Goal: Task Accomplishment & Management: Manage account settings

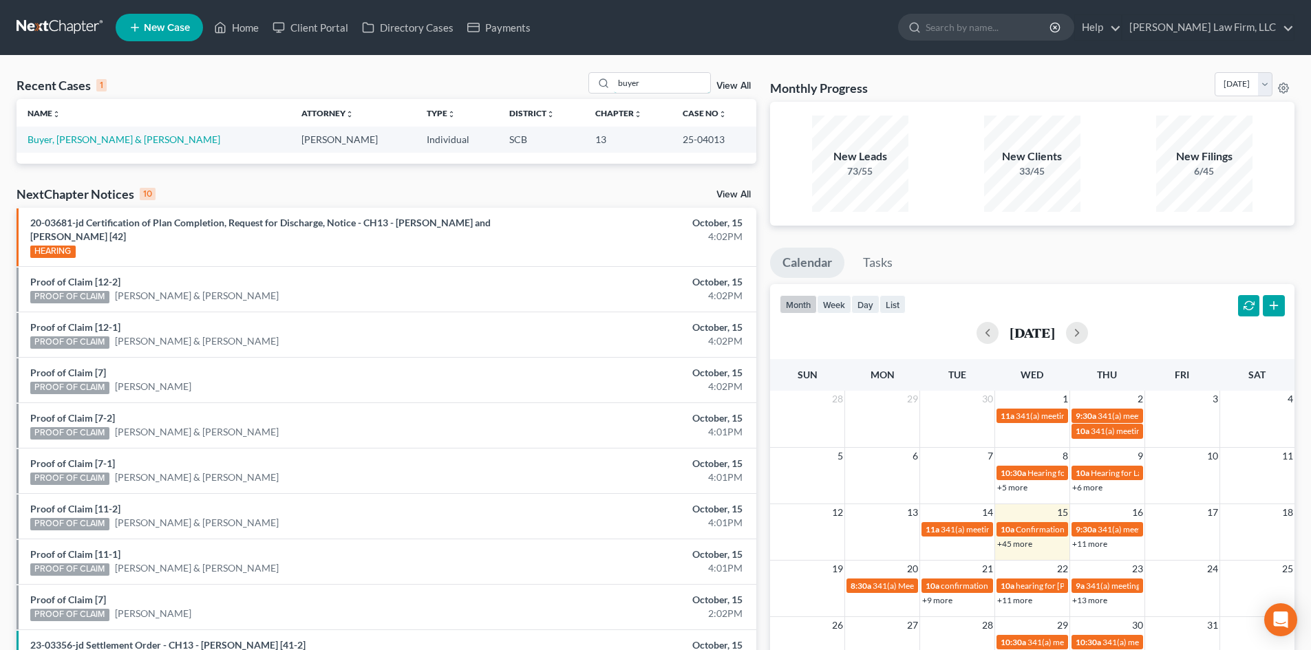
click at [621, 81] on input "buyer" at bounding box center [662, 83] width 96 height 20
type input "[PERSON_NAME]"
click at [42, 140] on link "[PERSON_NAME]" at bounding box center [66, 139] width 76 height 12
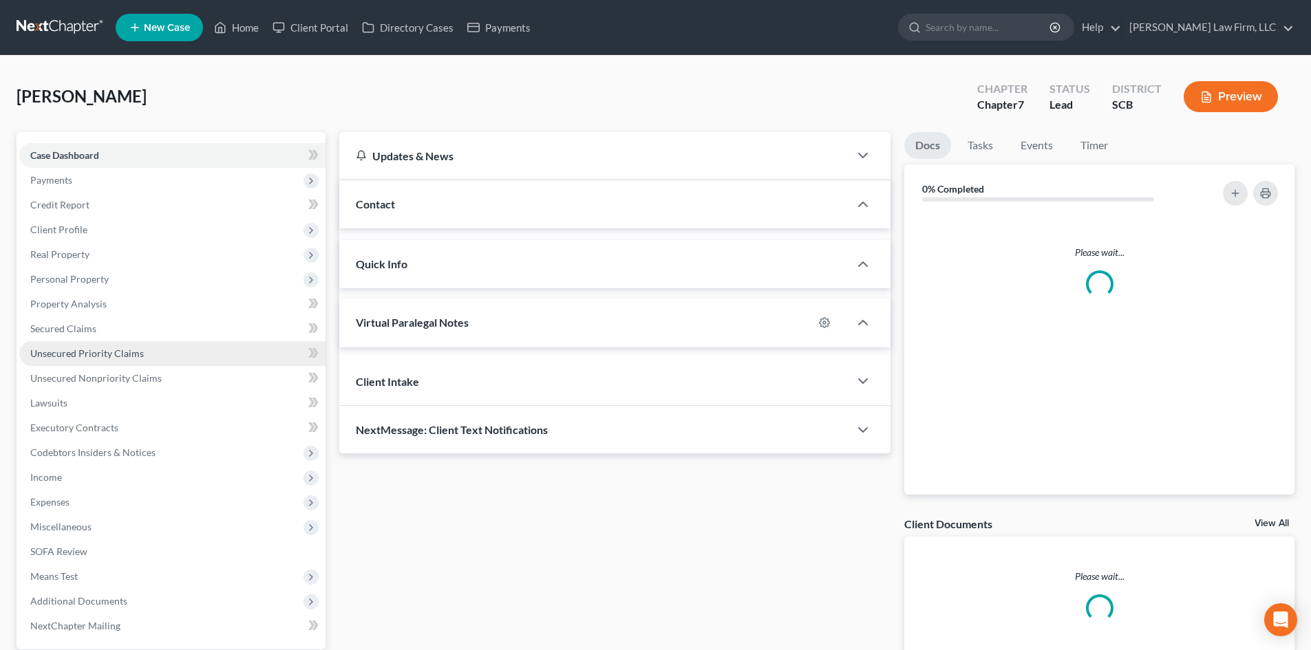
select select "2"
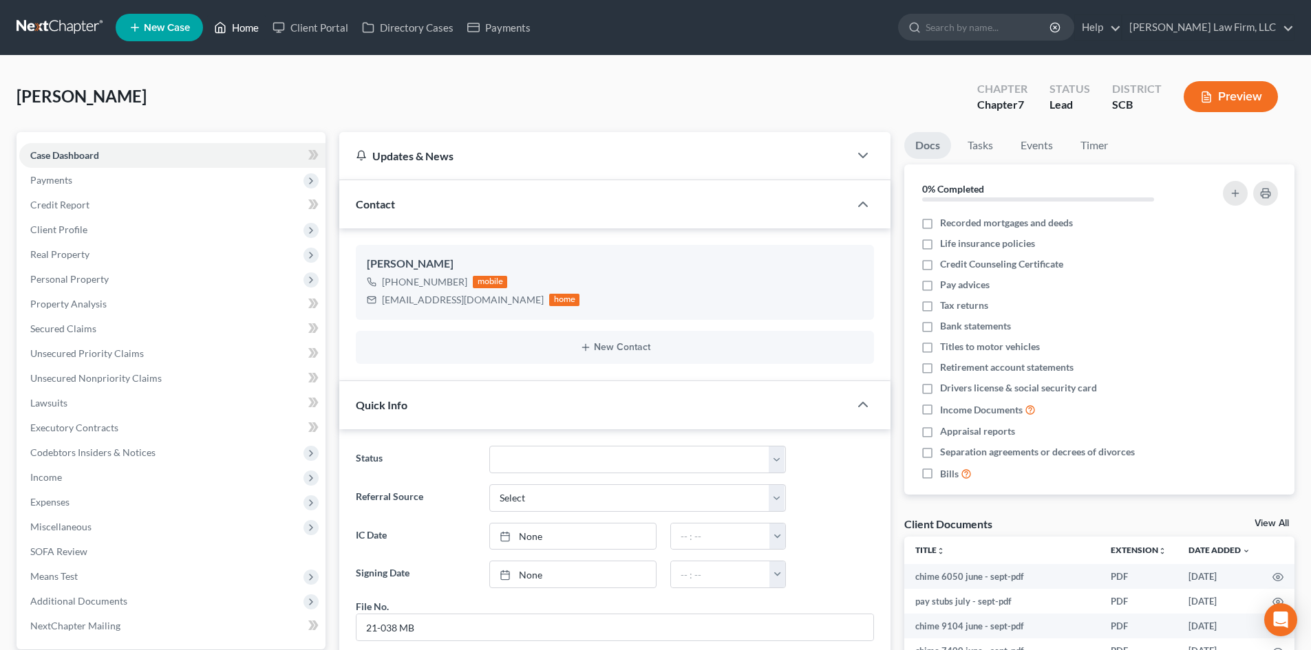
drag, startPoint x: 238, startPoint y: 29, endPoint x: 248, endPoint y: 41, distance: 15.6
click at [238, 29] on link "Home" at bounding box center [236, 27] width 58 height 25
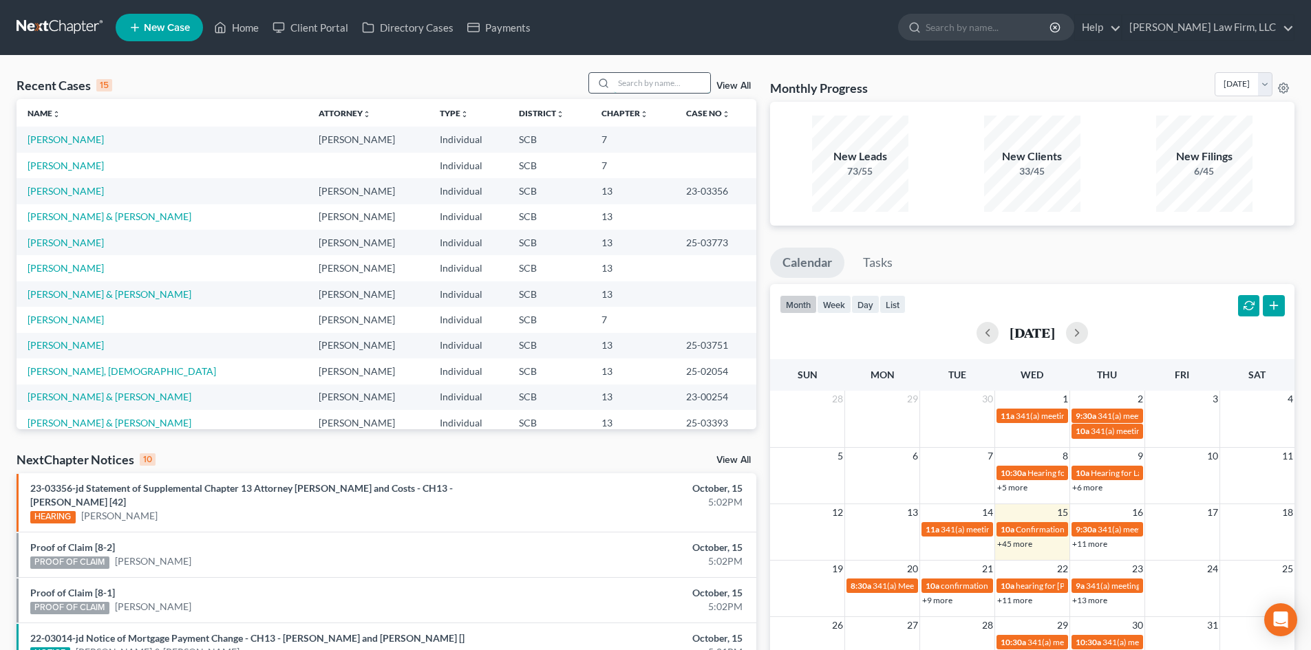
click at [659, 85] on input "search" at bounding box center [662, 83] width 96 height 20
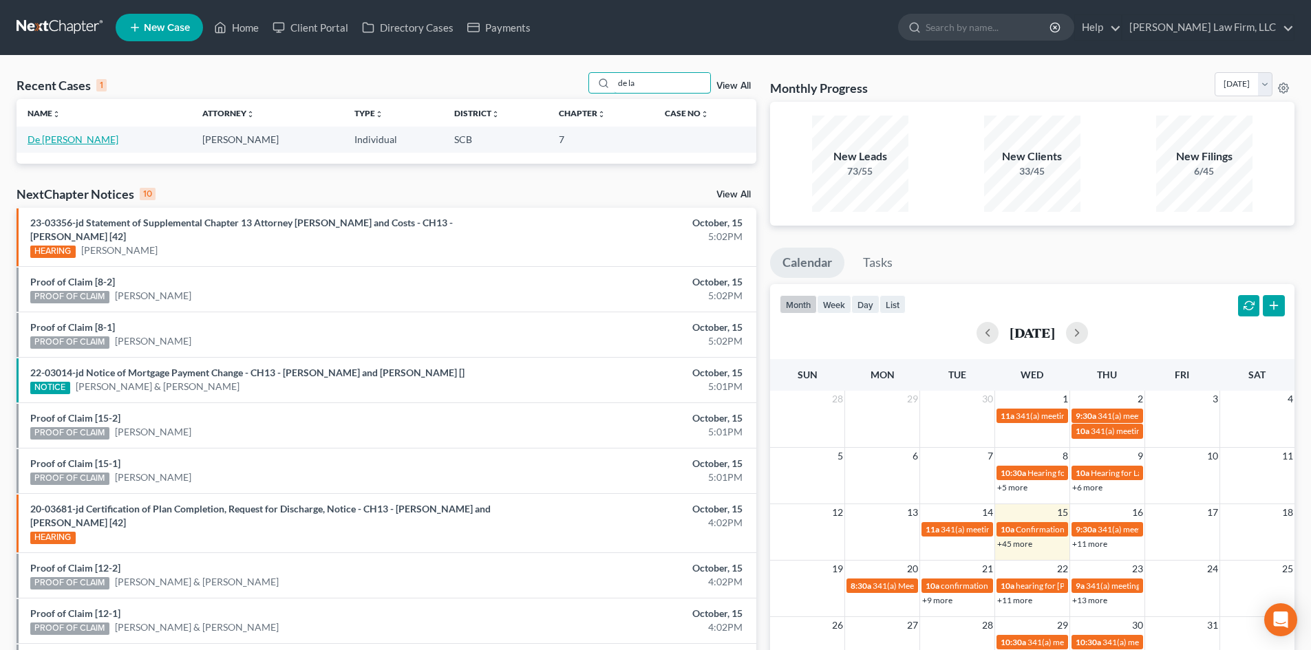
type input "de la"
click at [65, 139] on link "De [PERSON_NAME]" at bounding box center [73, 139] width 91 height 12
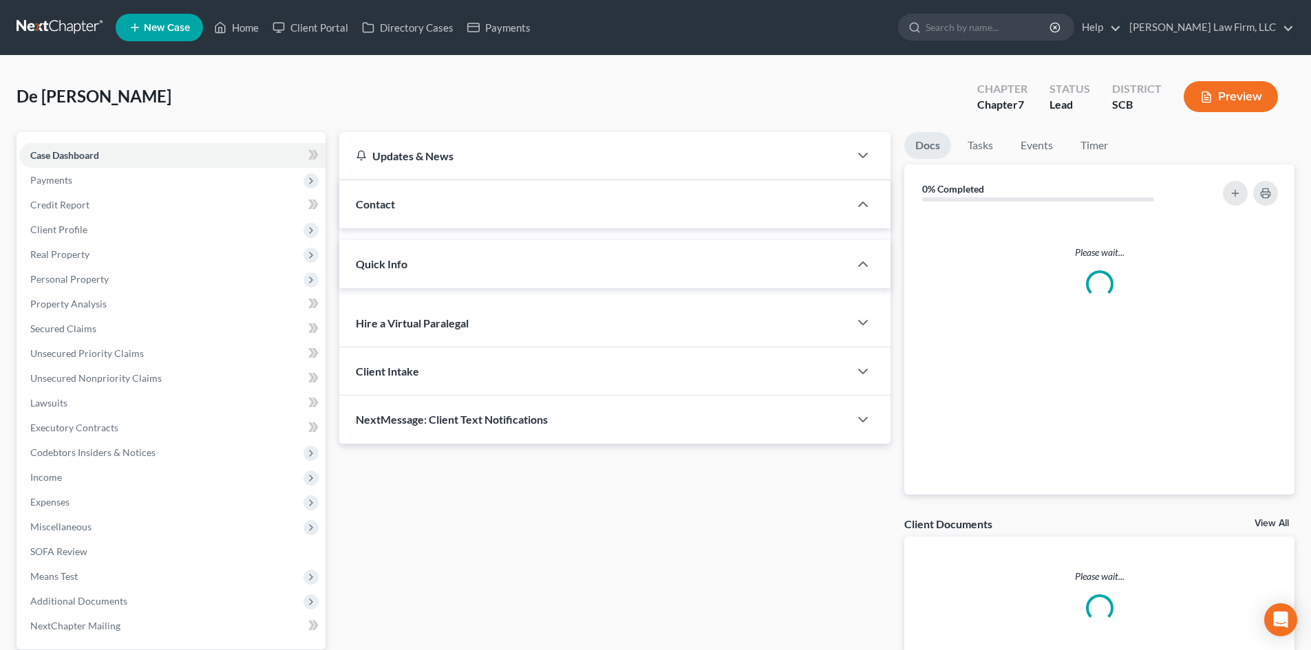
select select "2"
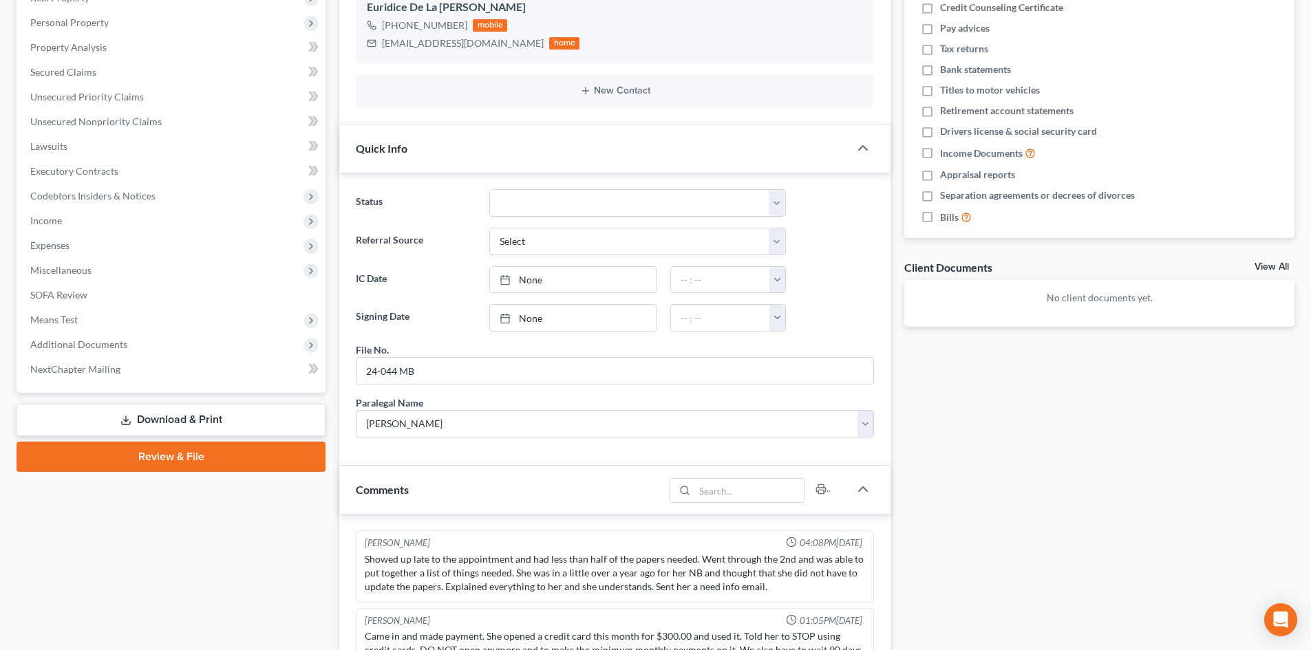
scroll to position [206, 0]
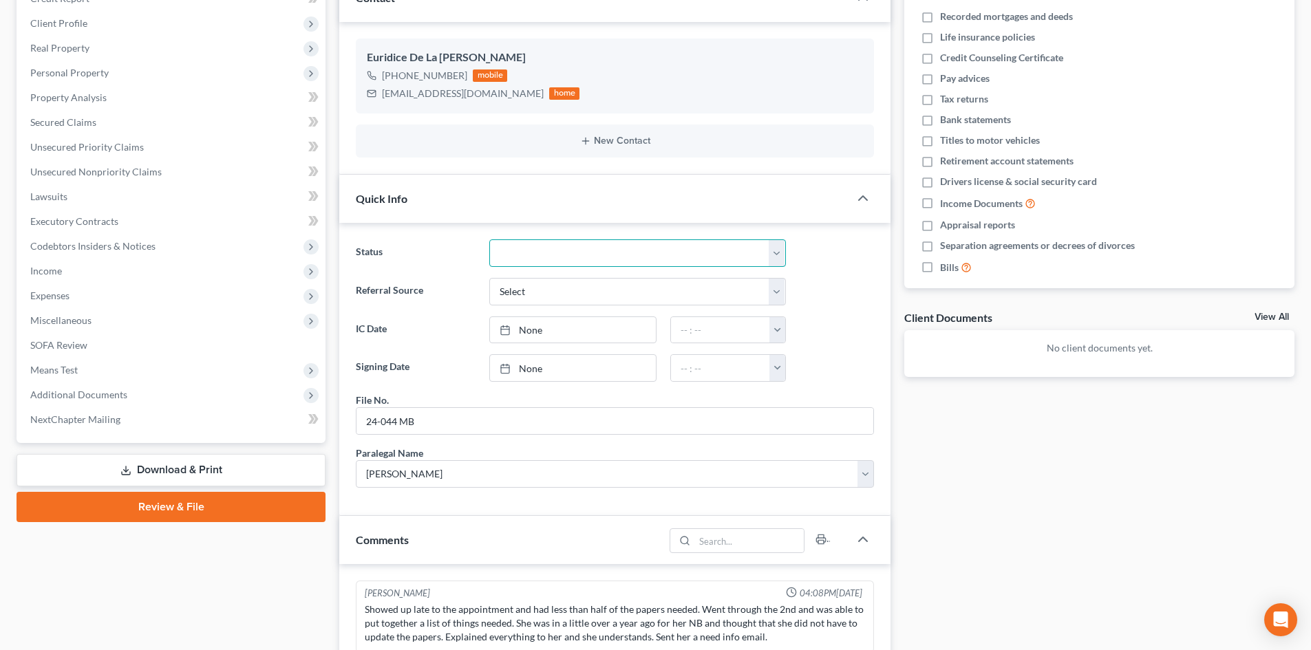
click at [574, 248] on select "Discharged Dismissed Filed In Progress Lead Lost Lead Ready to File To Review W…" at bounding box center [637, 253] width 297 height 28
select select "8"
click at [489, 239] on select "Discharged Dismissed Filed In Progress Lead Lost Lead Ready to File To Review W…" at bounding box center [637, 253] width 297 height 28
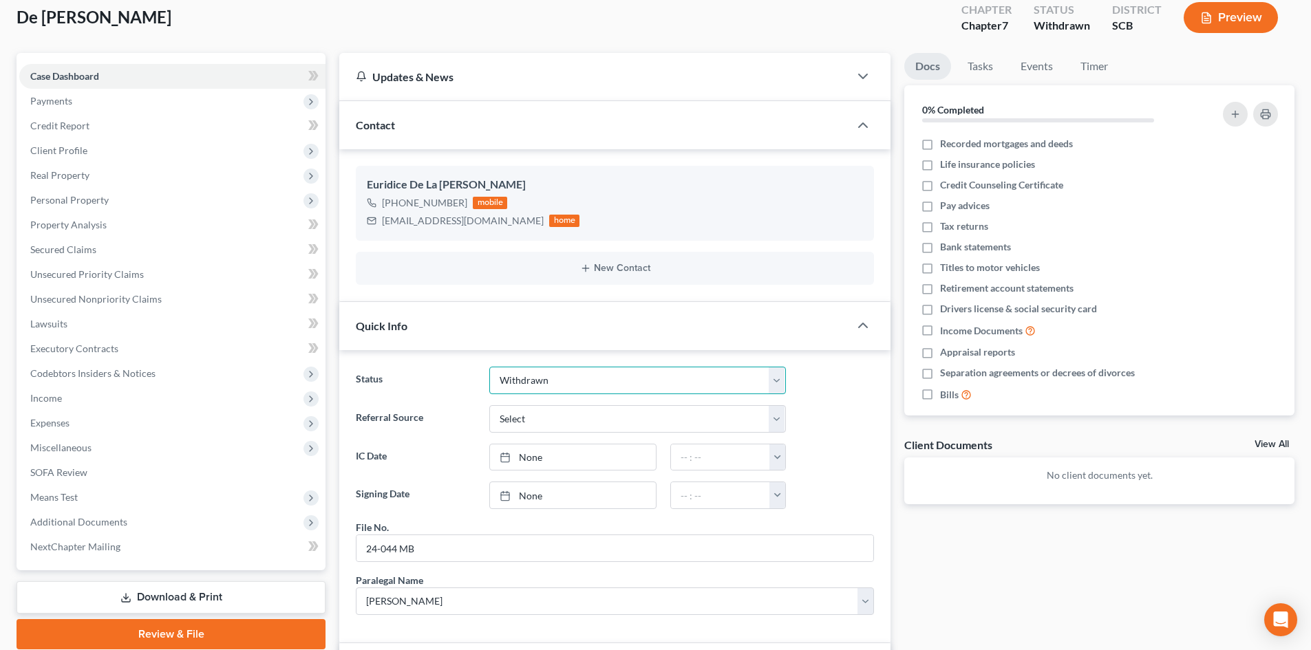
scroll to position [0, 0]
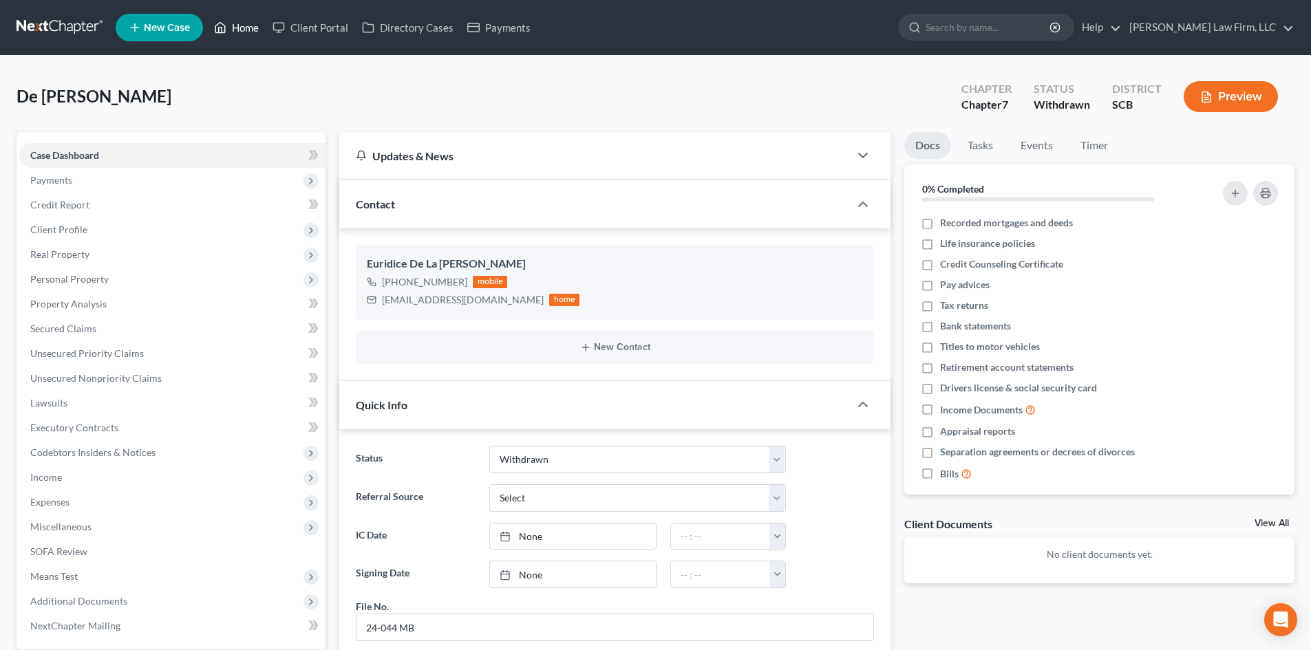
drag, startPoint x: 251, startPoint y: 30, endPoint x: 516, endPoint y: 105, distance: 275.3
click at [251, 30] on link "Home" at bounding box center [236, 27] width 58 height 25
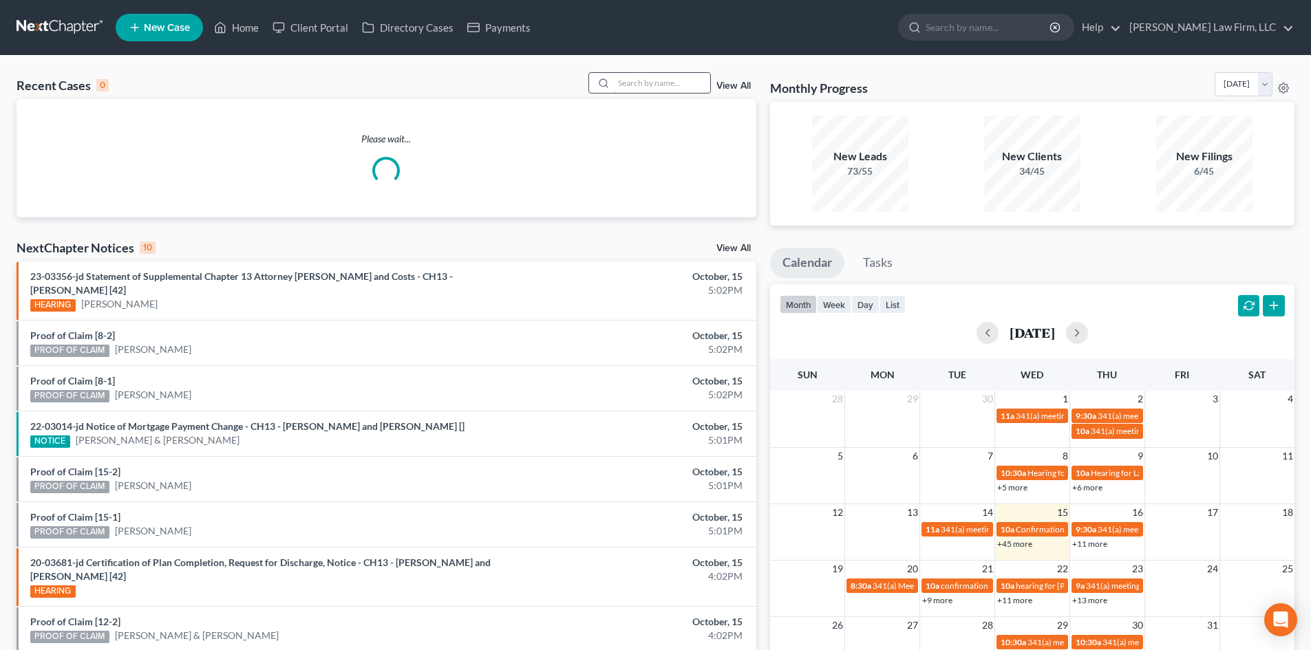
click at [676, 84] on input "search" at bounding box center [662, 83] width 96 height 20
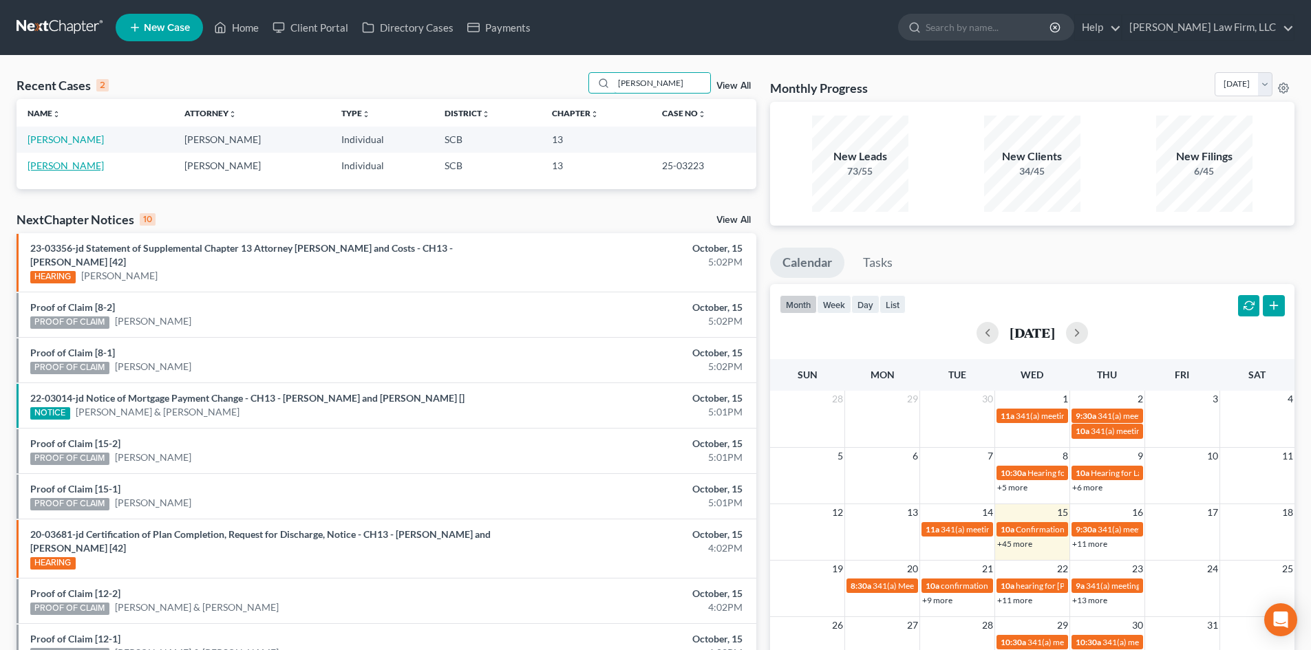
type input "[PERSON_NAME]"
click at [75, 169] on link "[PERSON_NAME]" at bounding box center [66, 166] width 76 height 12
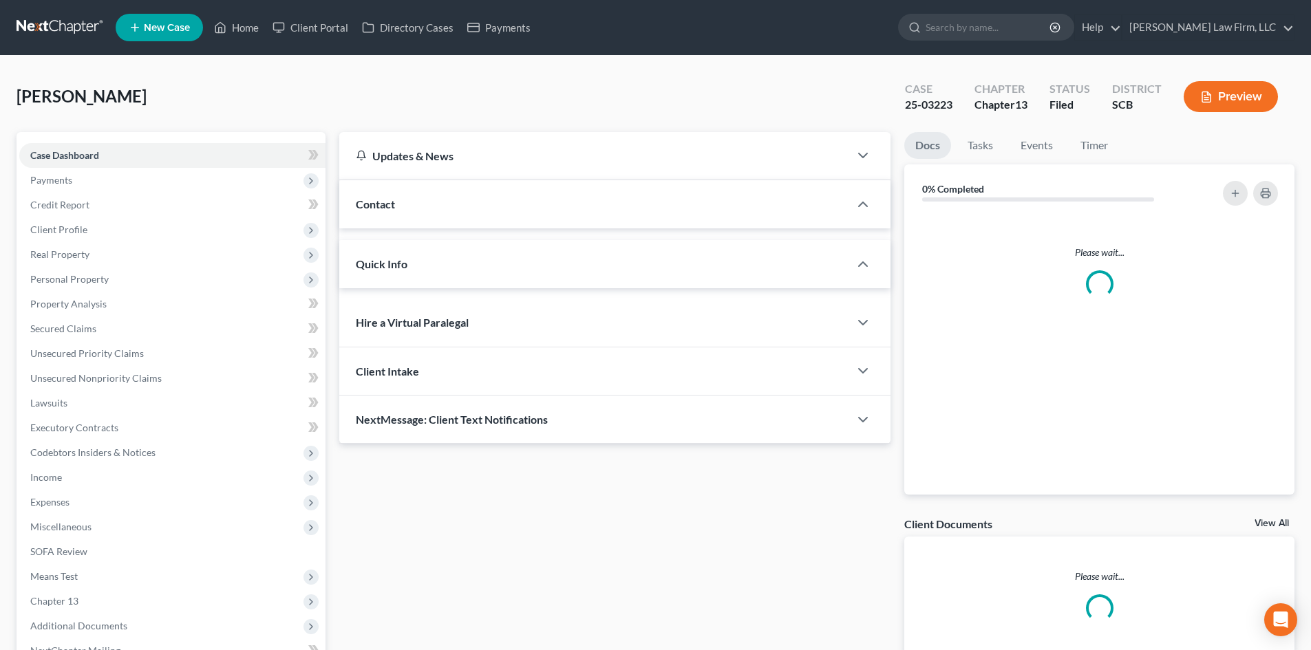
select select "2"
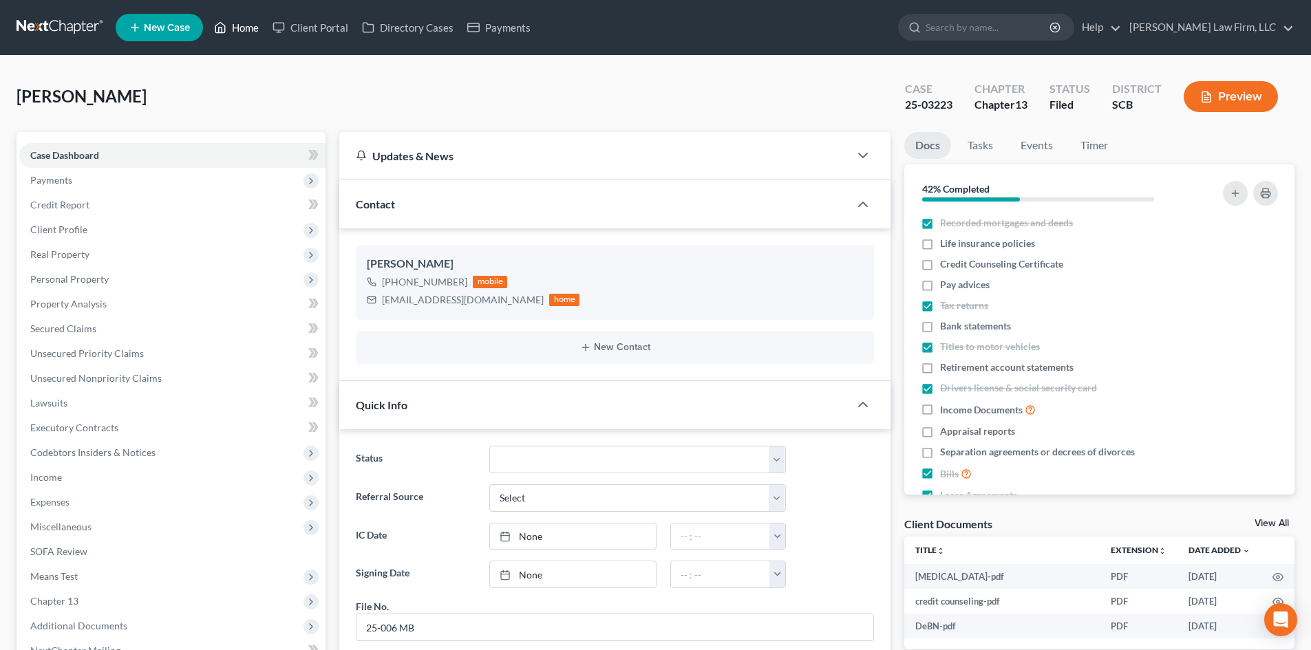
click at [242, 23] on link "Home" at bounding box center [236, 27] width 58 height 25
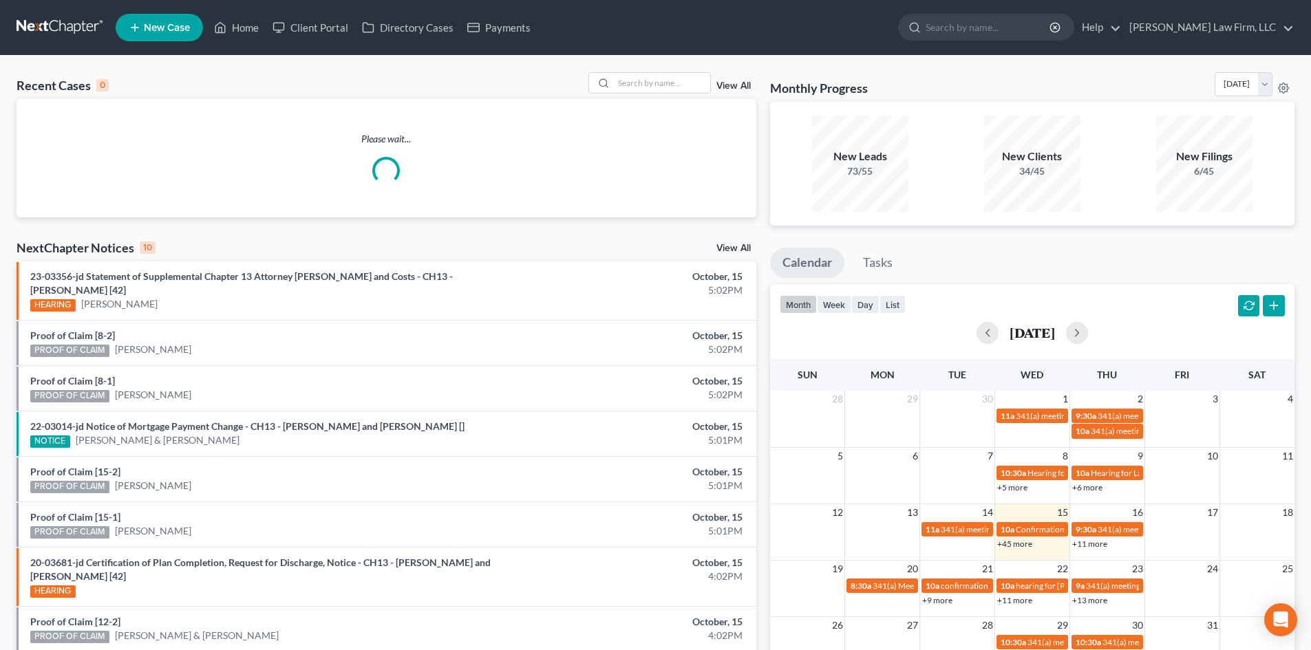
click at [645, 72] on div "Recent Cases 0 View All Please wait... NextChapter Notices 10 View All 23-03356…" at bounding box center [655, 418] width 1311 height 725
click at [643, 79] on input "search" at bounding box center [662, 83] width 96 height 20
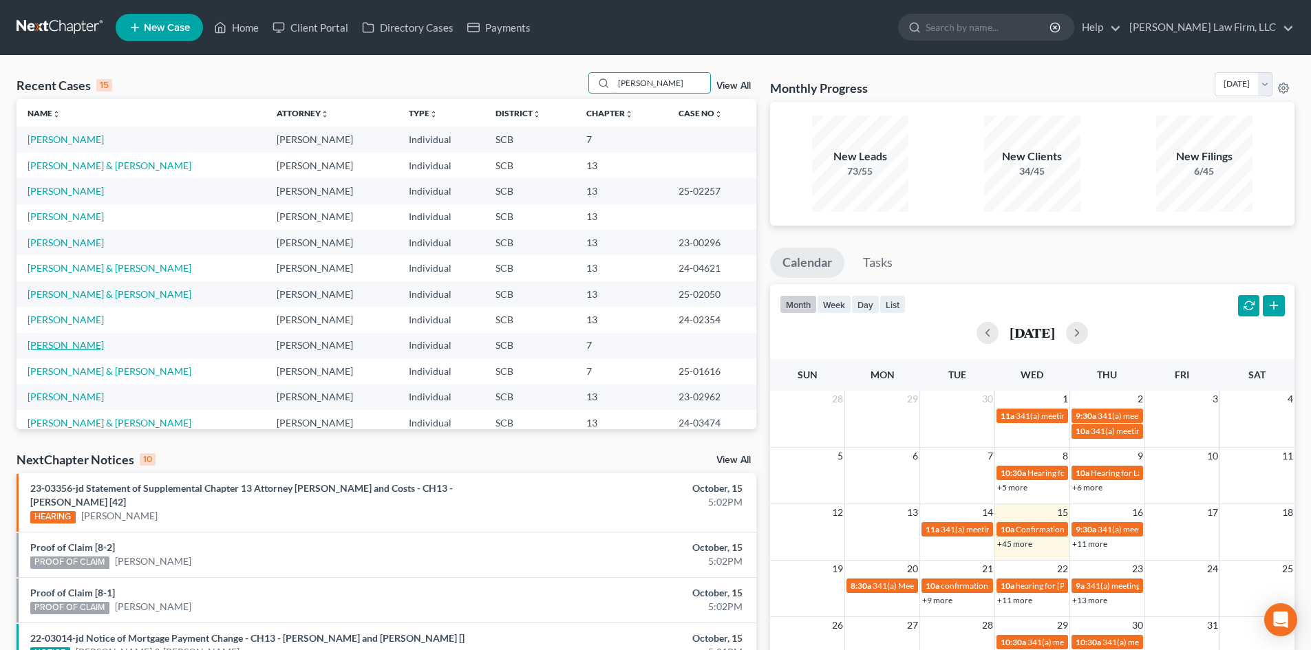
type input "[PERSON_NAME]"
click at [87, 342] on link "[PERSON_NAME]" at bounding box center [66, 345] width 76 height 12
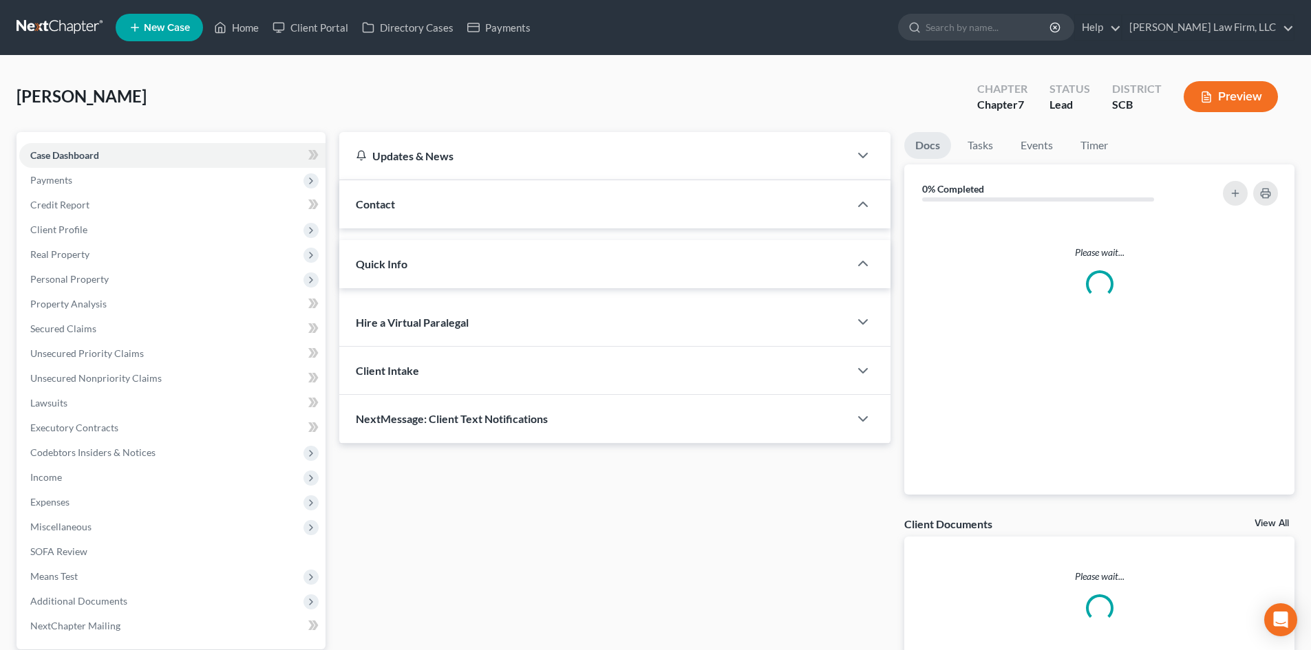
select select "2"
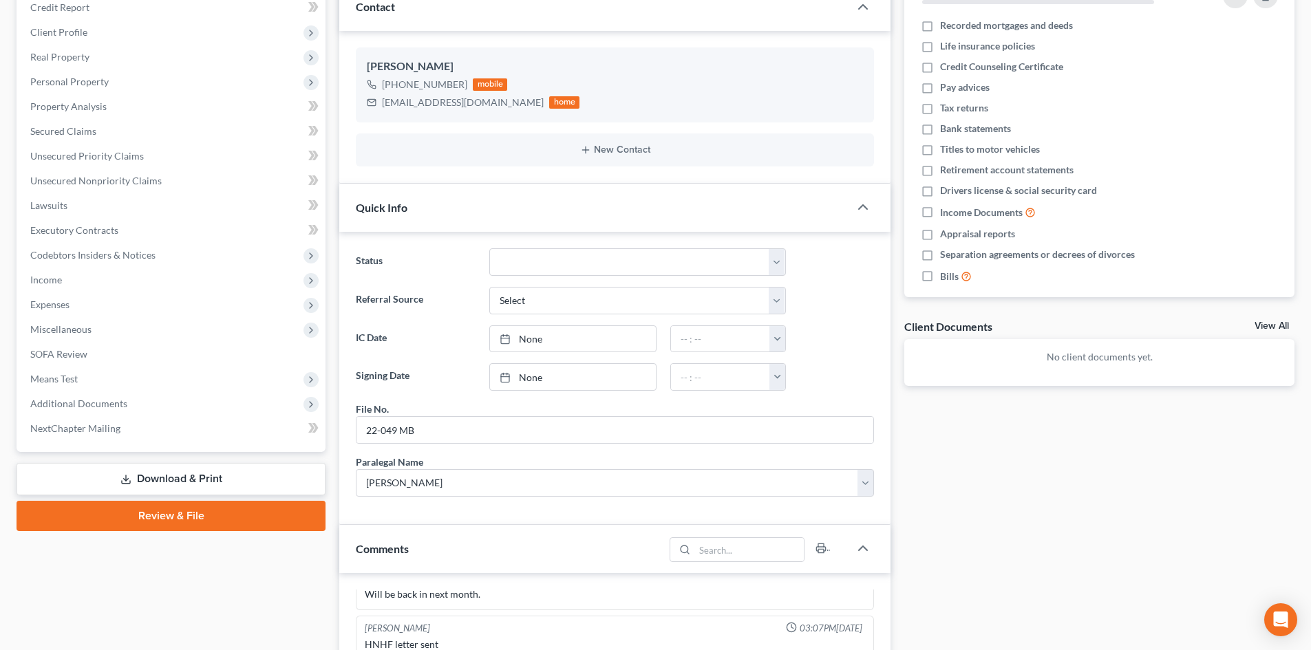
scroll to position [69, 0]
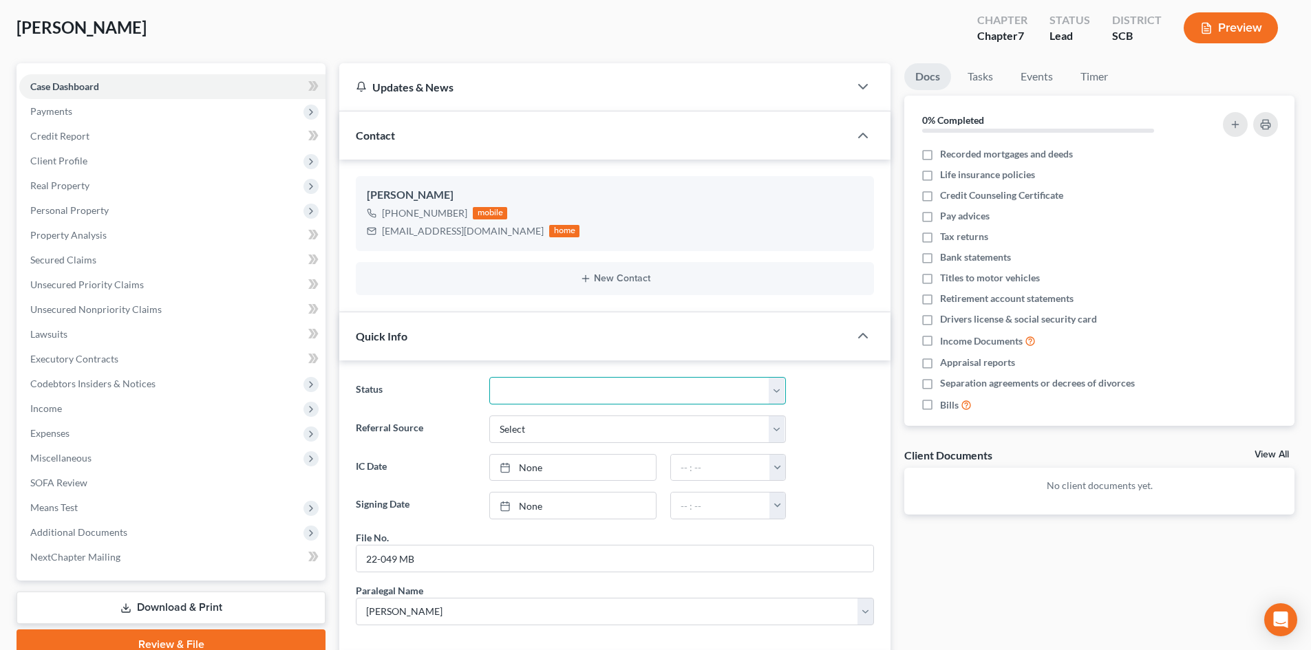
click at [553, 380] on select "Discharged Dismissed Filed In Progress Lead Lost Lead Ready to File To Review W…" at bounding box center [637, 391] width 297 height 28
select select "8"
click at [489, 377] on select "Discharged Dismissed Filed In Progress Lead Lost Lead Ready to File To Review W…" at bounding box center [637, 391] width 297 height 28
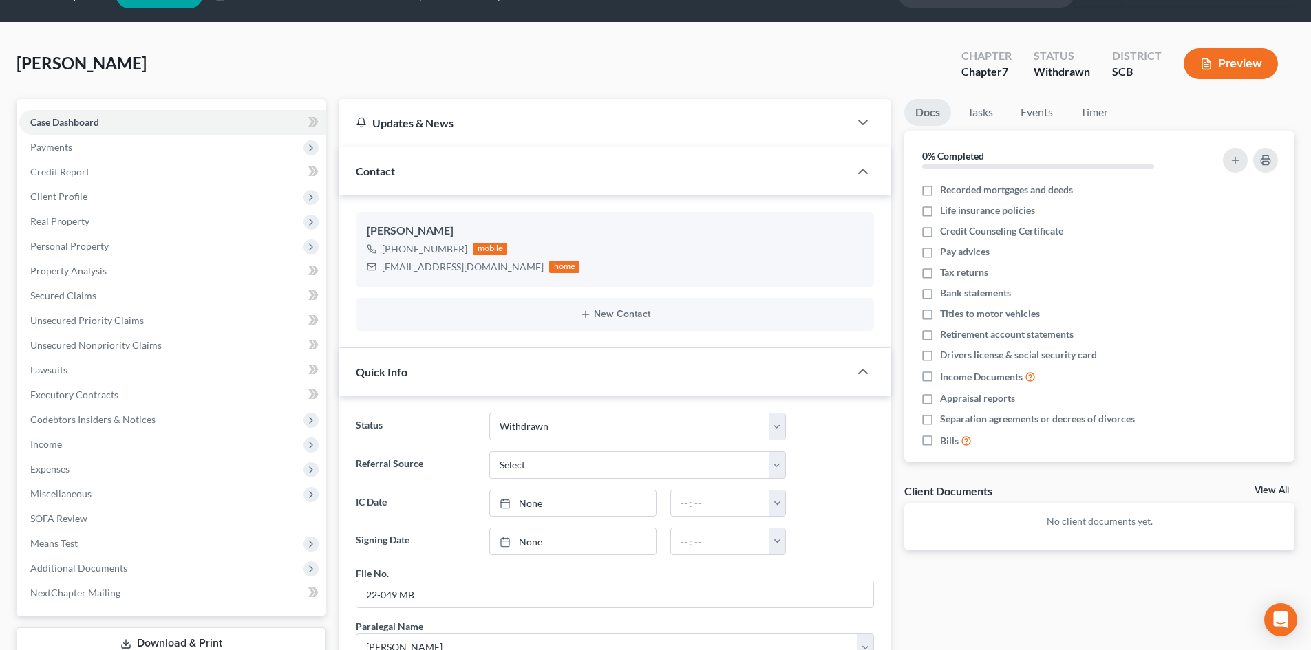
scroll to position [0, 0]
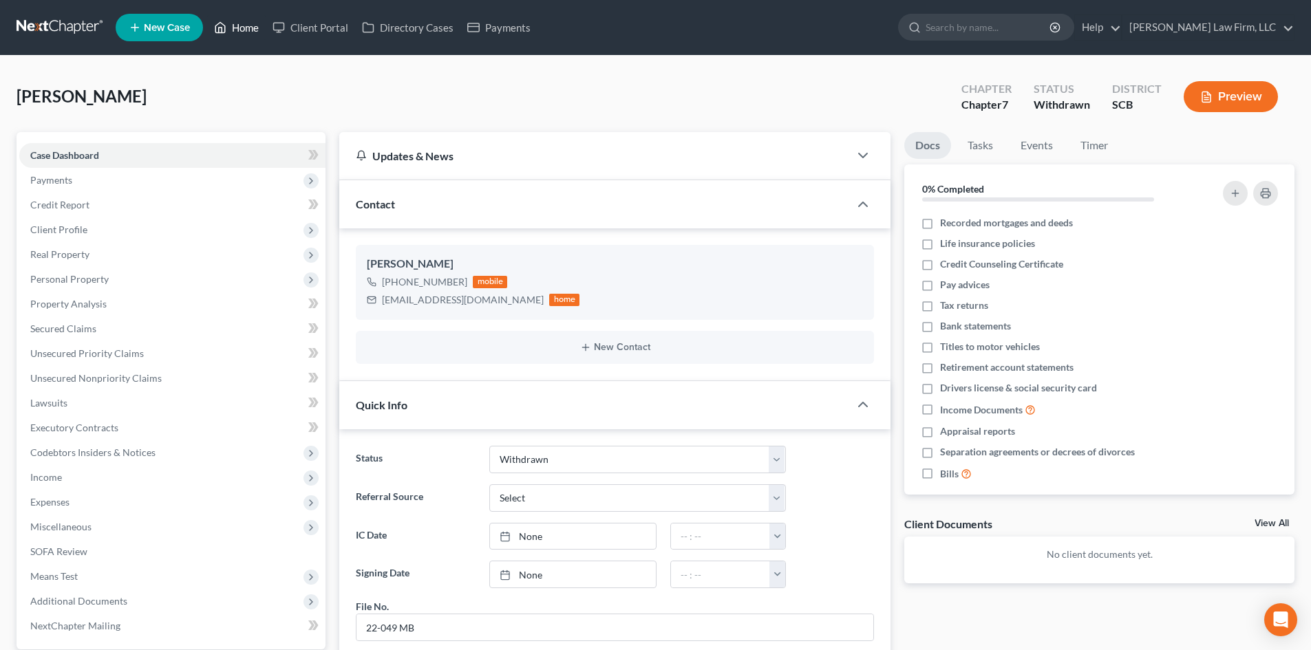
click at [239, 25] on link "Home" at bounding box center [236, 27] width 58 height 25
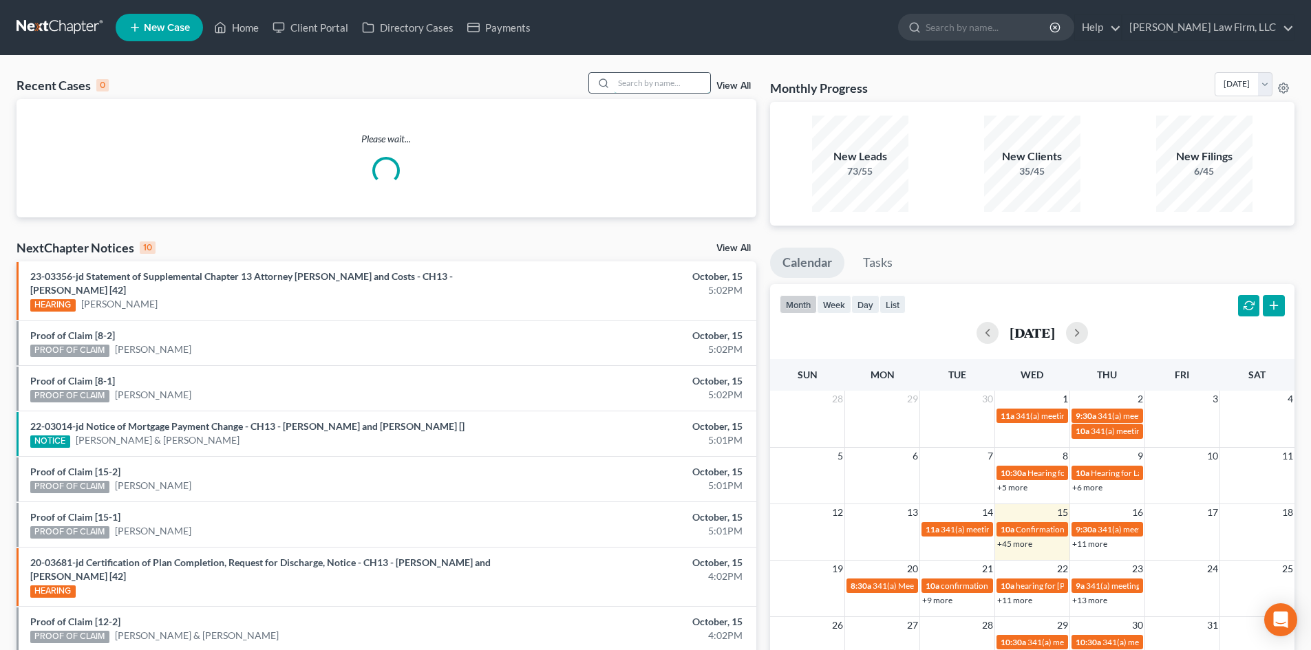
click at [643, 82] on input "search" at bounding box center [662, 83] width 96 height 20
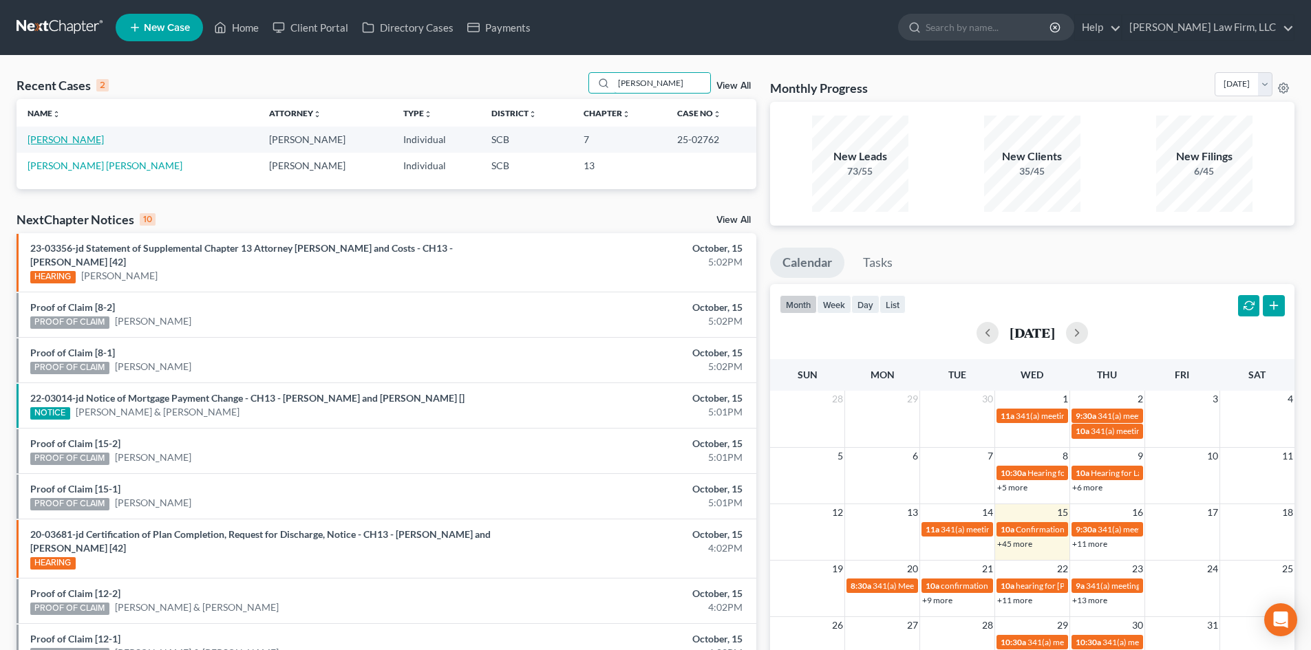
type input "[PERSON_NAME]"
click at [43, 140] on link "[PERSON_NAME]" at bounding box center [66, 139] width 76 height 12
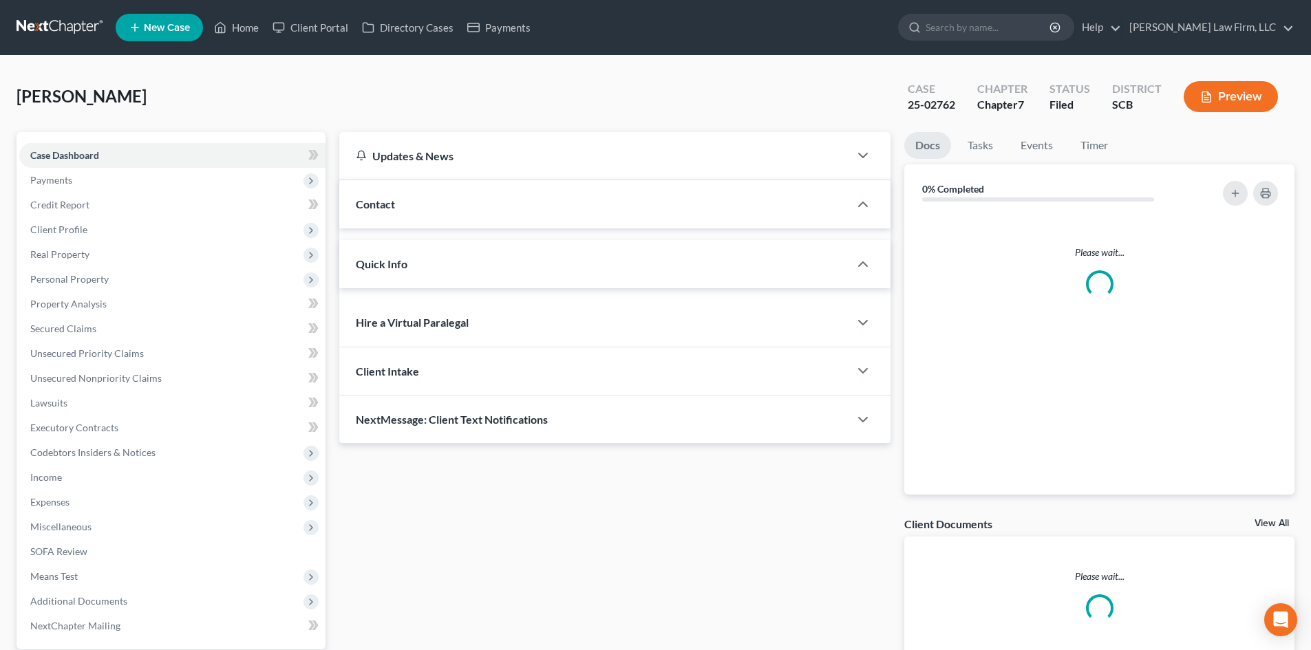
select select "2"
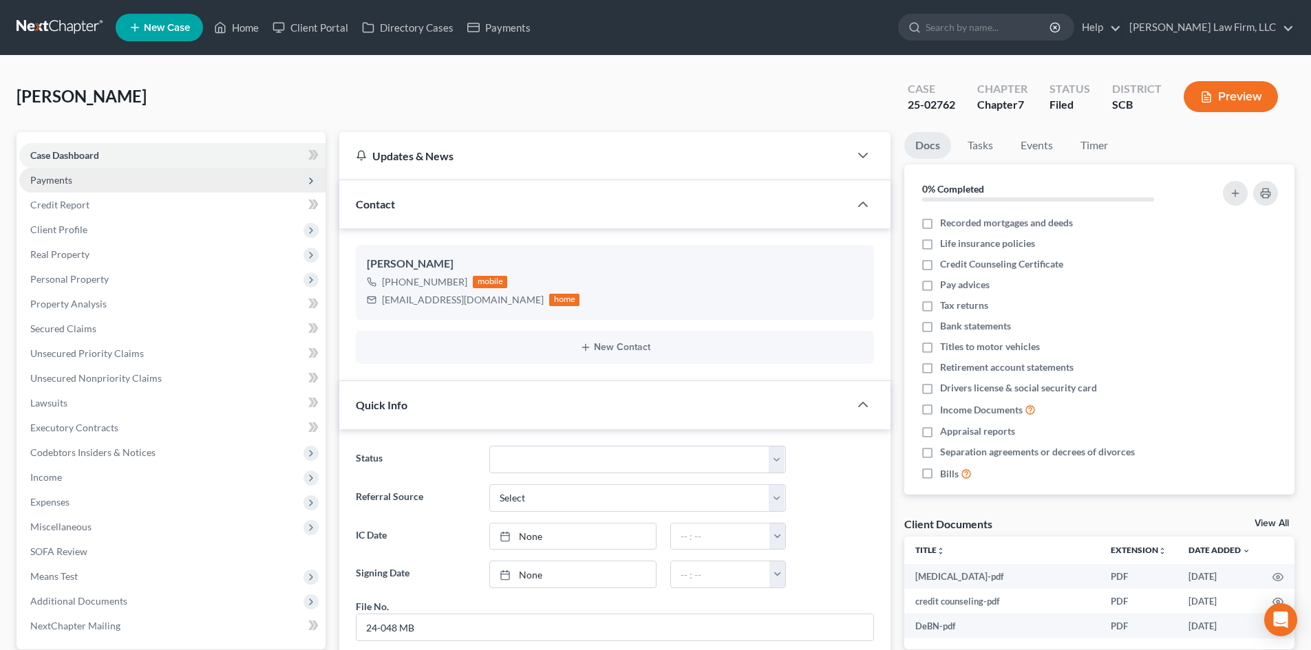
click at [78, 178] on span "Payments" at bounding box center [172, 180] width 306 height 25
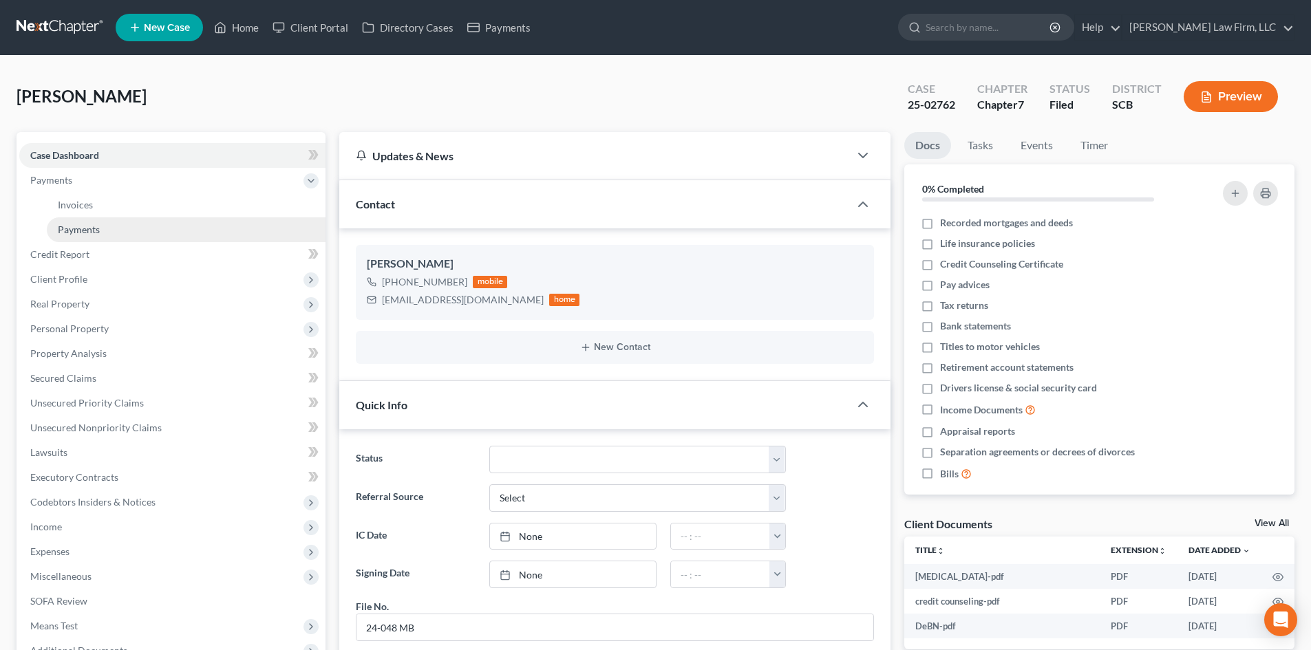
click at [85, 240] on link "Payments" at bounding box center [186, 229] width 279 height 25
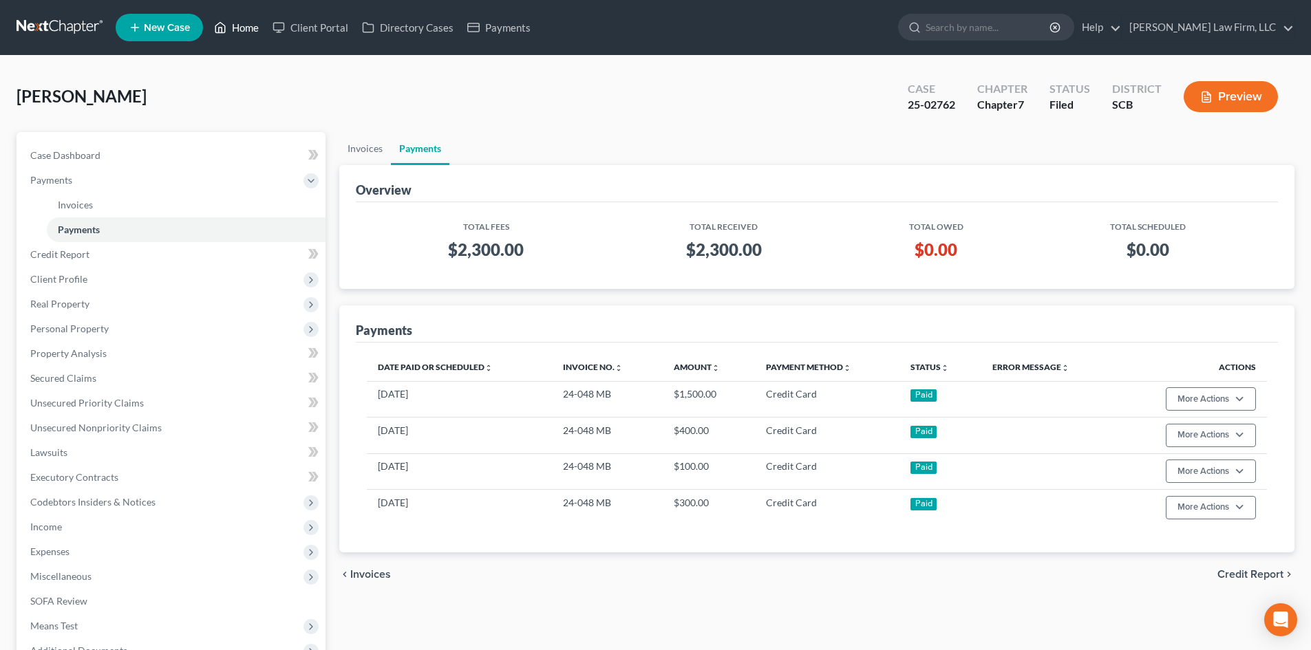
click at [257, 21] on link "Home" at bounding box center [236, 27] width 58 height 25
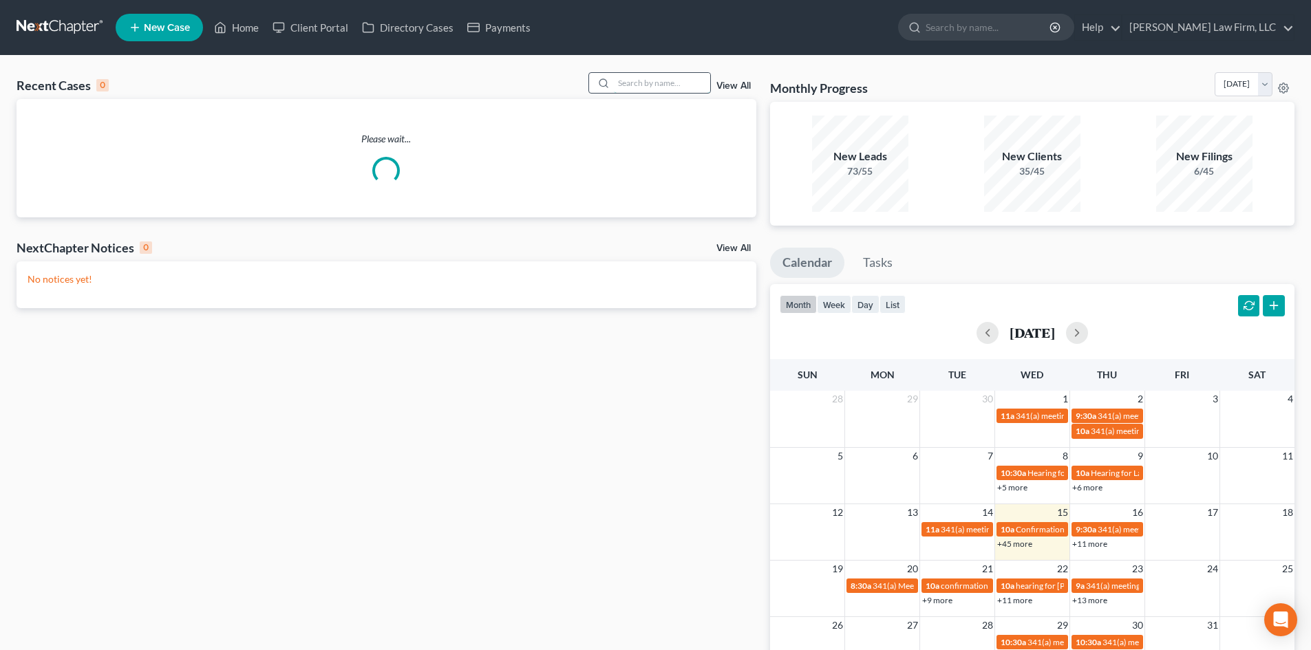
click at [634, 83] on input "search" at bounding box center [662, 83] width 96 height 20
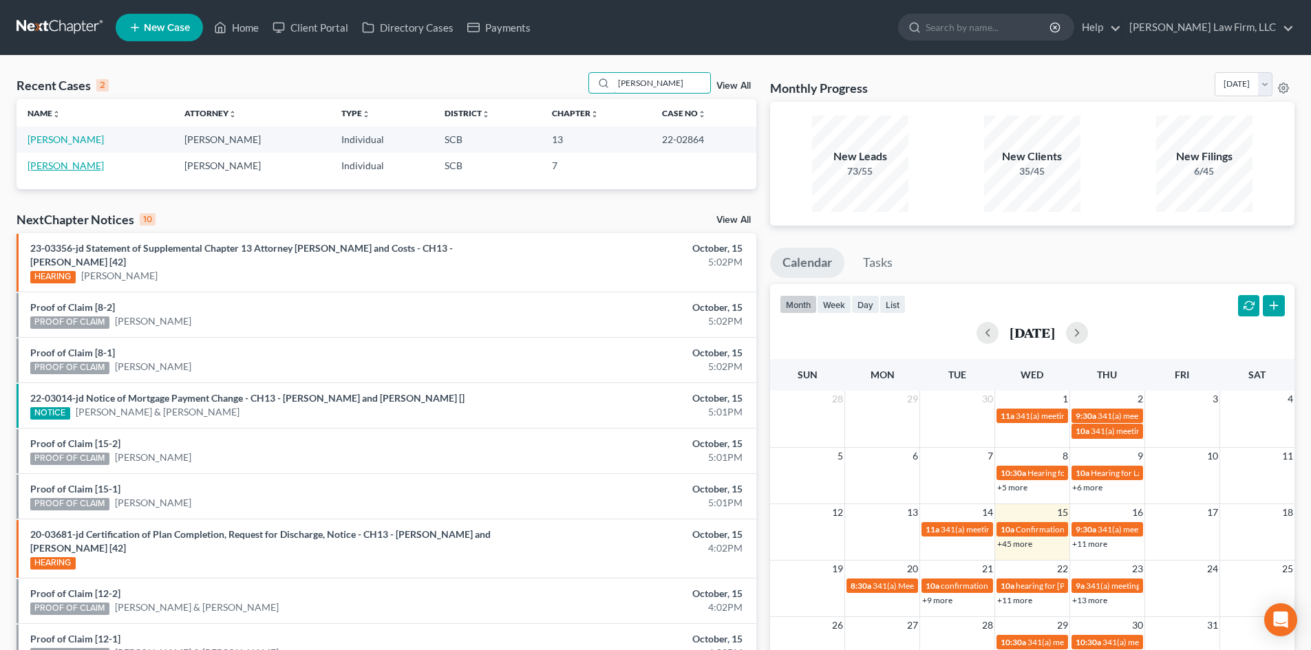
type input "[PERSON_NAME]"
click at [67, 166] on link "[PERSON_NAME]" at bounding box center [66, 166] width 76 height 12
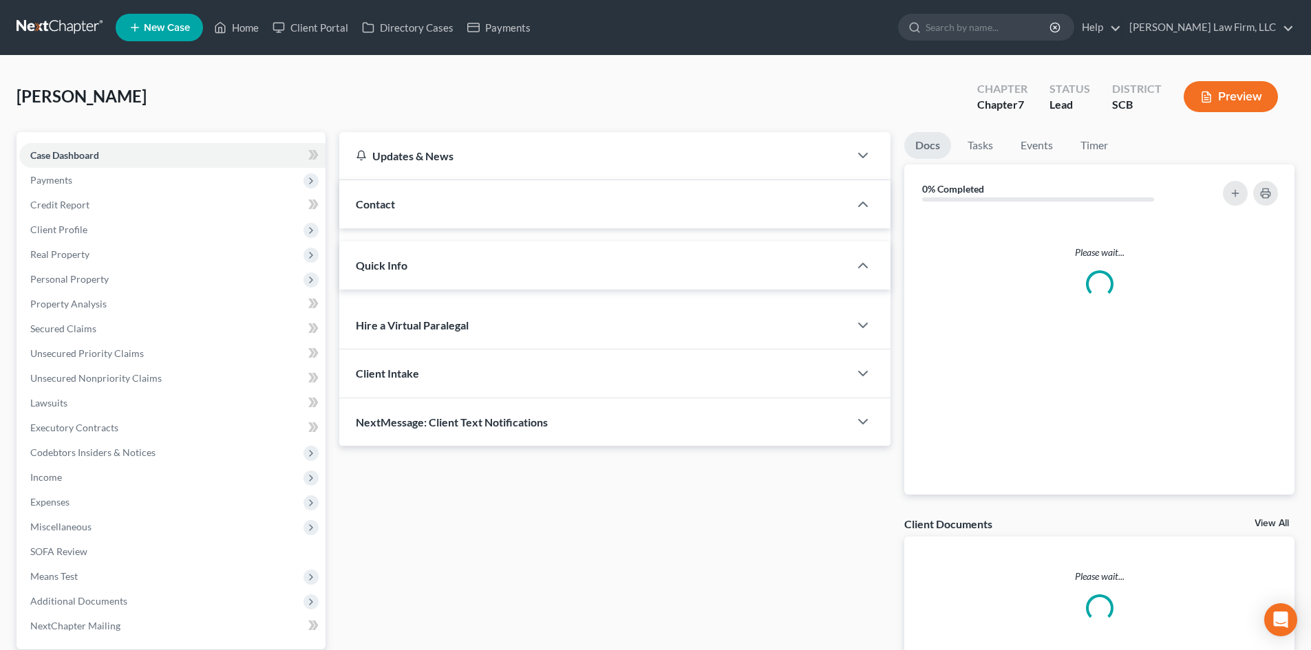
select select "2"
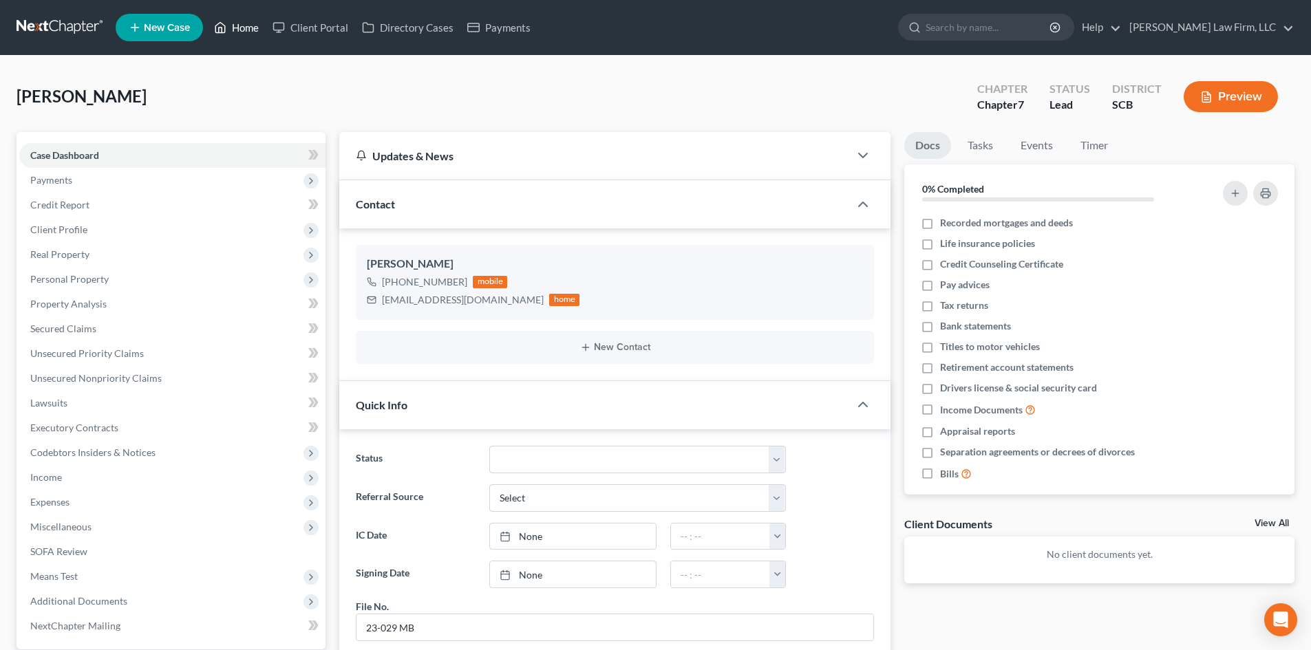
drag, startPoint x: 245, startPoint y: 26, endPoint x: 445, endPoint y: 56, distance: 202.4
click at [245, 26] on link "Home" at bounding box center [236, 27] width 58 height 25
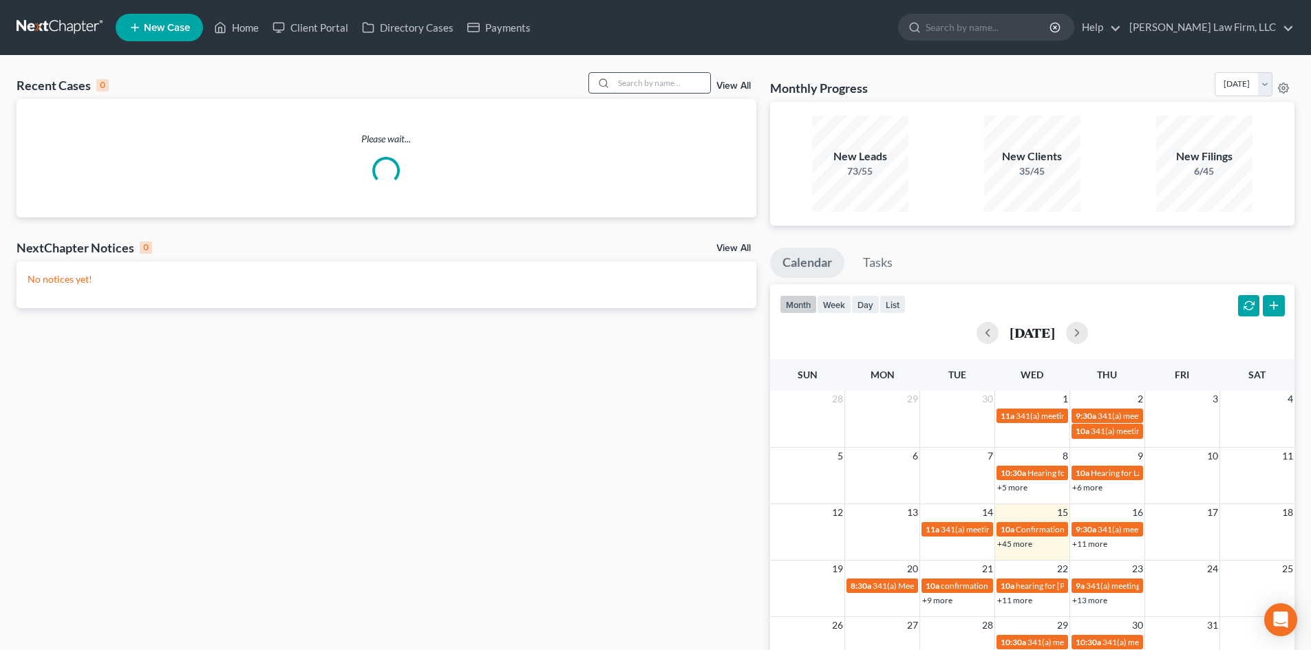
click at [658, 90] on input "search" at bounding box center [662, 83] width 96 height 20
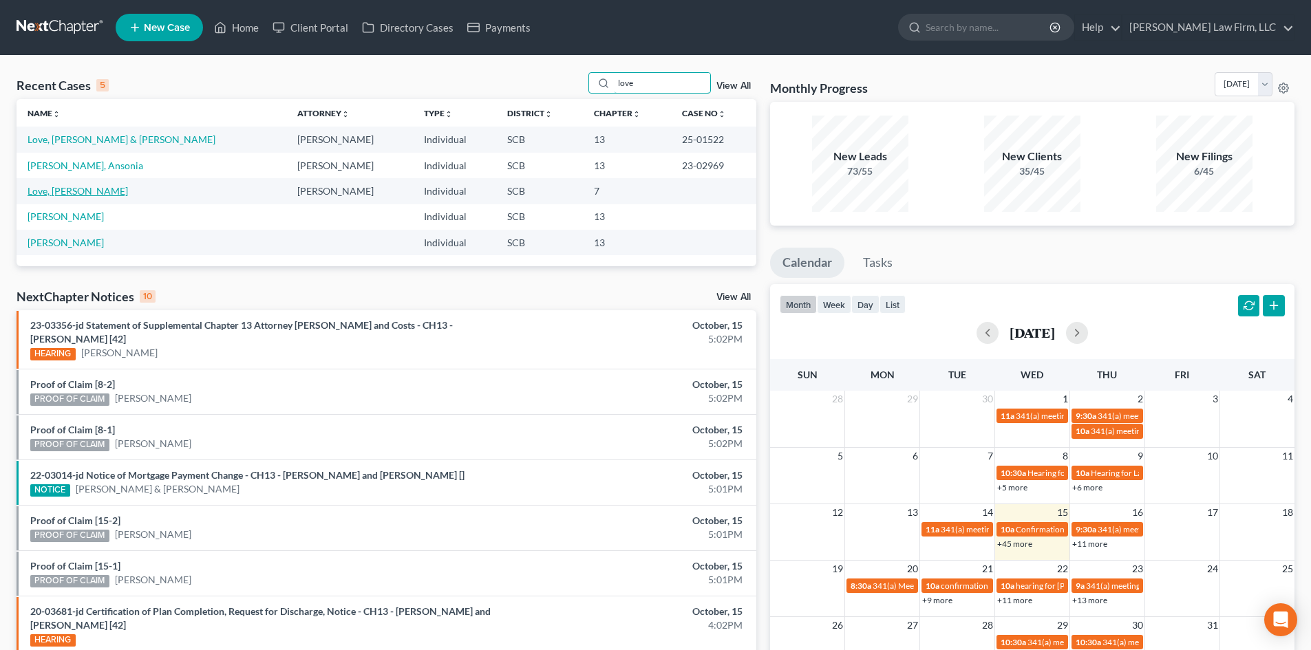
type input "love"
click at [72, 195] on link "Love, [PERSON_NAME]" at bounding box center [78, 191] width 100 height 12
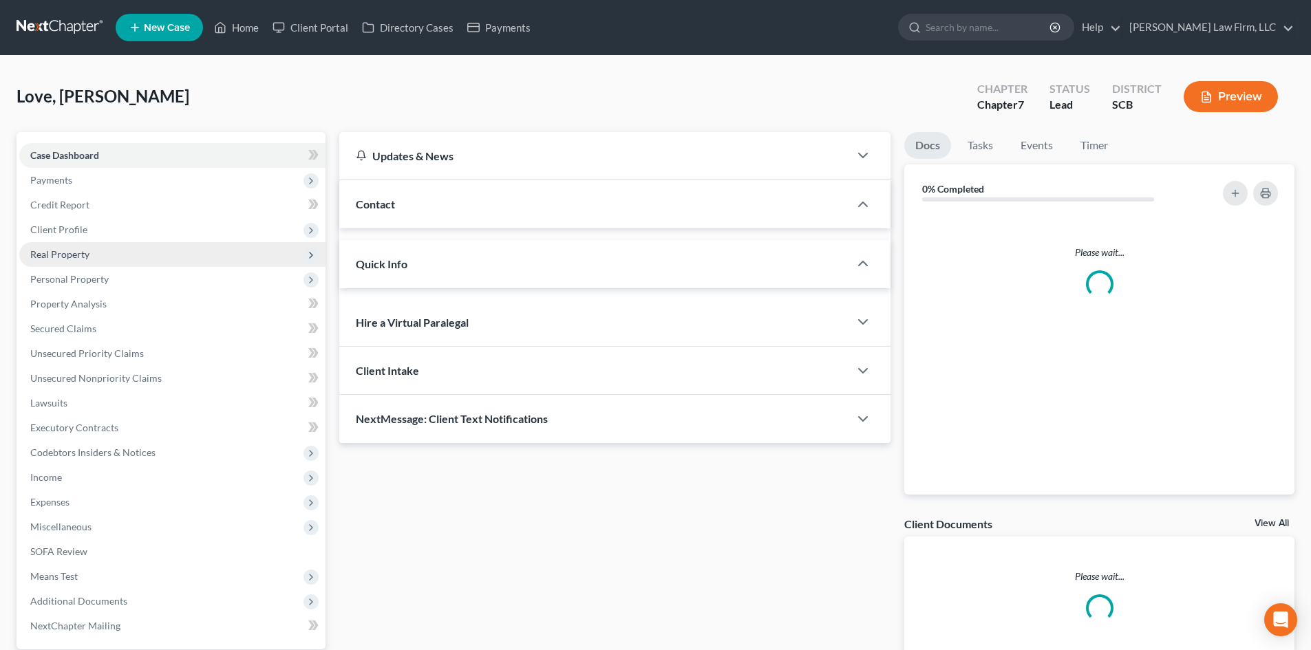
select select "2"
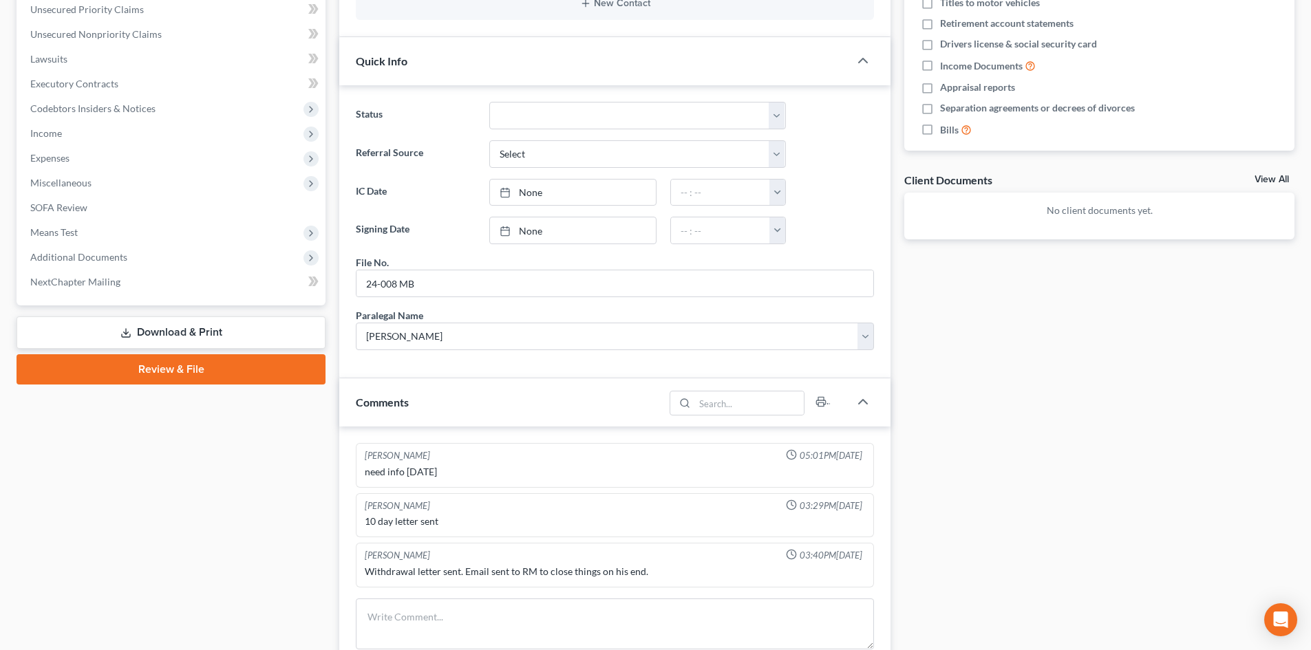
scroll to position [206, 0]
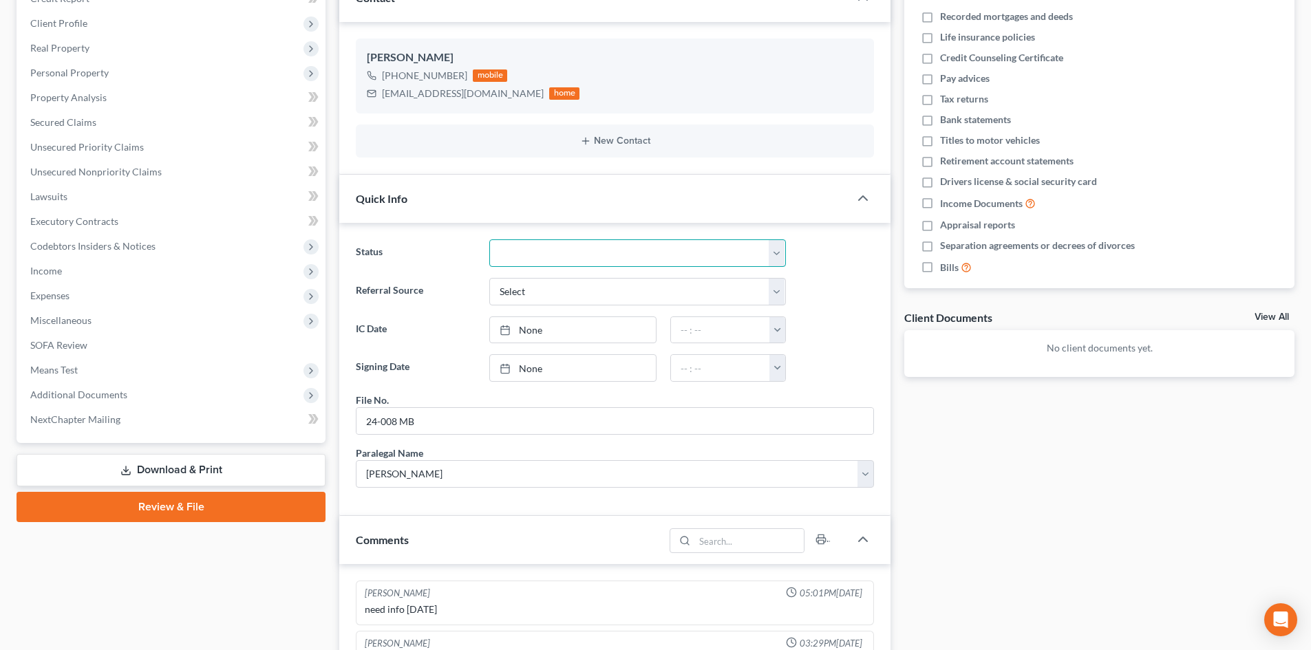
click at [553, 261] on select "Discharged Dismissed Filed In Progress Lead Lost Lead Ready to File To Review W…" at bounding box center [637, 253] width 297 height 28
select select "8"
click at [489, 239] on select "Discharged Dismissed Filed In Progress Lead Lost Lead Ready to File To Review W…" at bounding box center [637, 253] width 297 height 28
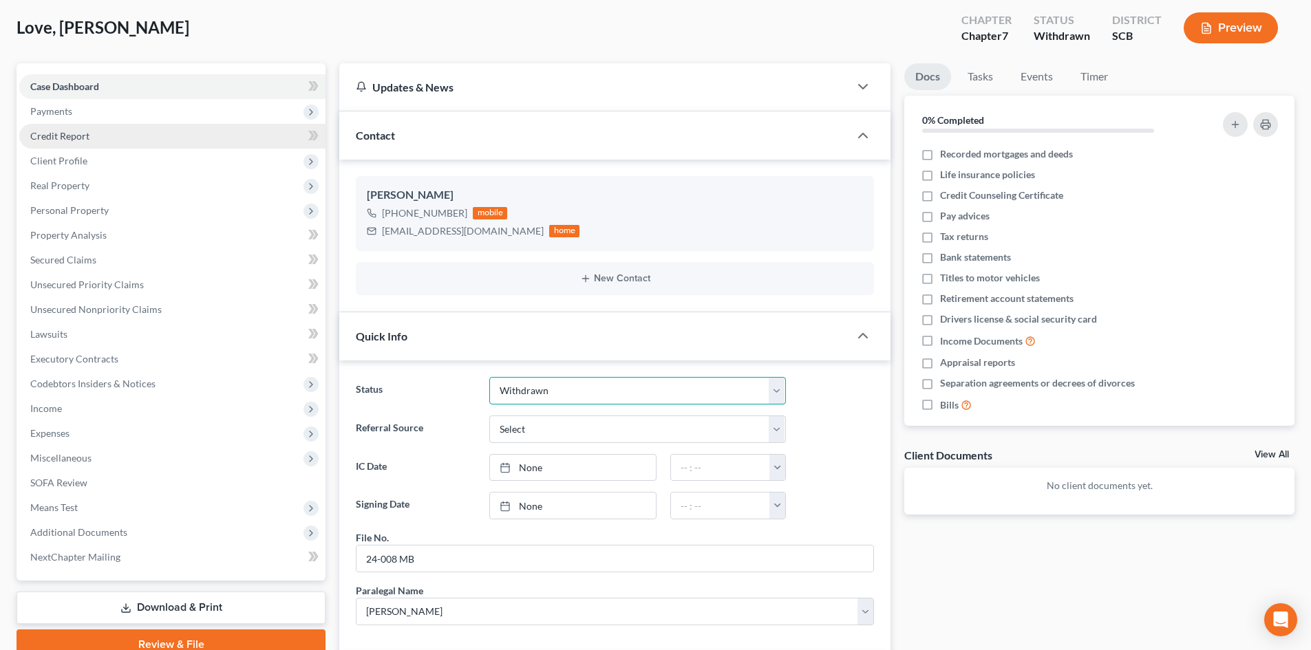
scroll to position [0, 0]
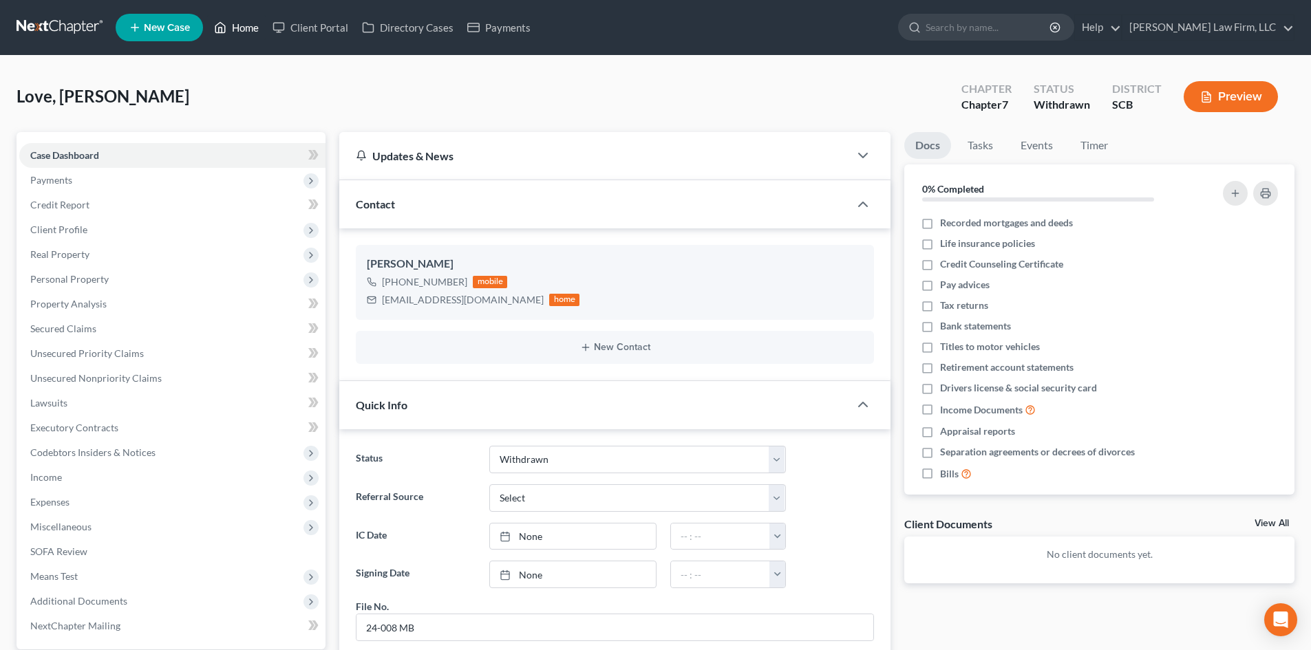
click at [257, 22] on link "Home" at bounding box center [236, 27] width 58 height 25
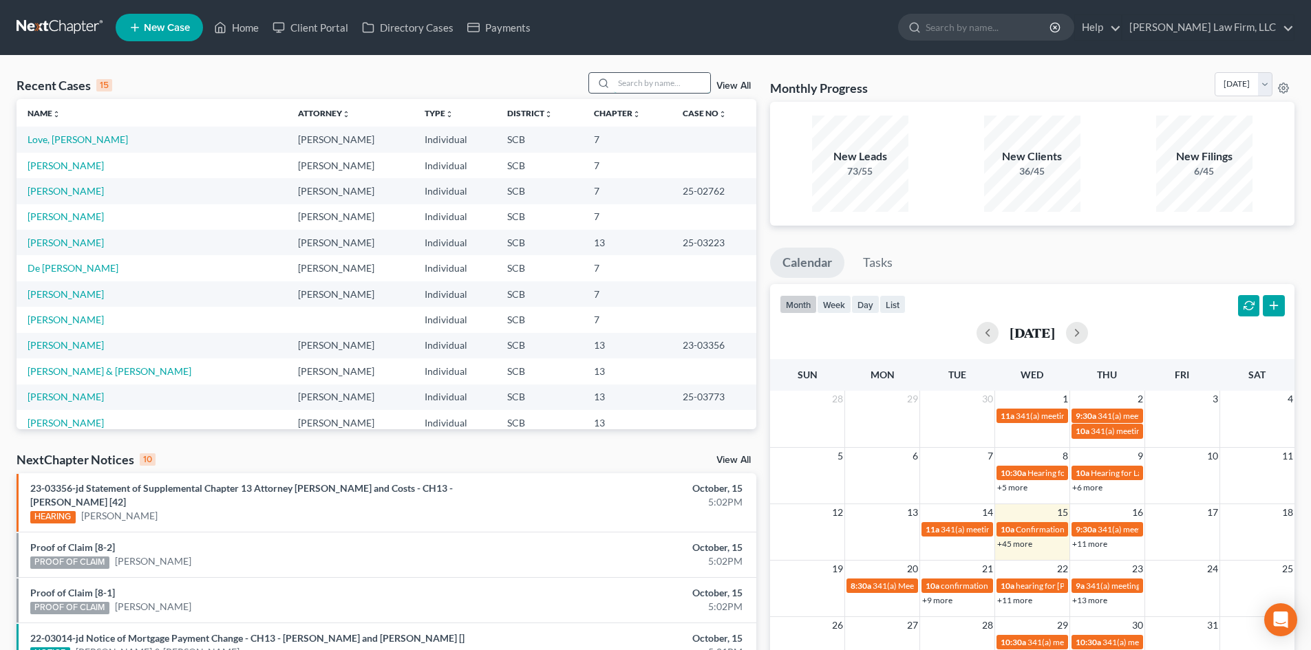
click at [663, 80] on input "search" at bounding box center [662, 83] width 96 height 20
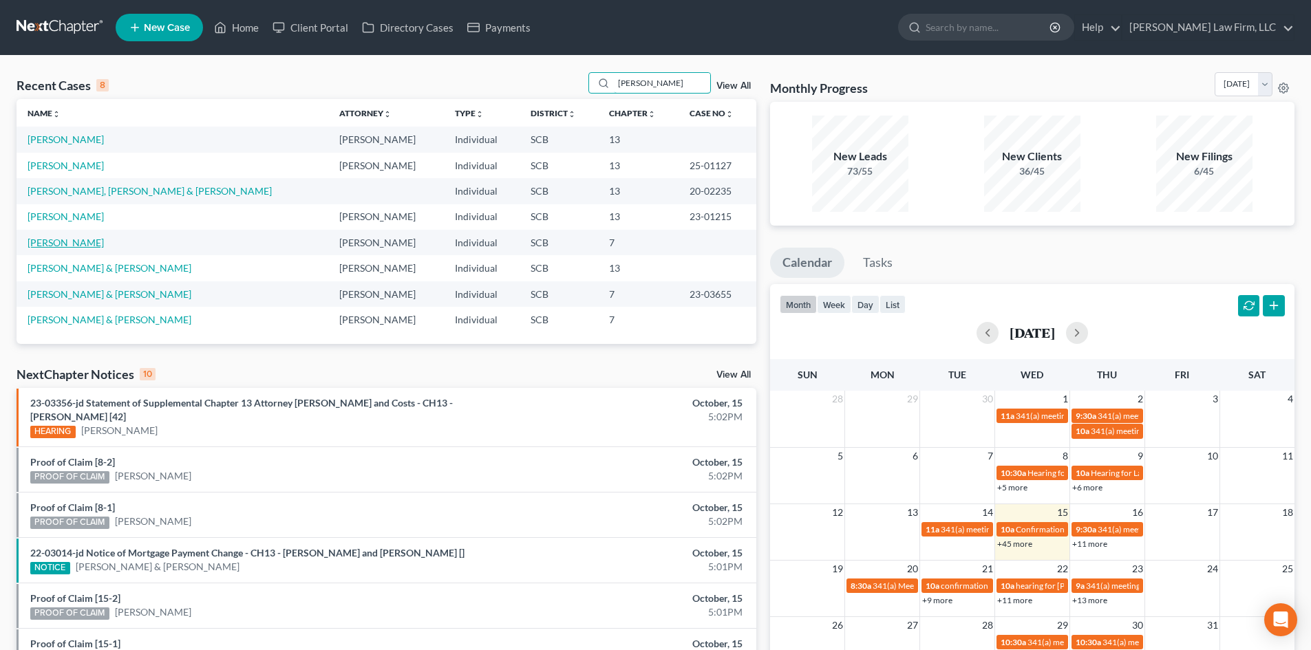
type input "[PERSON_NAME]"
click at [47, 237] on link "[PERSON_NAME]" at bounding box center [66, 243] width 76 height 12
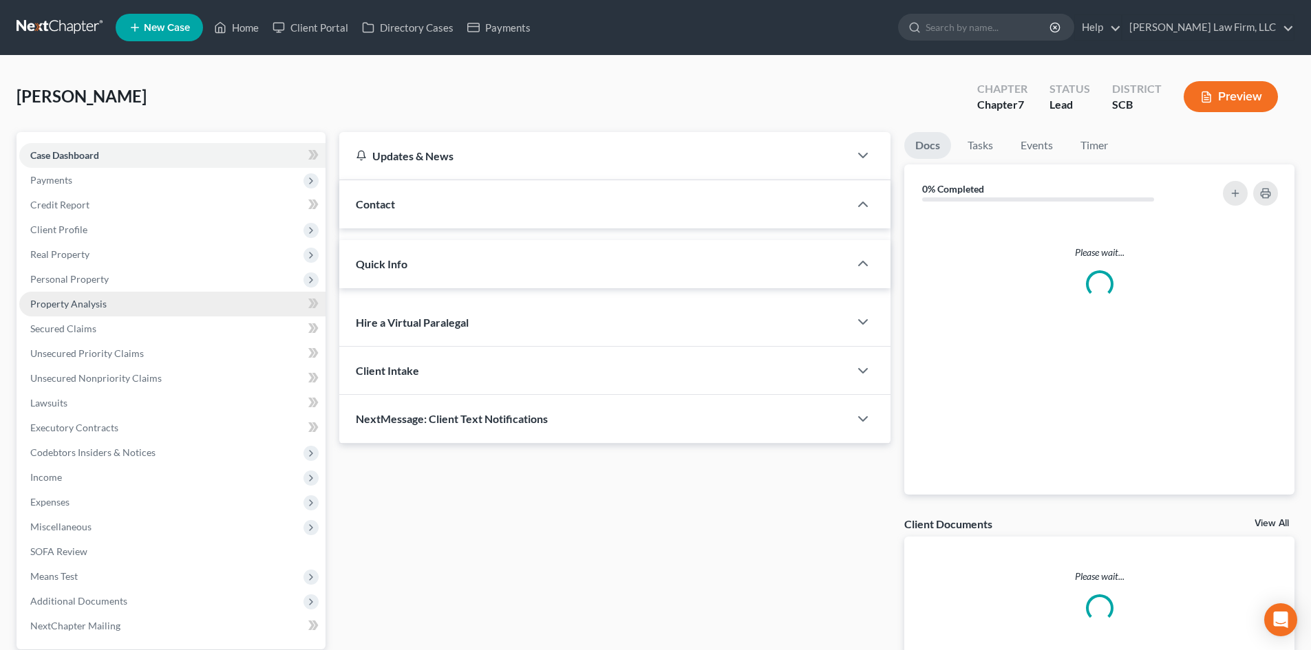
select select "2"
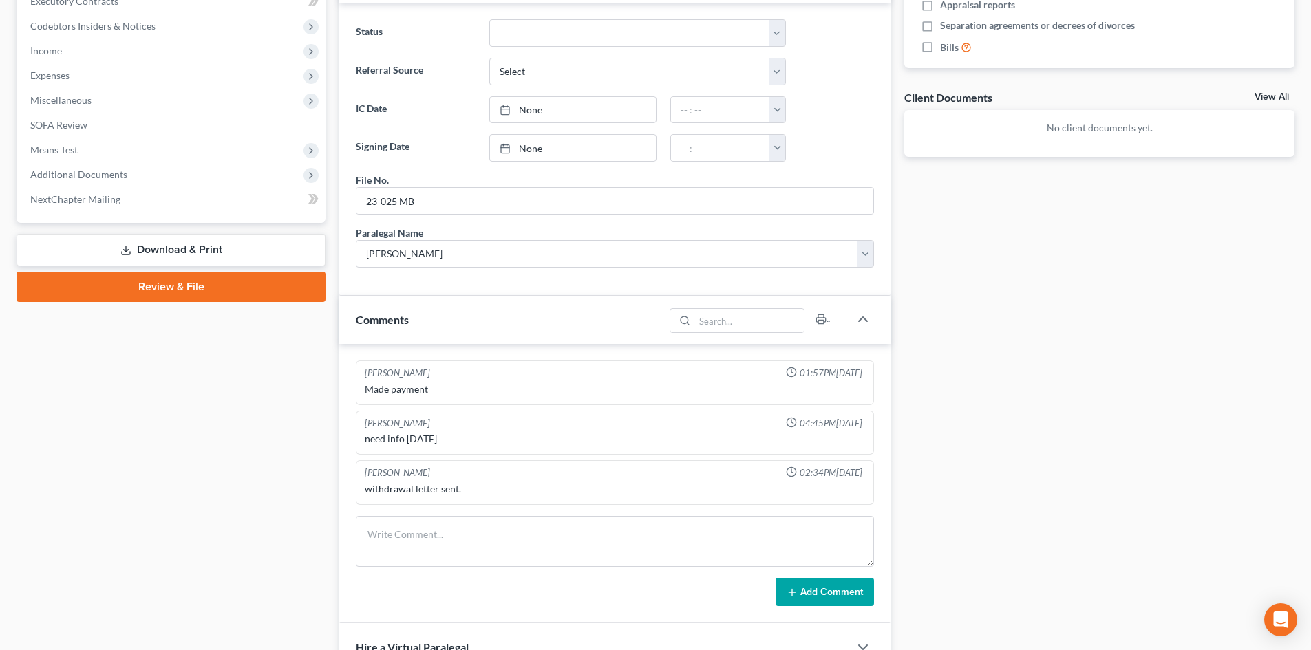
scroll to position [206, 0]
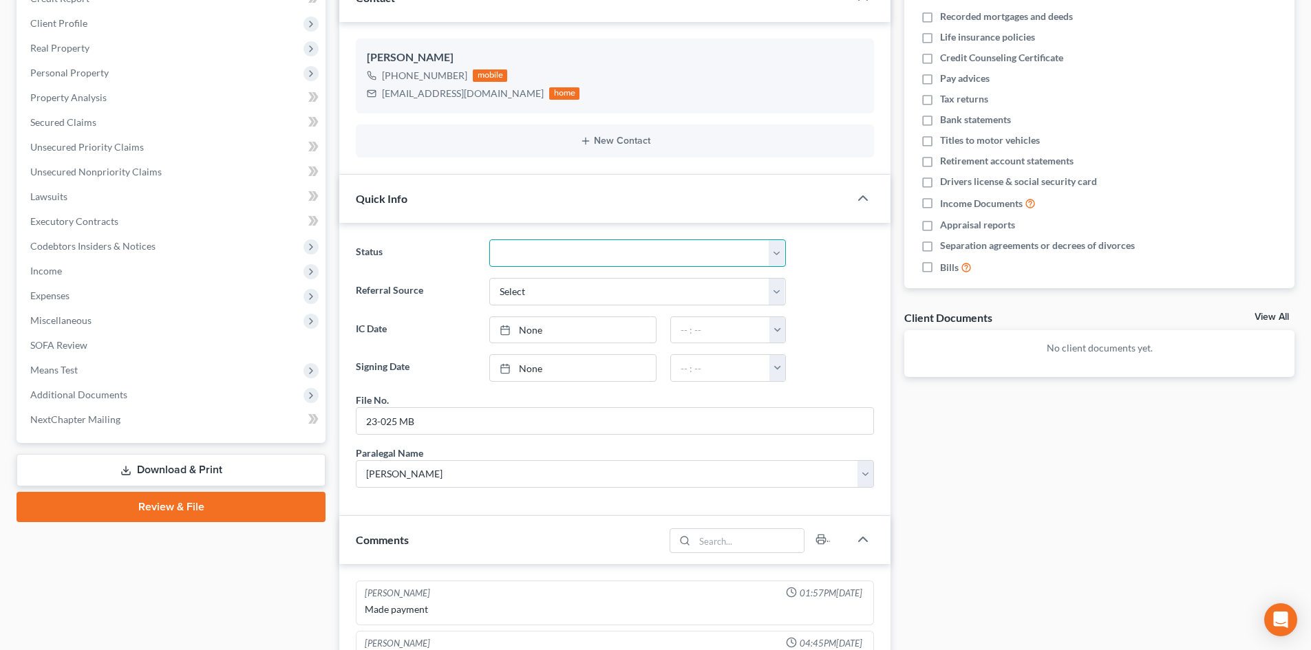
drag, startPoint x: 523, startPoint y: 248, endPoint x: 523, endPoint y: 265, distance: 17.2
click at [523, 248] on select "Discharged Dismissed Filed In Progress Lead Lost Lead Ready to File To Review W…" at bounding box center [637, 253] width 297 height 28
select select "8"
click at [489, 239] on select "Discharged Dismissed Filed In Progress Lead Lost Lead Ready to File To Review W…" at bounding box center [637, 253] width 297 height 28
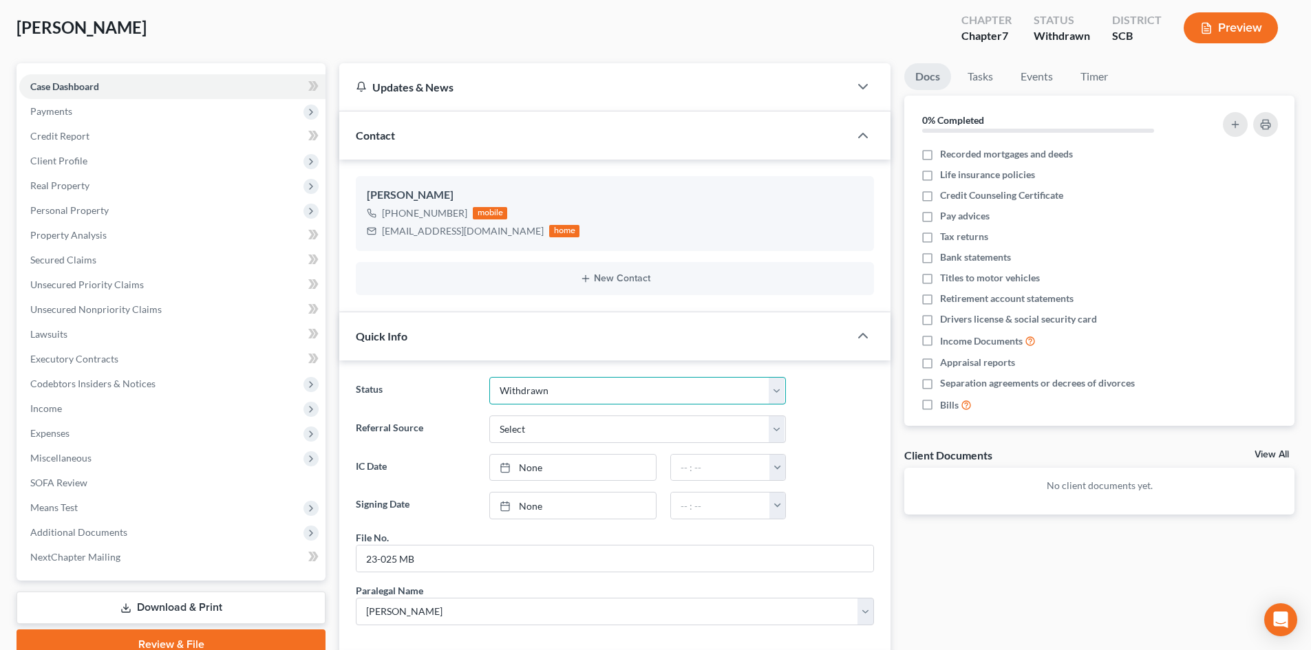
scroll to position [0, 0]
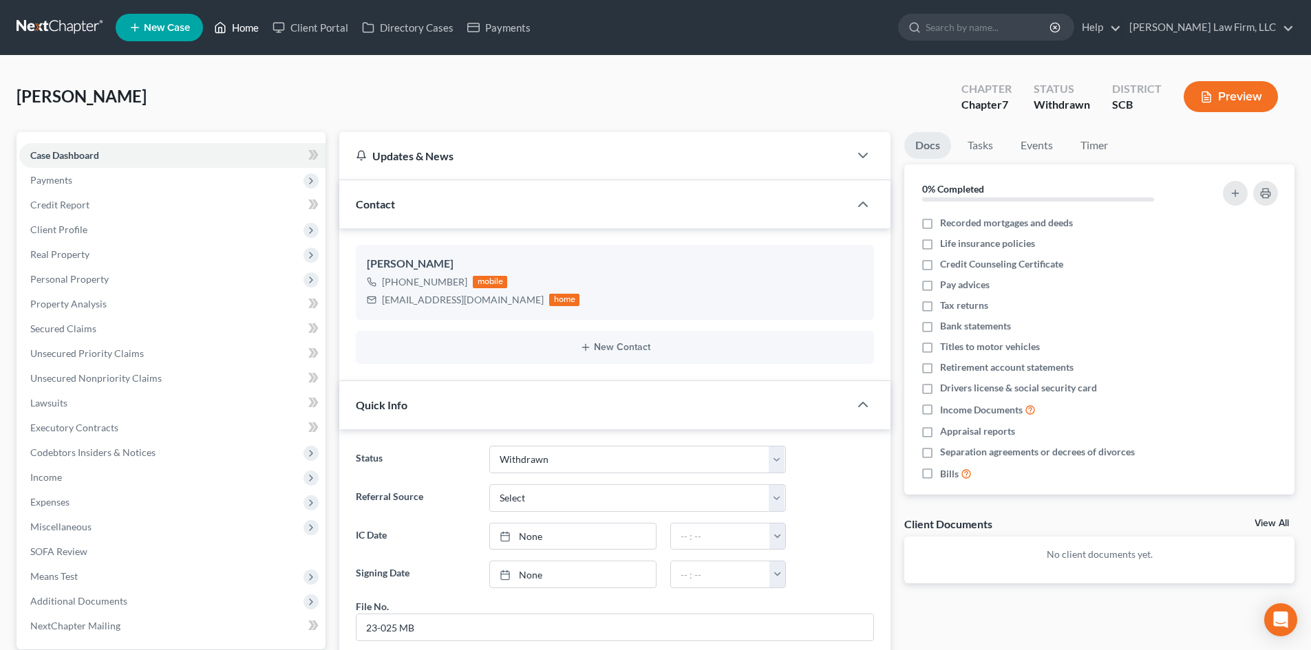
click at [240, 20] on link "Home" at bounding box center [236, 27] width 58 height 25
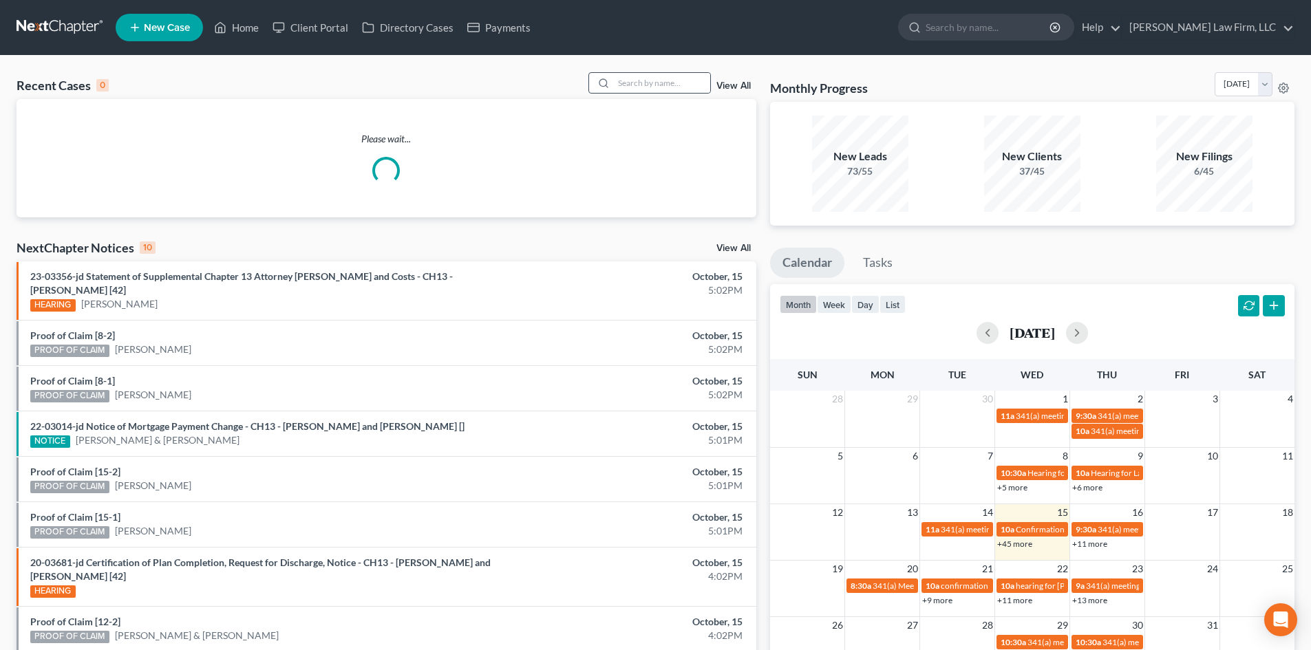
click at [653, 94] on div at bounding box center [649, 82] width 122 height 21
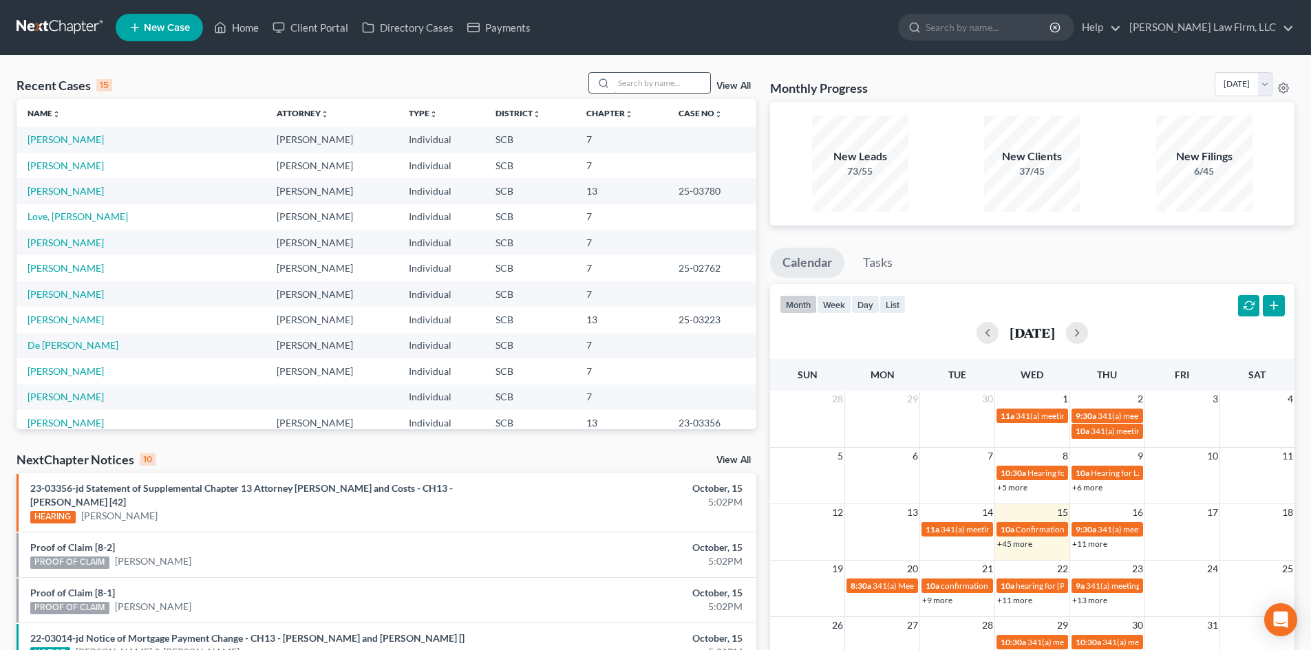
click at [658, 80] on input "search" at bounding box center [662, 83] width 96 height 20
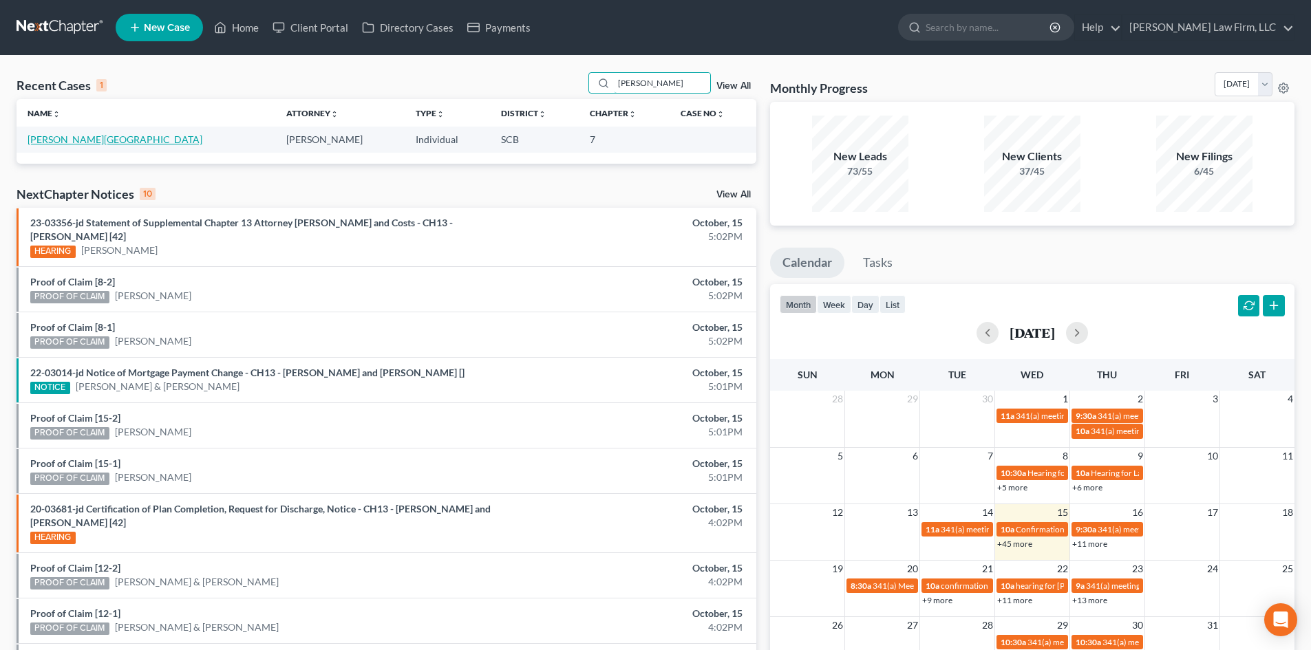
type input "[PERSON_NAME]"
click at [71, 138] on link "[PERSON_NAME][GEOGRAPHIC_DATA]" at bounding box center [115, 139] width 175 height 12
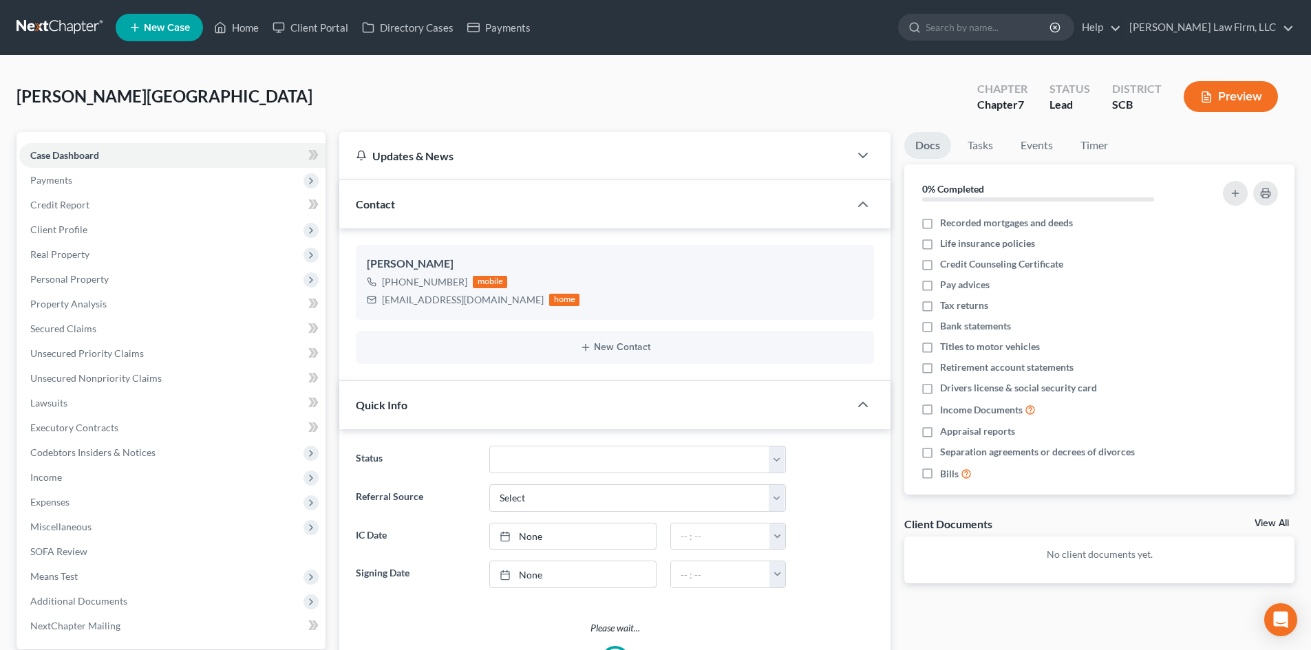
select select "2"
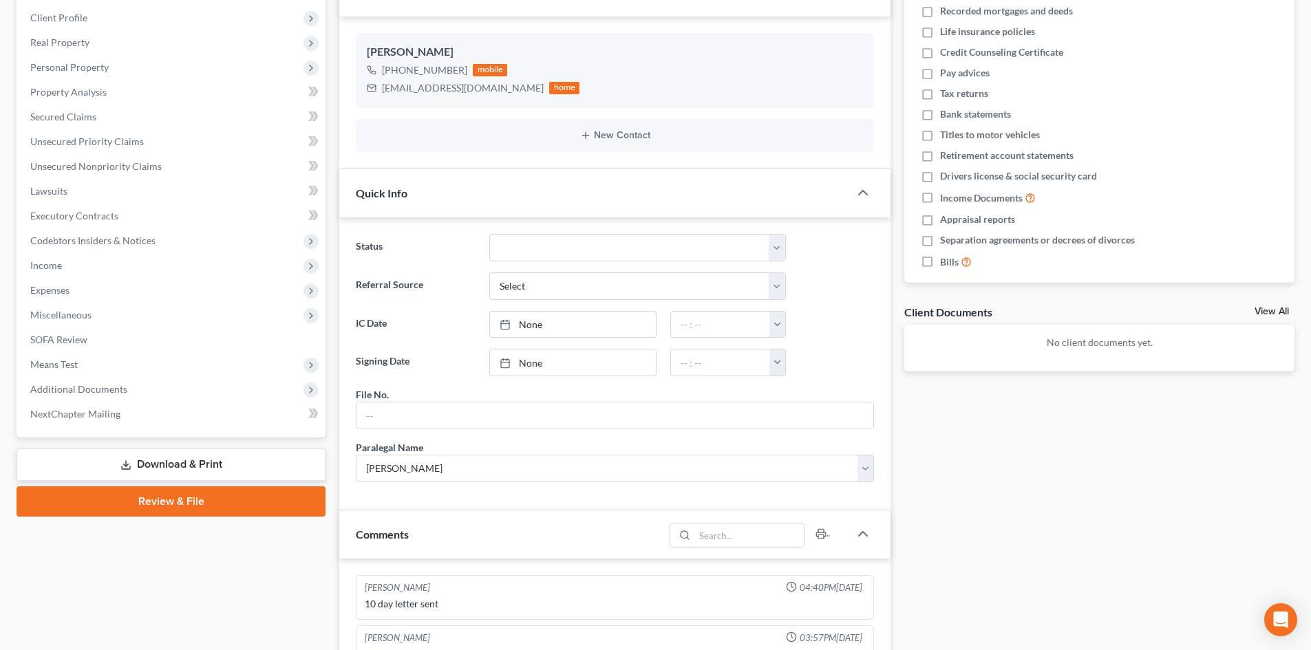
scroll to position [206, 0]
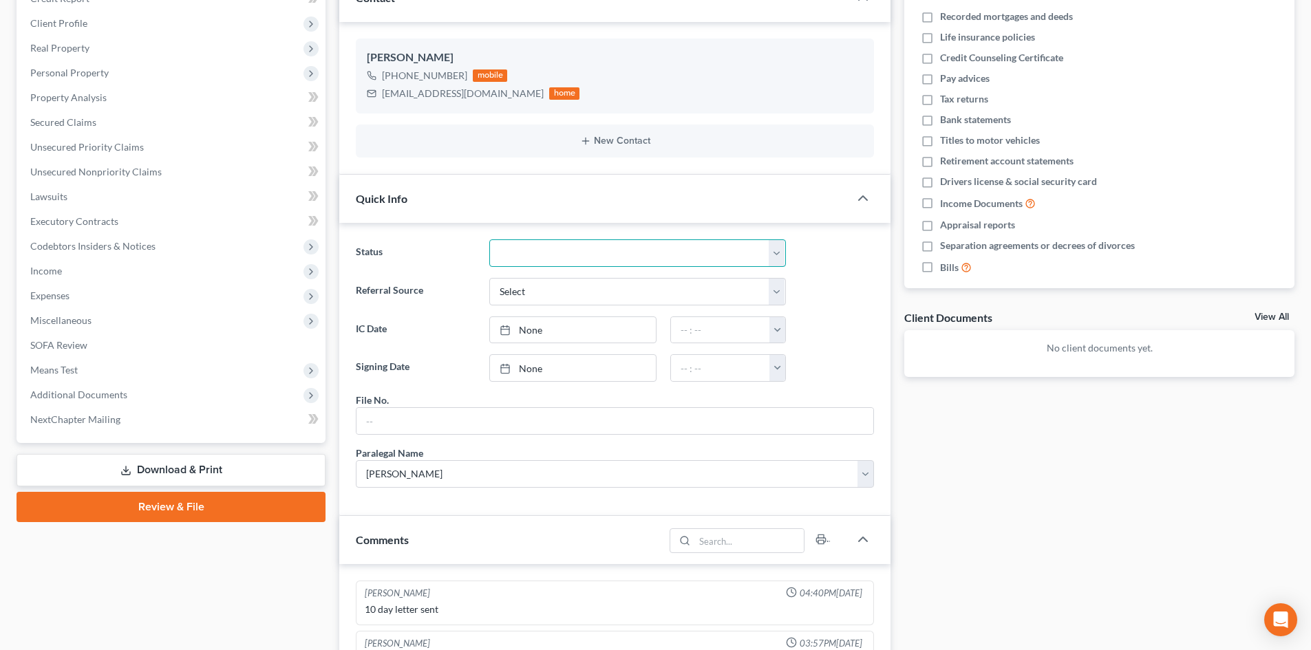
click at [540, 263] on select "Discharged Dismissed Filed In Progress Lead Lost Lead Ready to File To Review W…" at bounding box center [637, 253] width 297 height 28
select select "8"
click at [489, 239] on select "Discharged Dismissed Filed In Progress Lead Lost Lead Ready to File To Review W…" at bounding box center [637, 253] width 297 height 28
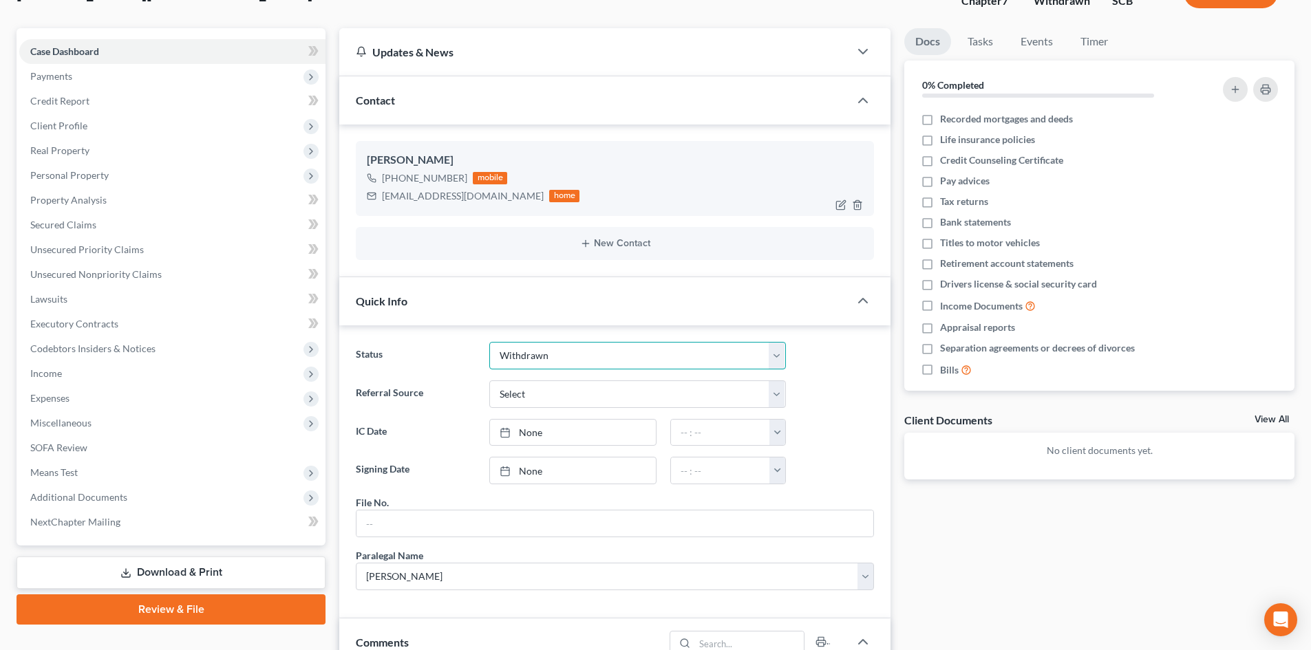
scroll to position [0, 0]
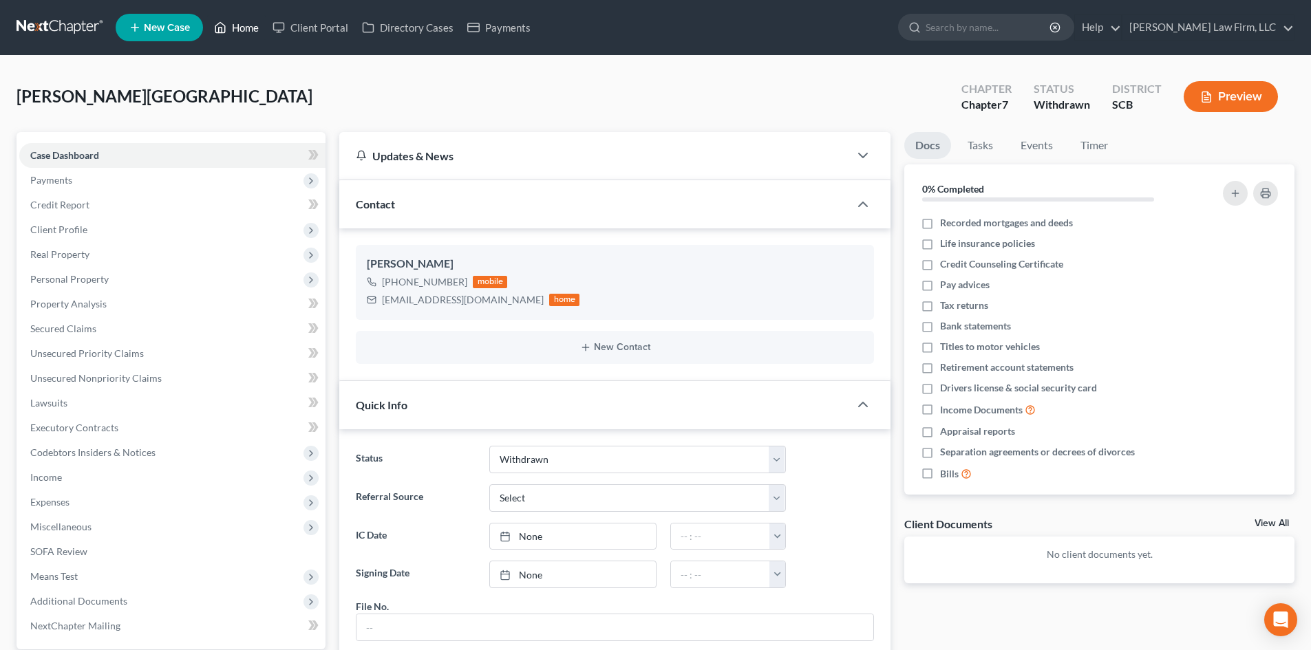
drag, startPoint x: 243, startPoint y: 30, endPoint x: 453, endPoint y: 89, distance: 218.0
click at [243, 30] on link "Home" at bounding box center [236, 27] width 58 height 25
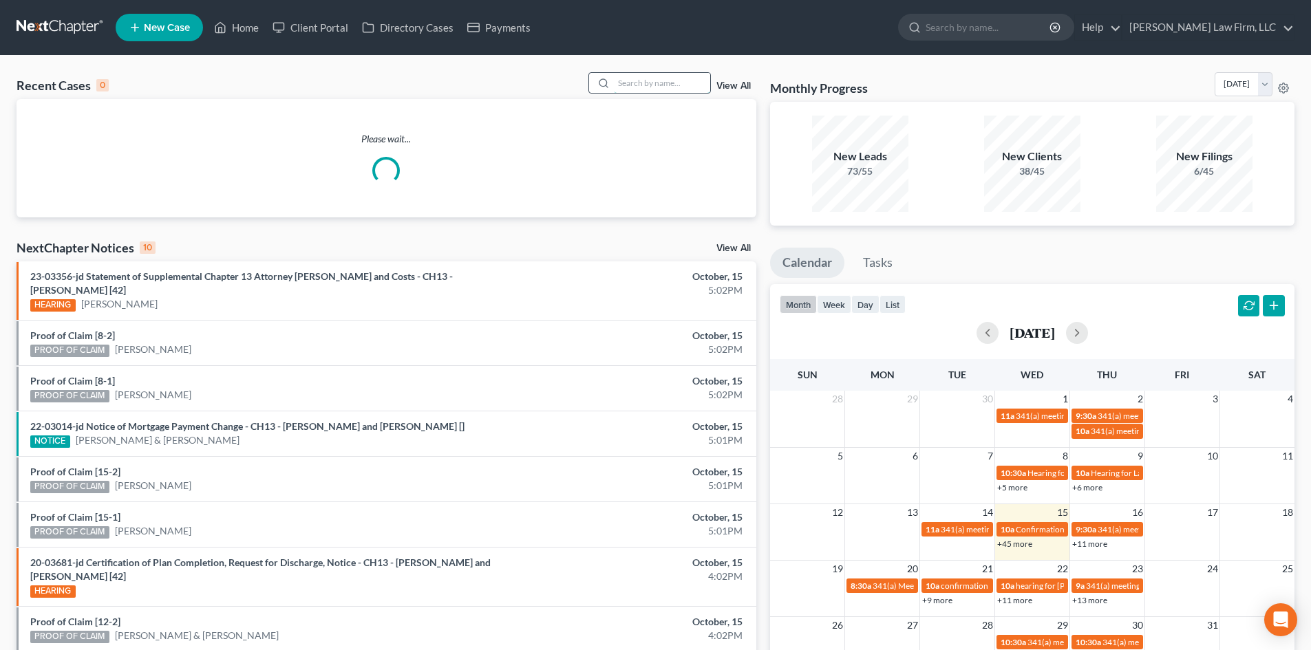
click at [642, 91] on input "search" at bounding box center [662, 83] width 96 height 20
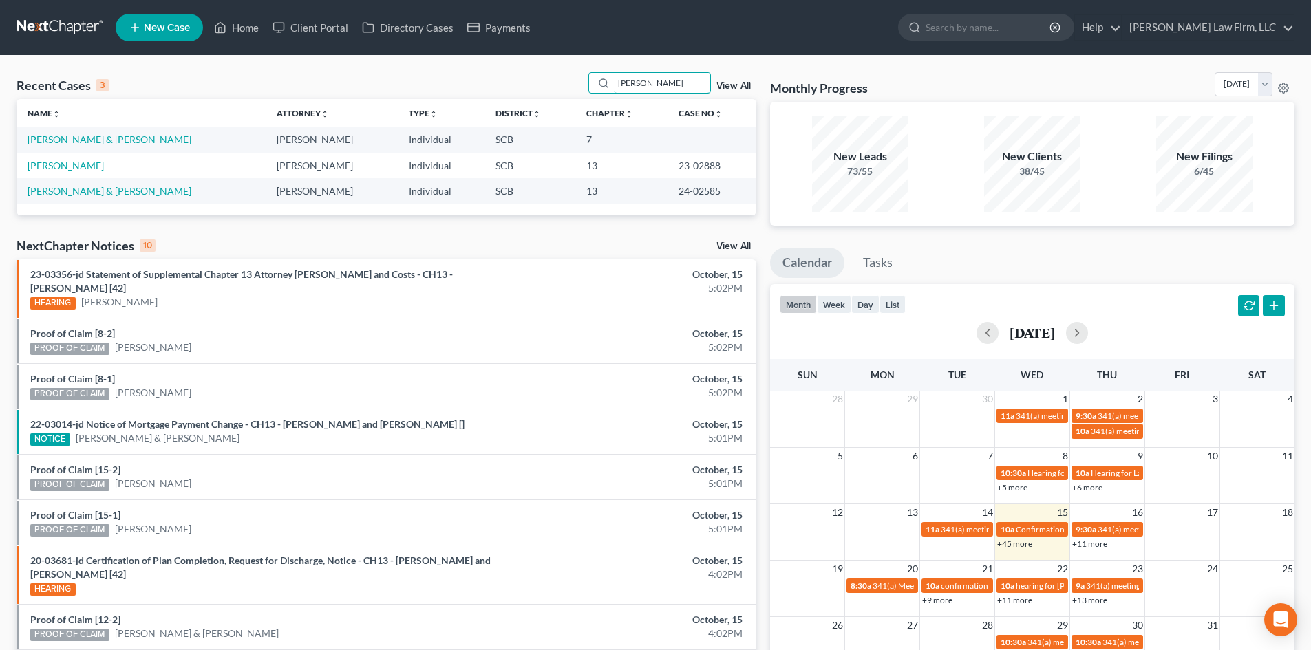
type input "[PERSON_NAME]"
click at [84, 145] on link "[PERSON_NAME] & [PERSON_NAME]" at bounding box center [110, 139] width 164 height 12
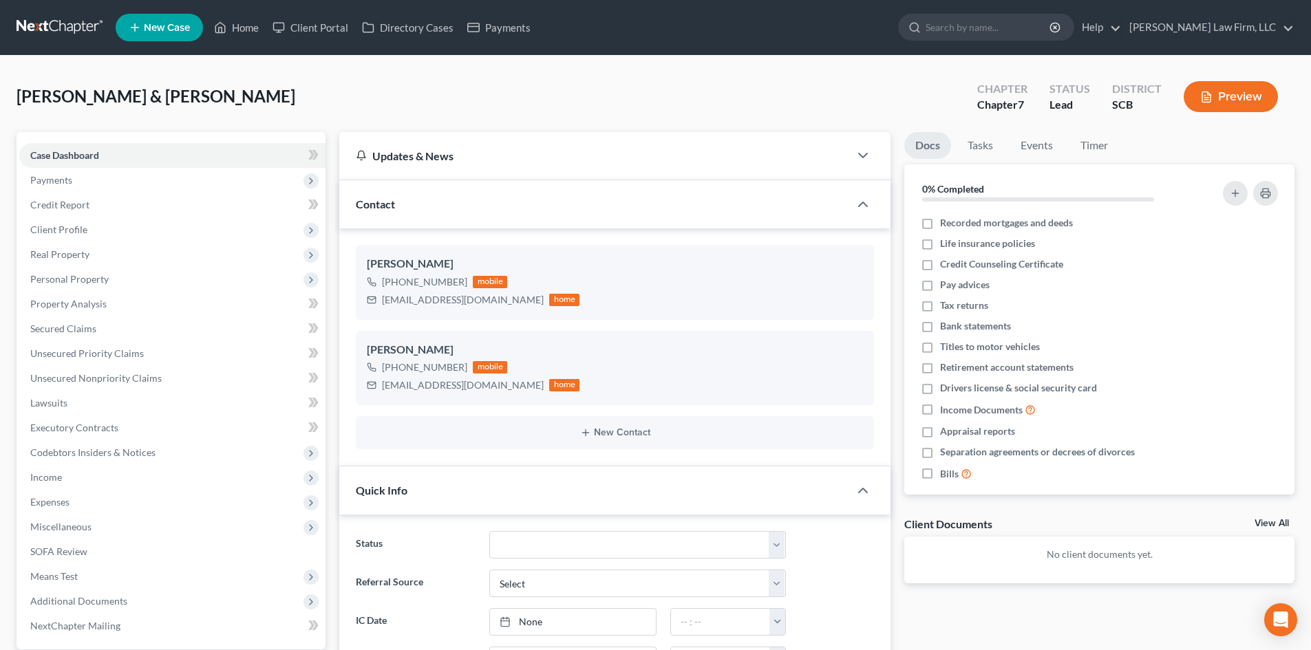
select select "2"
click at [513, 549] on select "Discharged Dismissed Filed In Progress Lead Lost Lead Ready to File To Review W…" at bounding box center [637, 545] width 297 height 28
select select "8"
click at [489, 531] on select "Discharged Dismissed Filed In Progress Lead Lost Lead Ready to File To Review W…" at bounding box center [637, 545] width 297 height 28
click at [251, 29] on link "Home" at bounding box center [236, 27] width 58 height 25
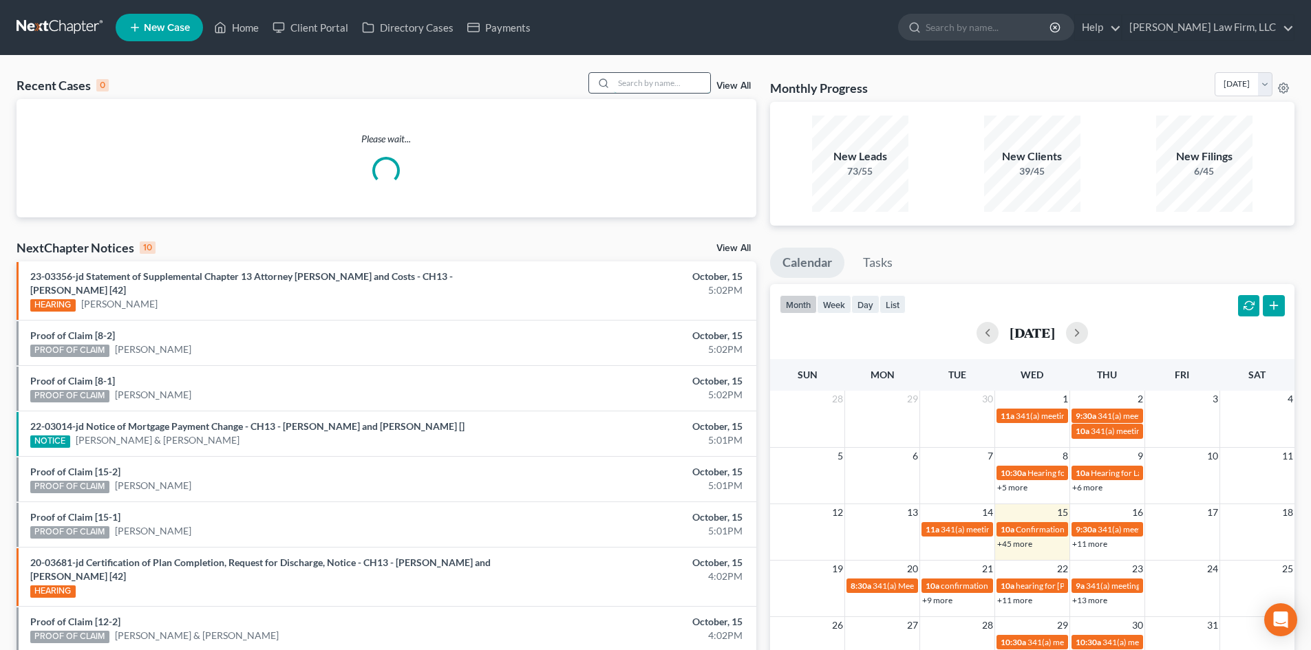
click at [670, 82] on input "search" at bounding box center [662, 83] width 96 height 20
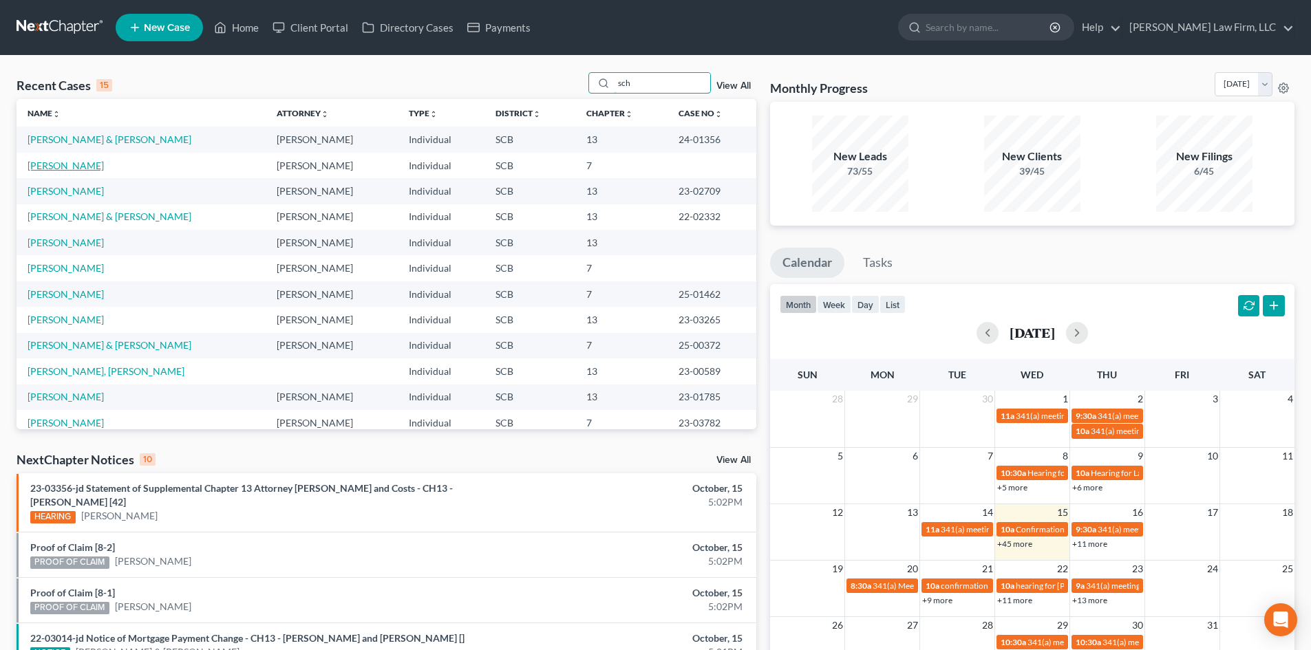
type input "sch"
click at [66, 162] on link "[PERSON_NAME]" at bounding box center [66, 166] width 76 height 12
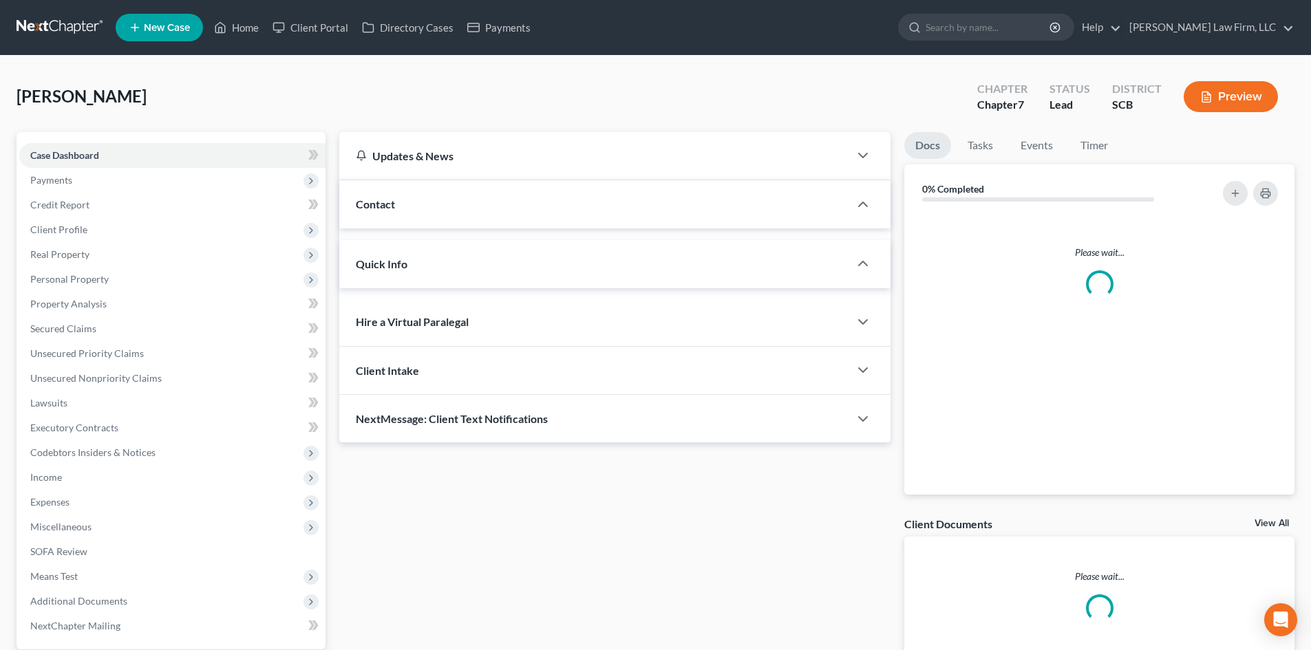
select select "2"
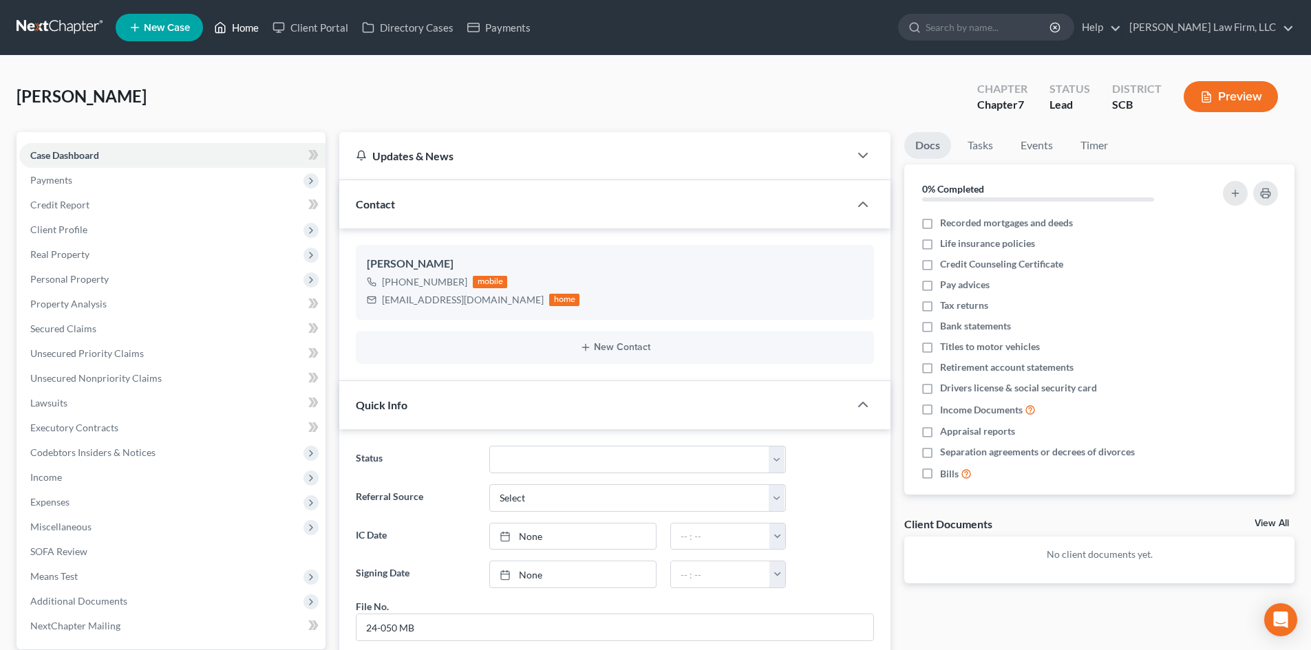
click at [247, 30] on link "Home" at bounding box center [236, 27] width 58 height 25
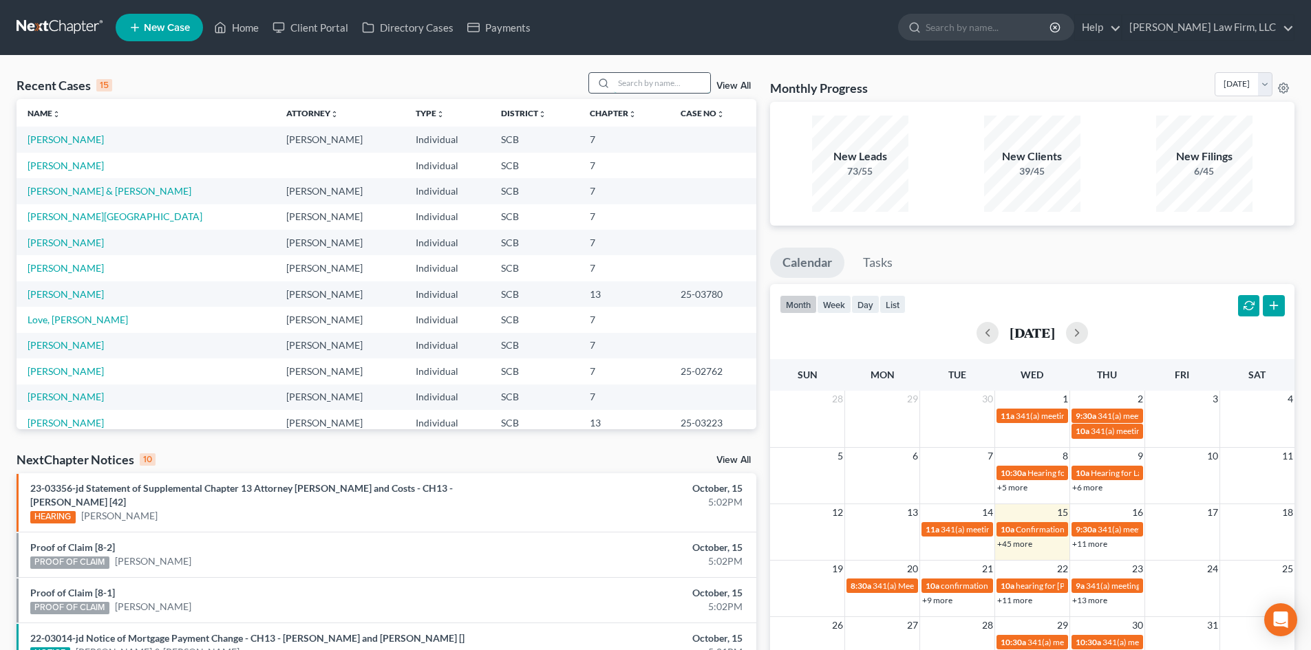
click at [657, 73] on input "search" at bounding box center [662, 83] width 96 height 20
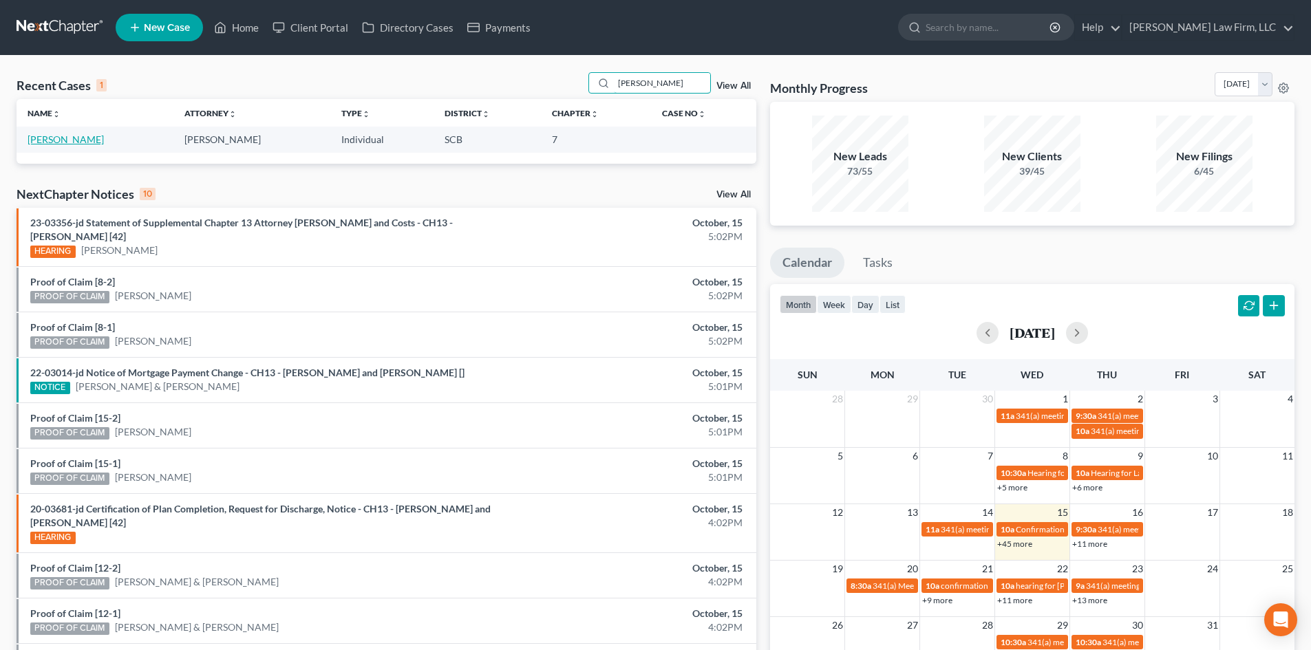
type input "[PERSON_NAME]"
click at [68, 141] on link "[PERSON_NAME]" at bounding box center [66, 139] width 76 height 12
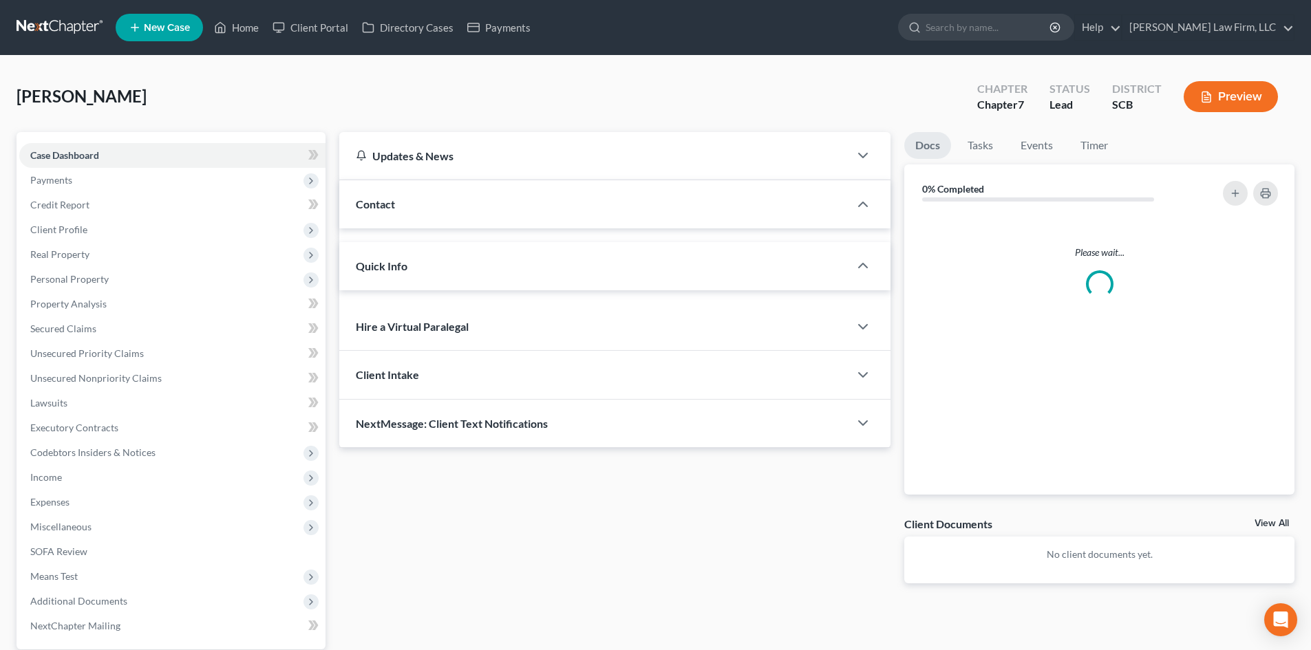
select select "2"
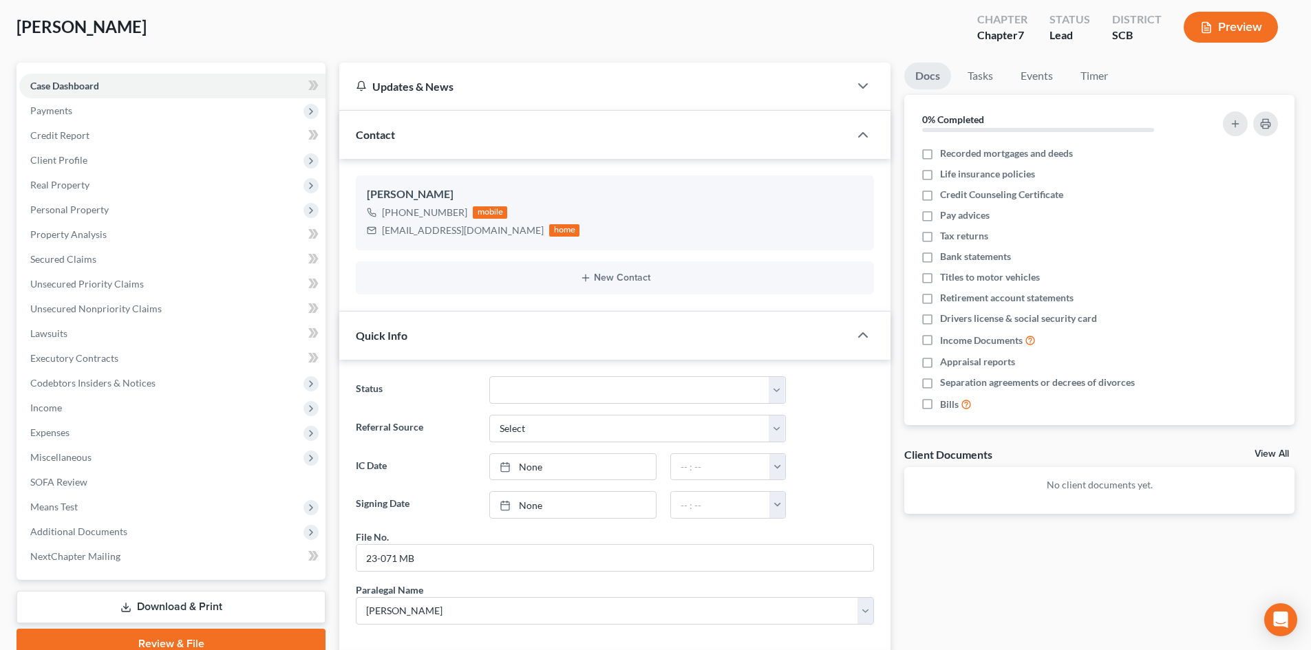
scroll to position [69, 0]
drag, startPoint x: 519, startPoint y: 378, endPoint x: 521, endPoint y: 387, distance: 8.5
click at [519, 378] on select "Discharged Dismissed Filed In Progress Lead Lost Lead Ready to File To Review W…" at bounding box center [637, 391] width 297 height 28
select select "8"
click at [489, 377] on select "Discharged Dismissed Filed In Progress Lead Lost Lead Ready to File To Review W…" at bounding box center [637, 391] width 297 height 28
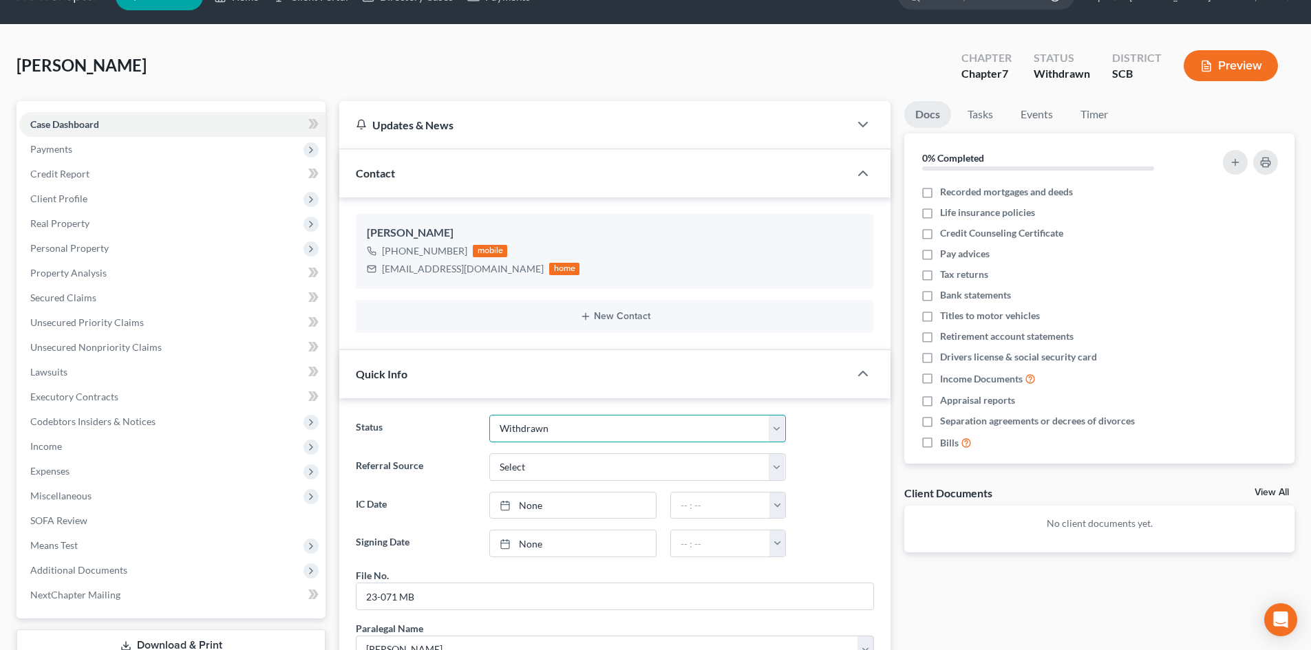
scroll to position [0, 0]
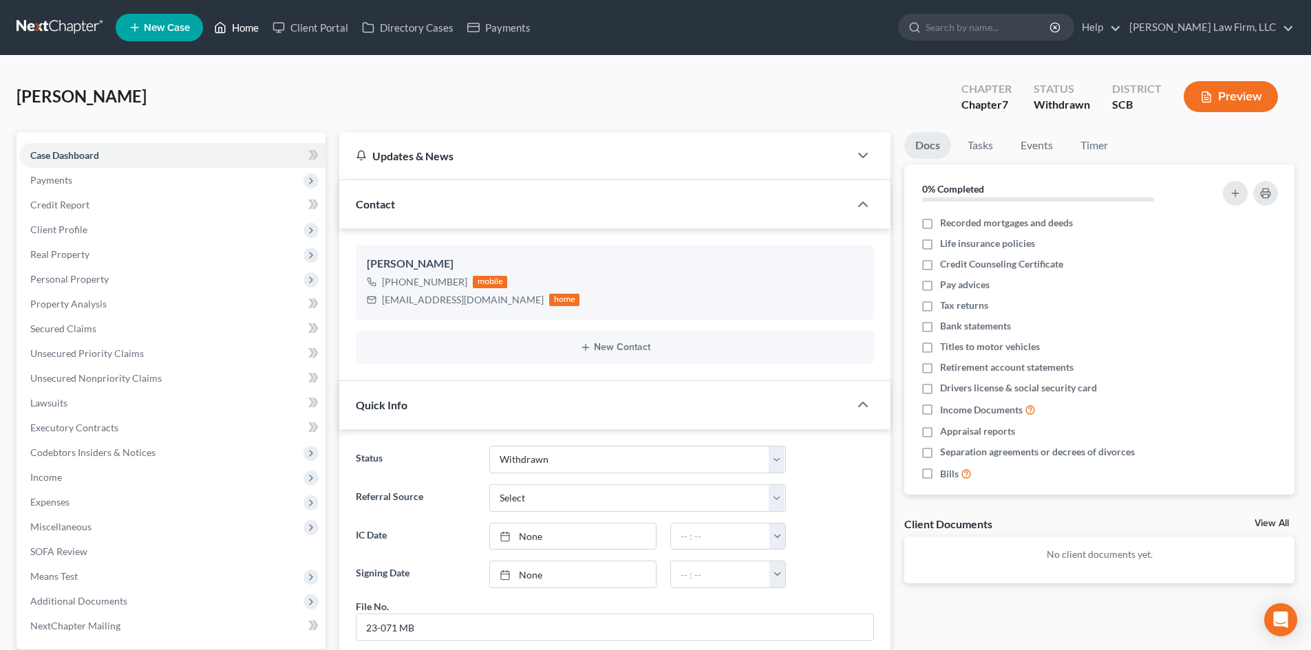
click at [241, 33] on link "Home" at bounding box center [236, 27] width 58 height 25
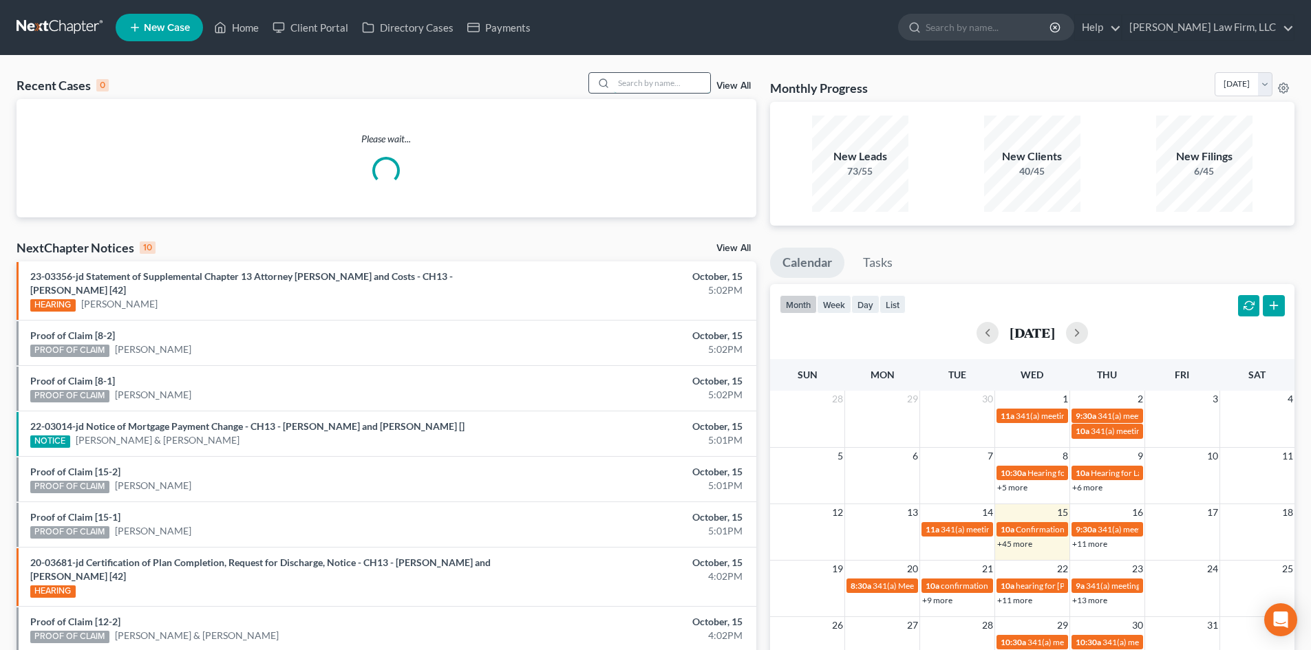
click at [683, 89] on input "search" at bounding box center [662, 83] width 96 height 20
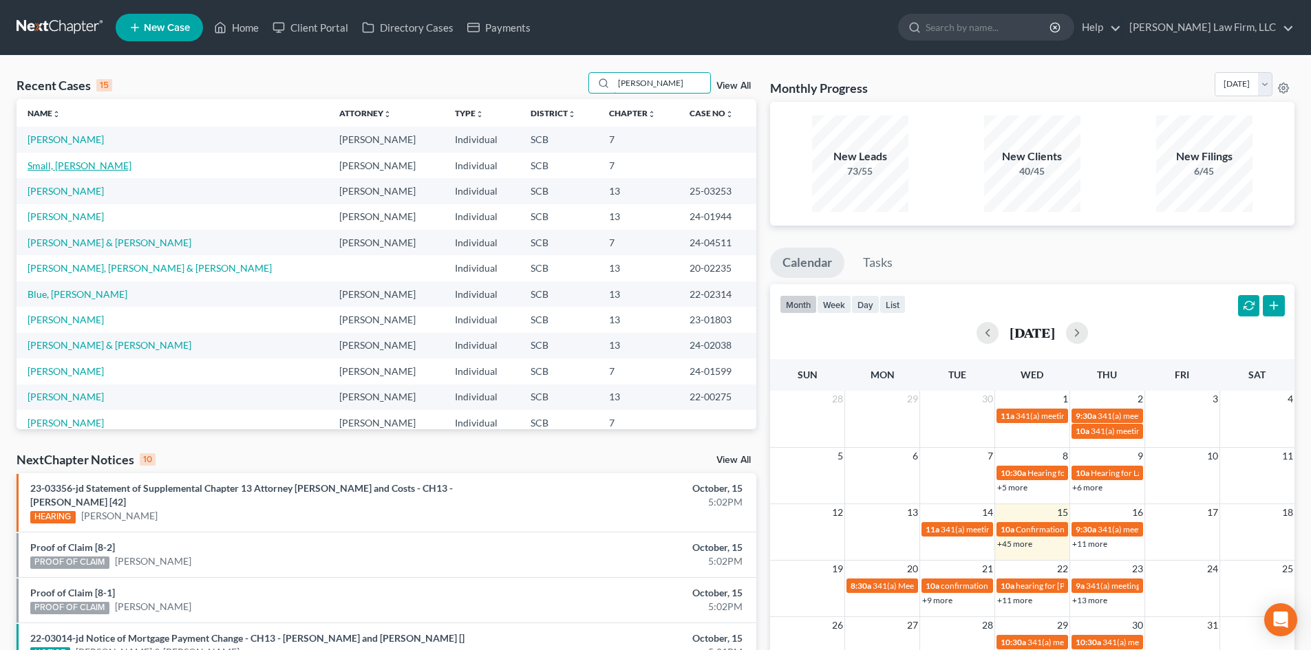
type input "[PERSON_NAME]"
click at [74, 165] on link "Small, [PERSON_NAME]" at bounding box center [80, 166] width 104 height 12
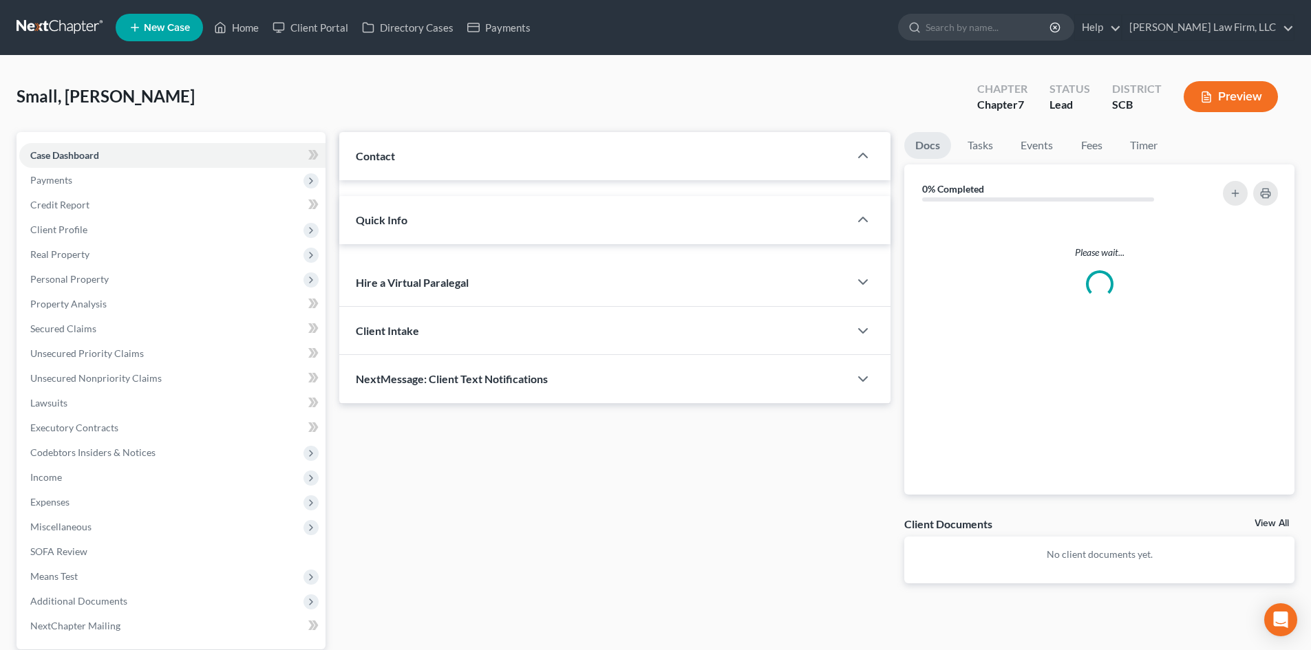
select select "2"
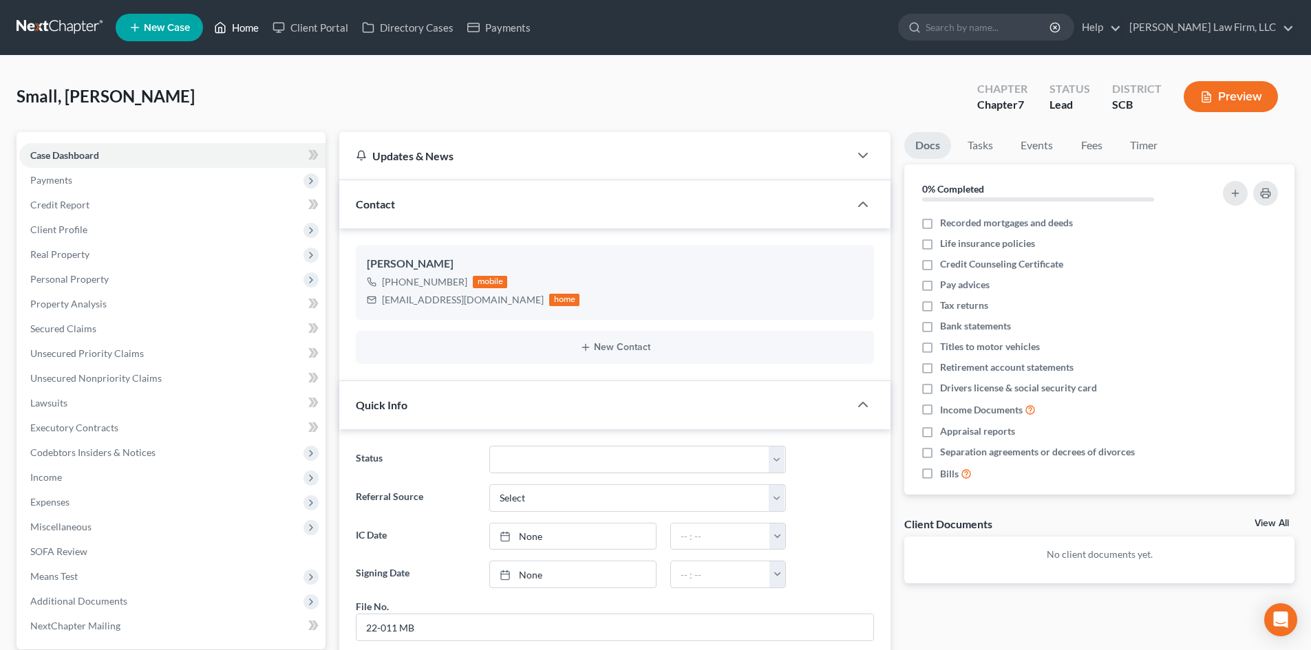
click at [242, 30] on link "Home" at bounding box center [236, 27] width 58 height 25
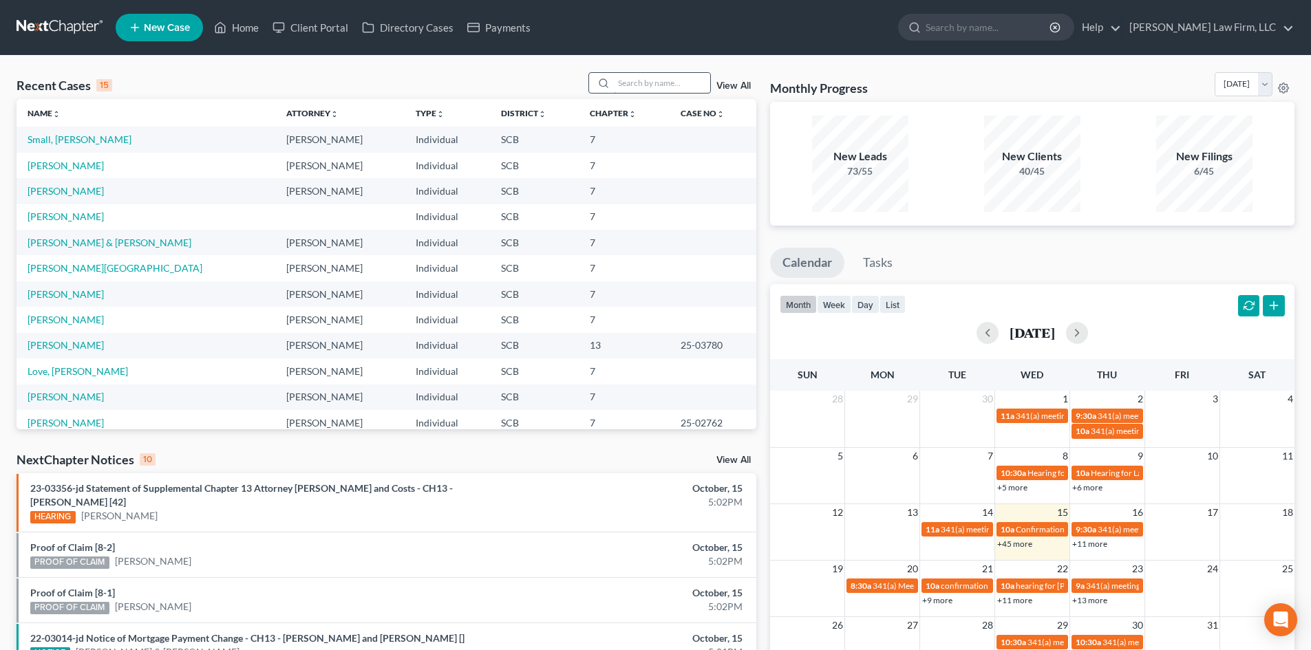
click at [645, 89] on input "search" at bounding box center [662, 83] width 96 height 20
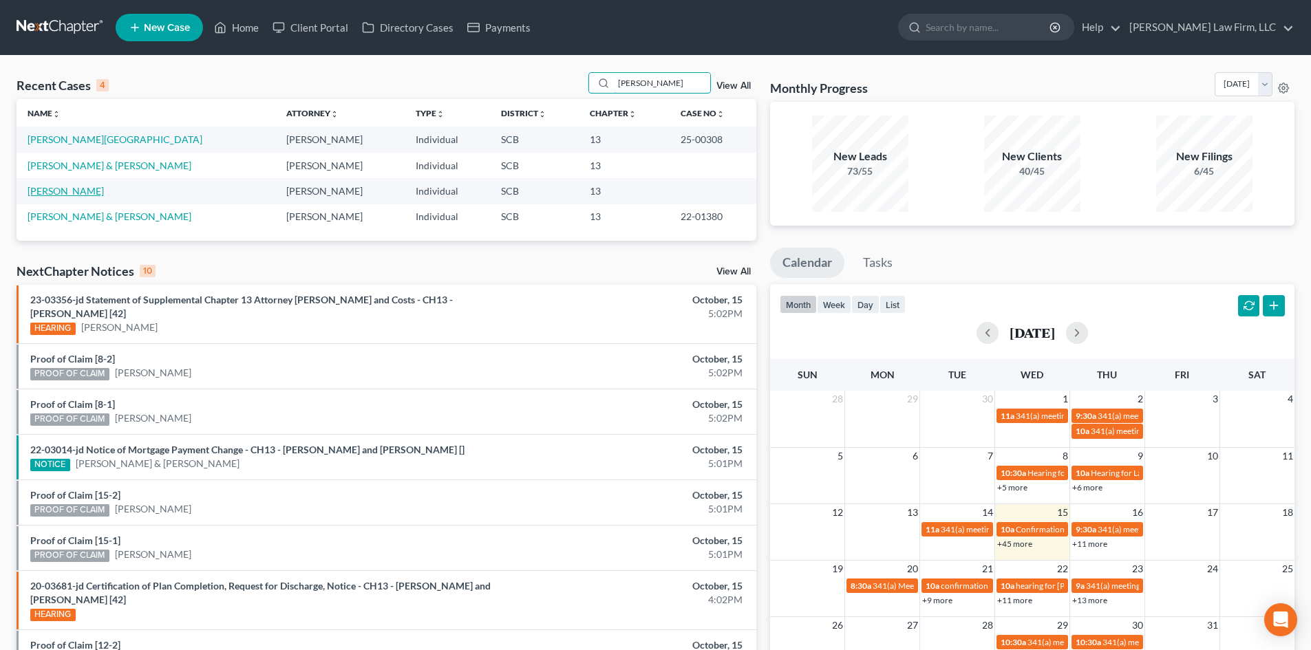
type input "[PERSON_NAME]"
click at [47, 191] on link "[PERSON_NAME]" at bounding box center [66, 191] width 76 height 12
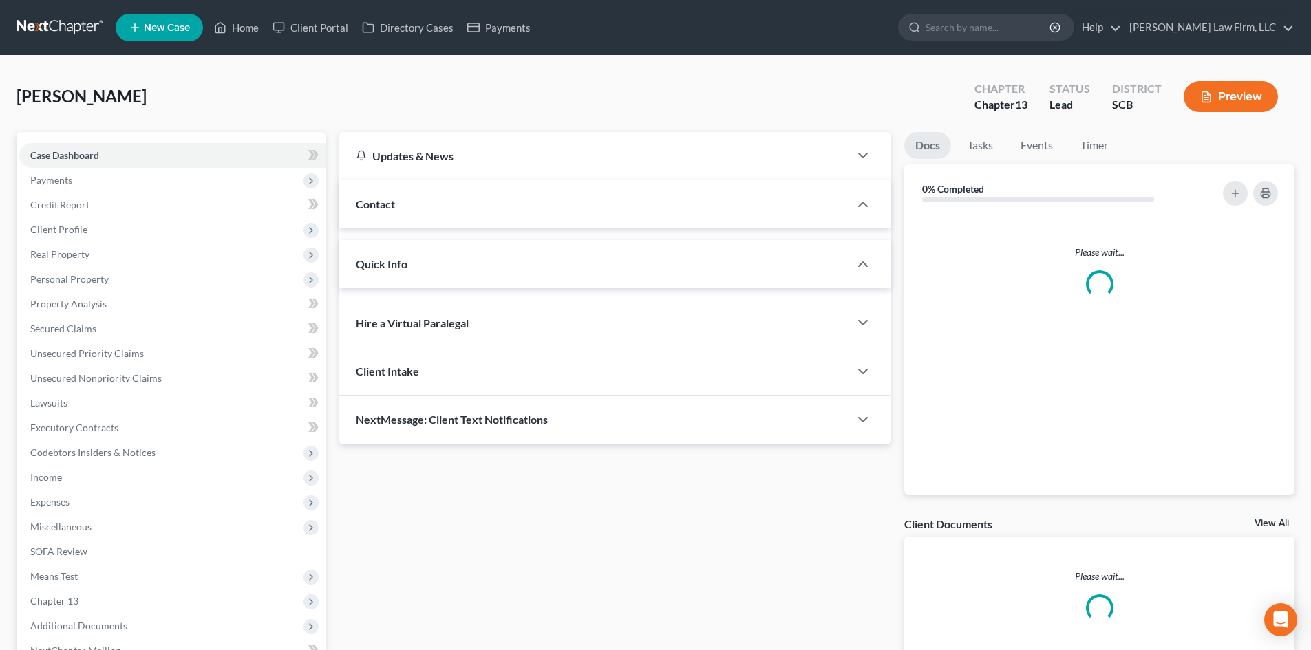
select select "2"
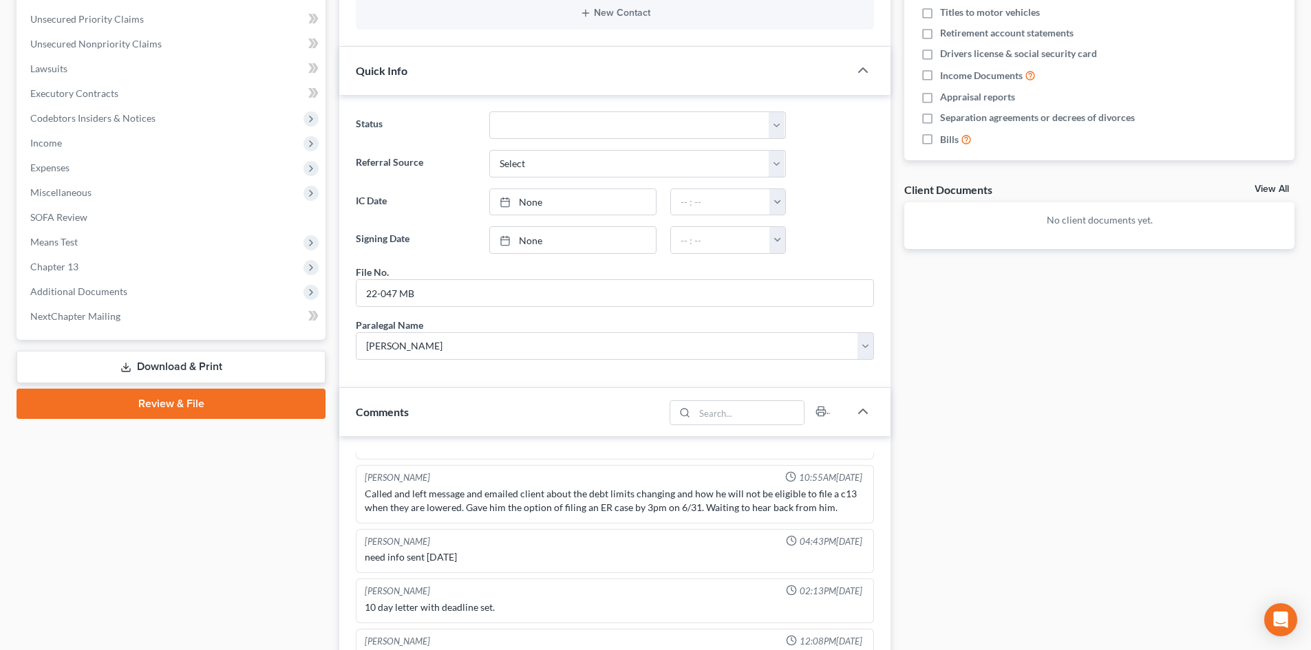
scroll to position [138, 0]
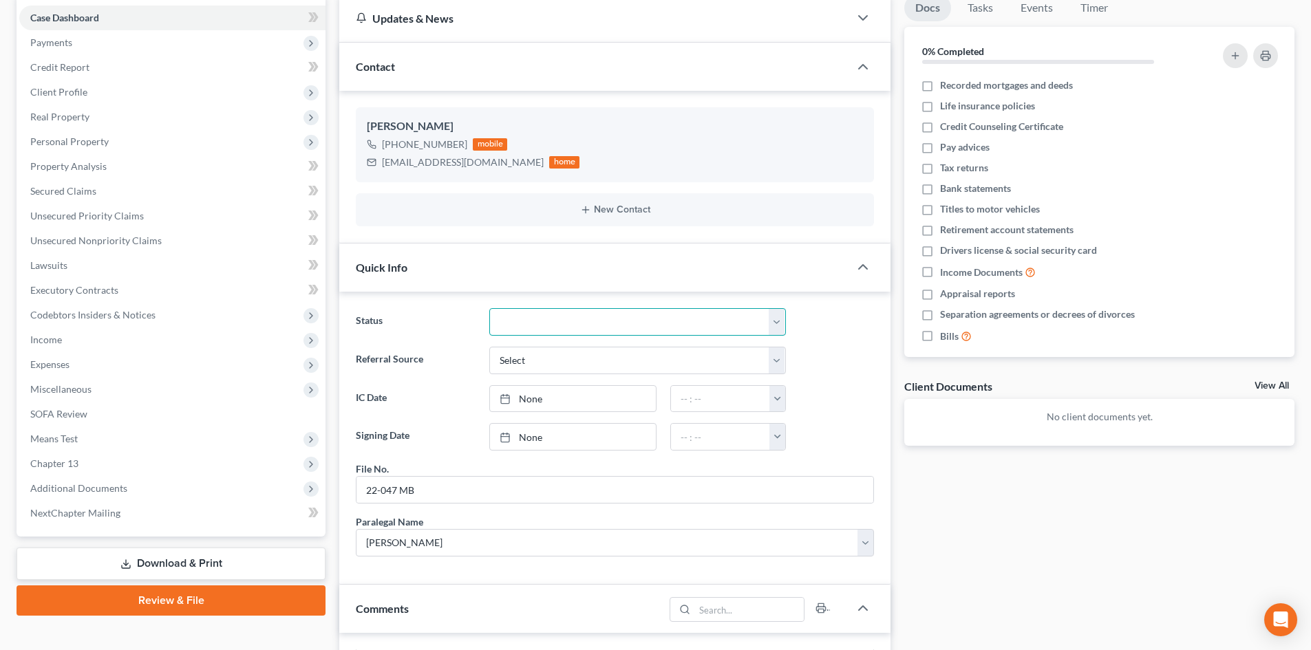
drag, startPoint x: 528, startPoint y: 319, endPoint x: 527, endPoint y: 333, distance: 14.5
click at [528, 320] on select "Discharged Dismissed Filed In Progress Lead Lost Lead Ready to File To Review W…" at bounding box center [637, 322] width 297 height 28
select select "8"
click at [489, 308] on select "Discharged Dismissed Filed In Progress Lead Lost Lead Ready to File To Review W…" at bounding box center [637, 322] width 297 height 28
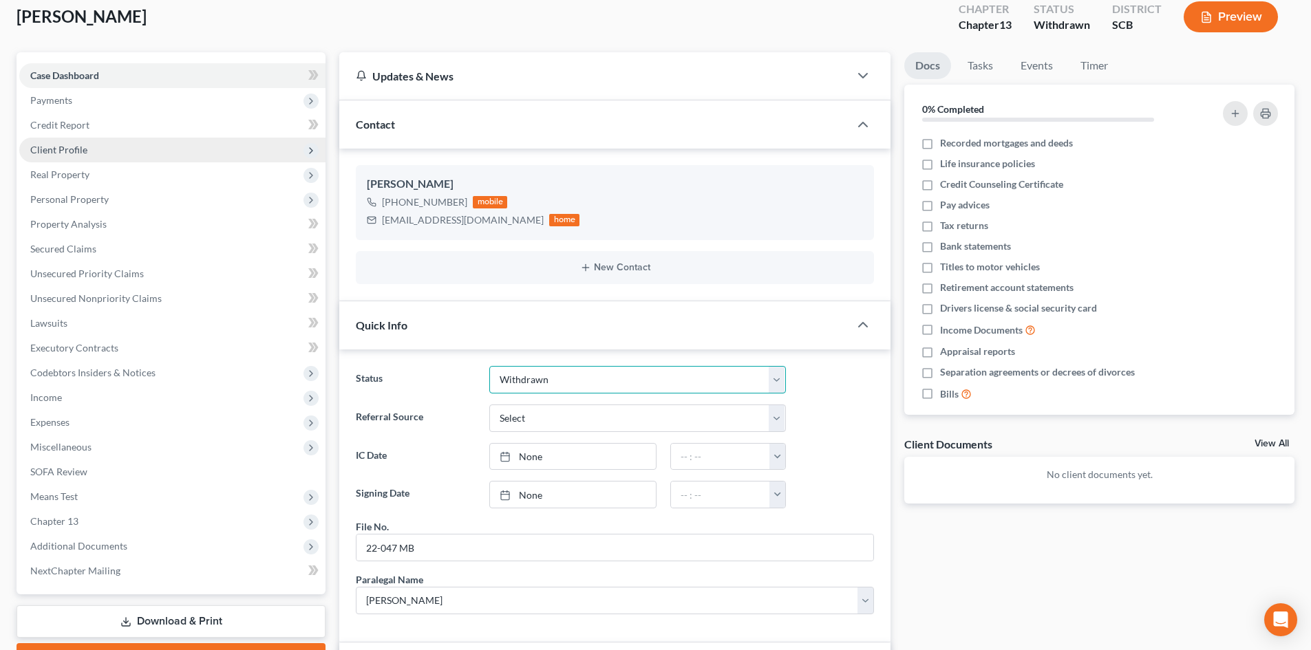
scroll to position [0, 0]
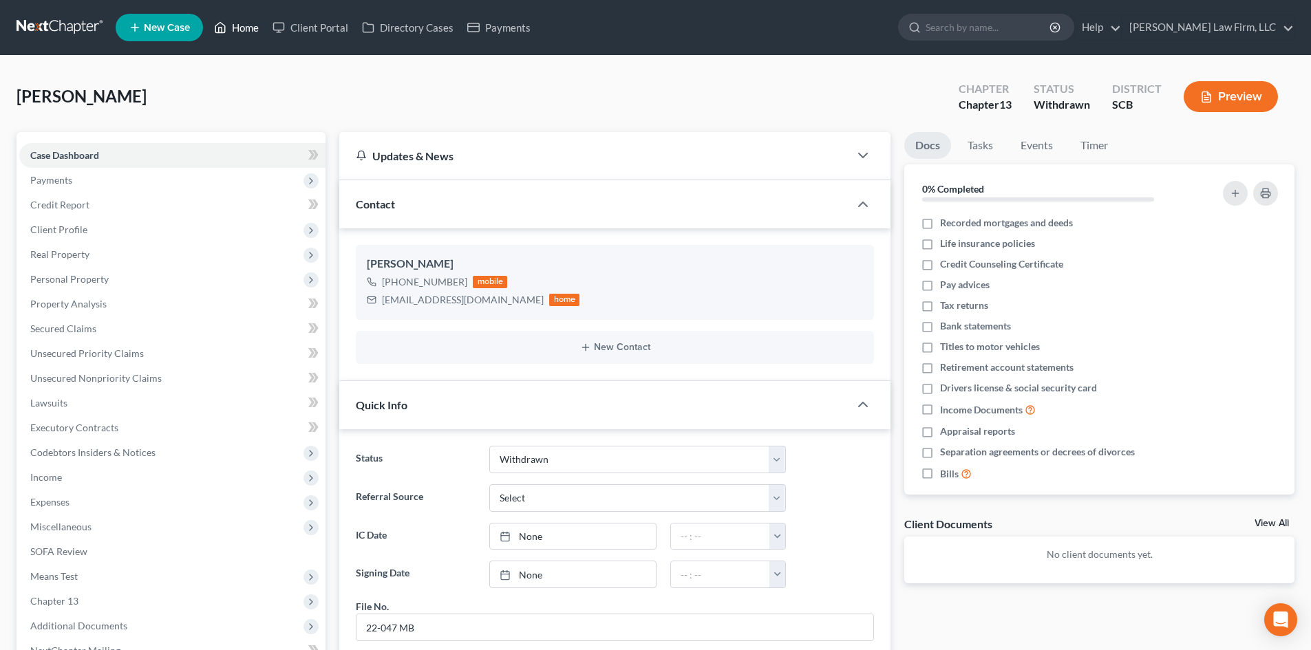
click at [243, 28] on link "Home" at bounding box center [236, 27] width 58 height 25
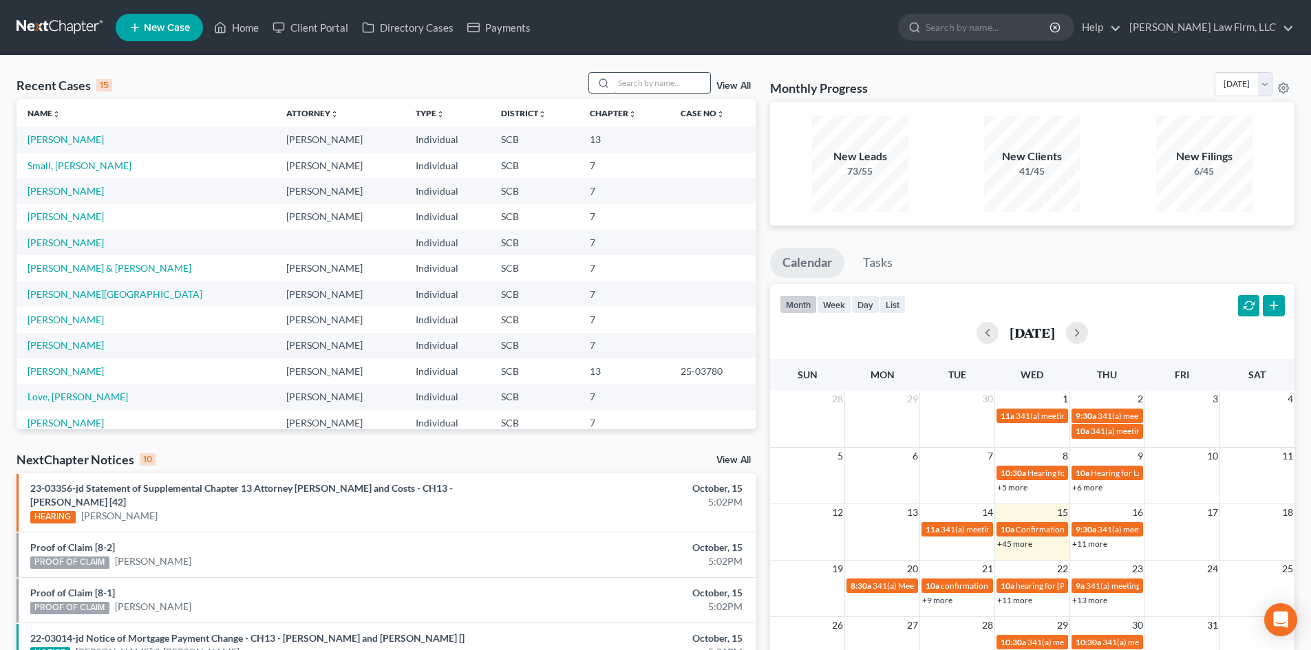
click at [647, 81] on input "search" at bounding box center [662, 83] width 96 height 20
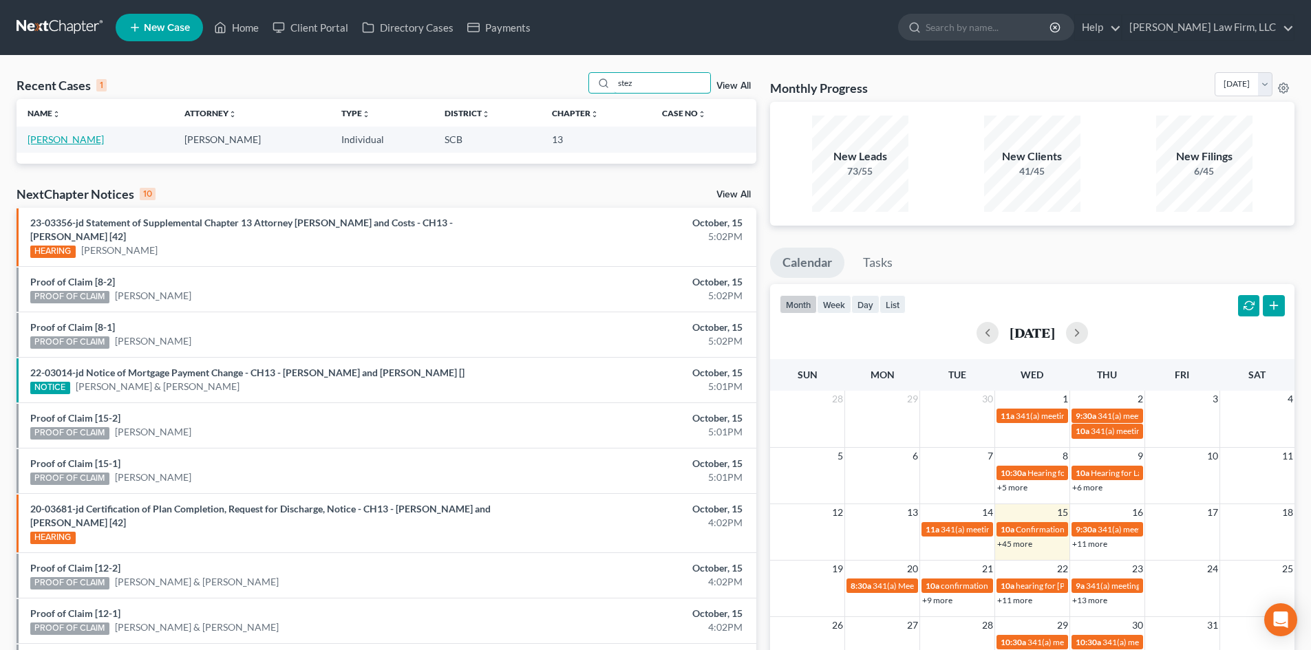
type input "stez"
click at [71, 138] on link "[PERSON_NAME]" at bounding box center [66, 139] width 76 height 12
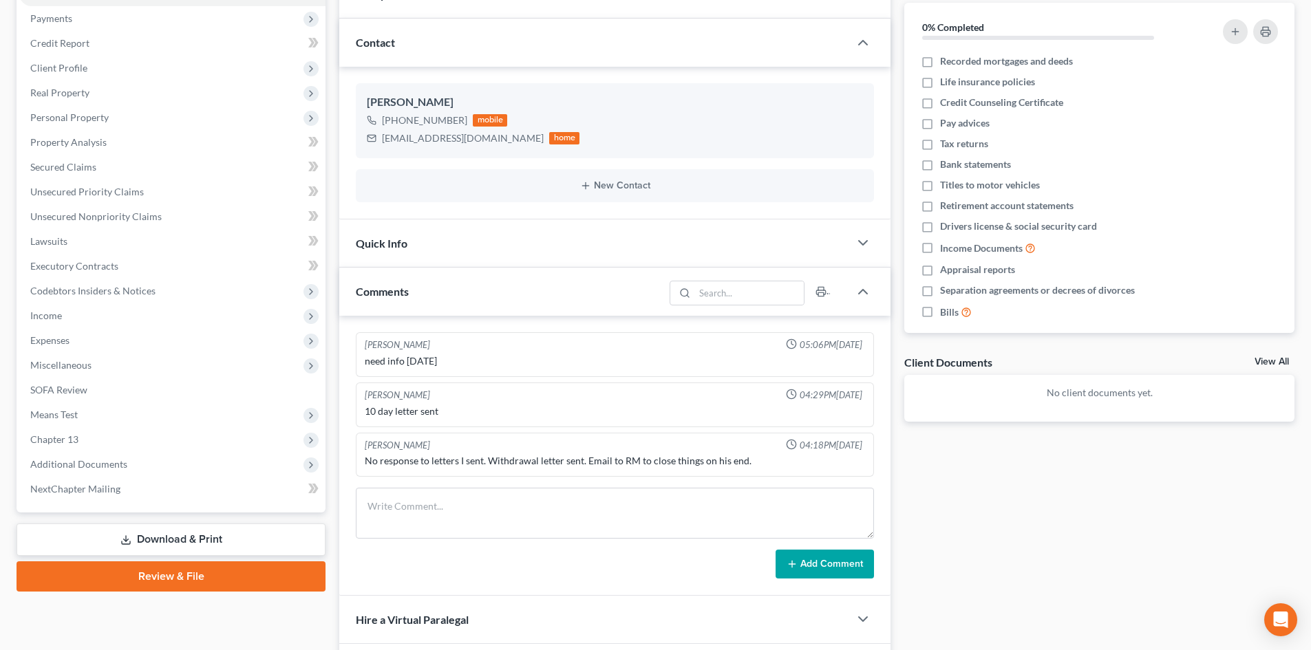
scroll to position [138, 0]
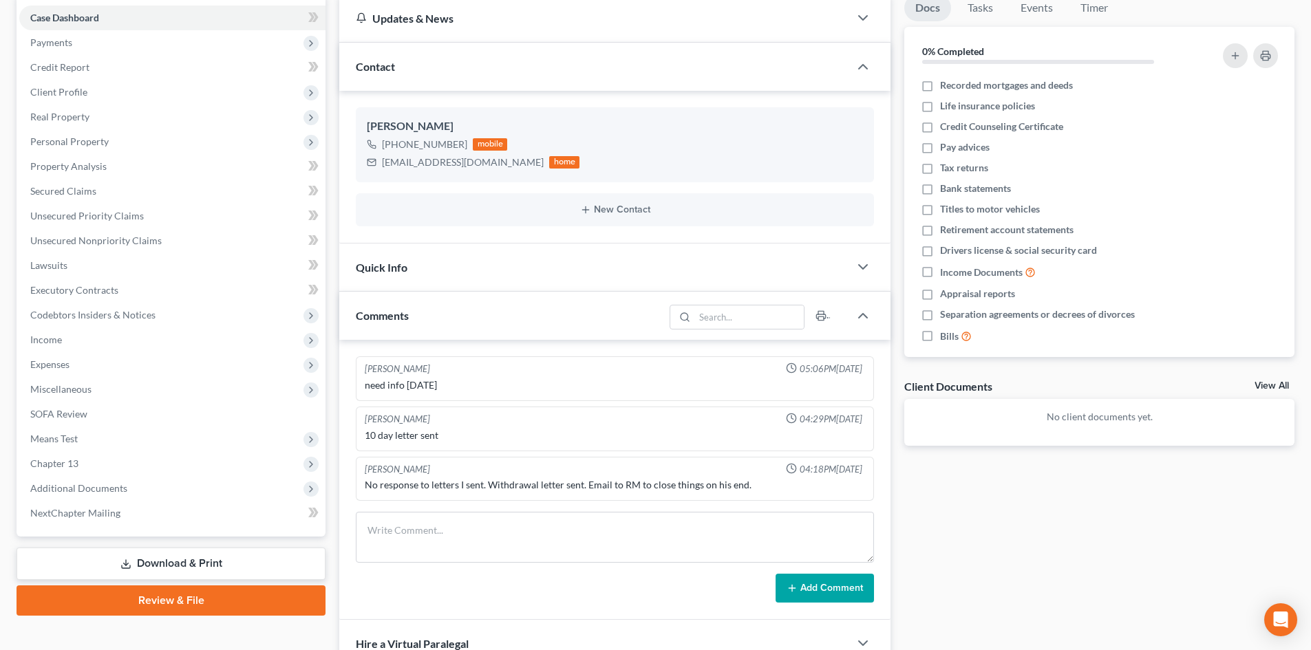
click at [479, 264] on div "Quick Info" at bounding box center [594, 267] width 510 height 47
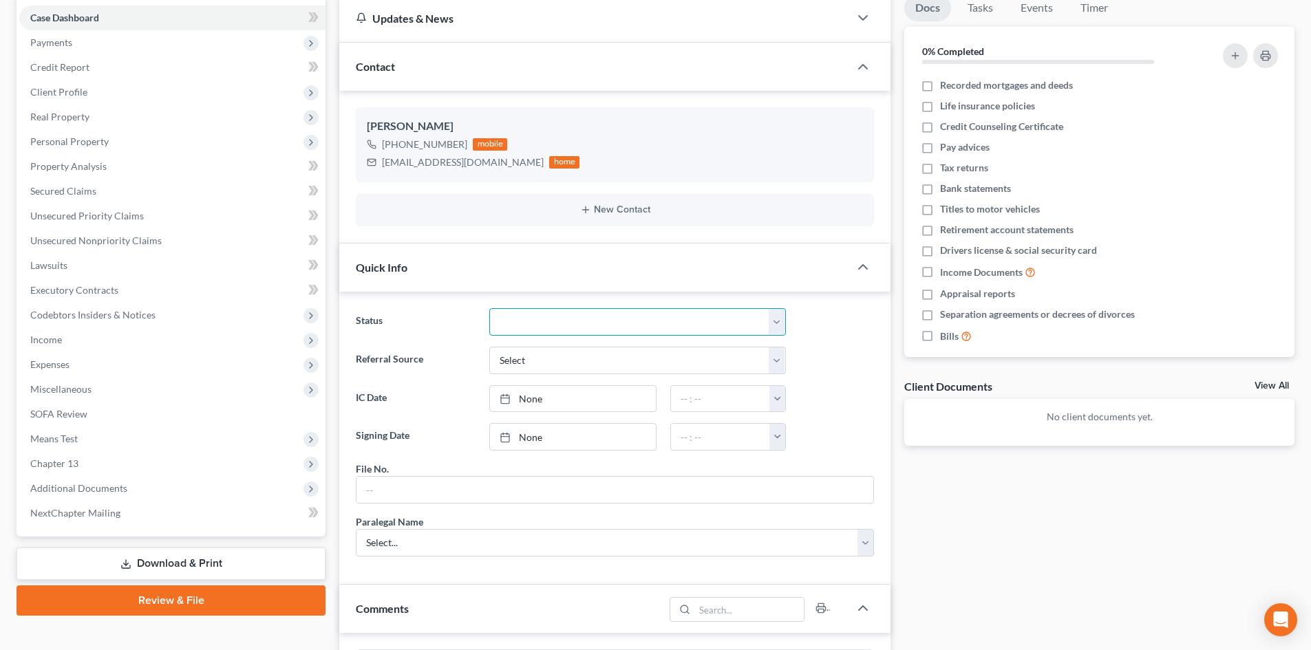
drag, startPoint x: 524, startPoint y: 317, endPoint x: 524, endPoint y: 334, distance: 16.5
click at [524, 317] on select "Discharged Dismissed Filed In Progress Lead Lost Lead Ready to File To Review W…" at bounding box center [637, 322] width 297 height 28
select select "8"
click at [489, 308] on select "Discharged Dismissed Filed In Progress Lead Lost Lead Ready to File To Review W…" at bounding box center [637, 322] width 297 height 28
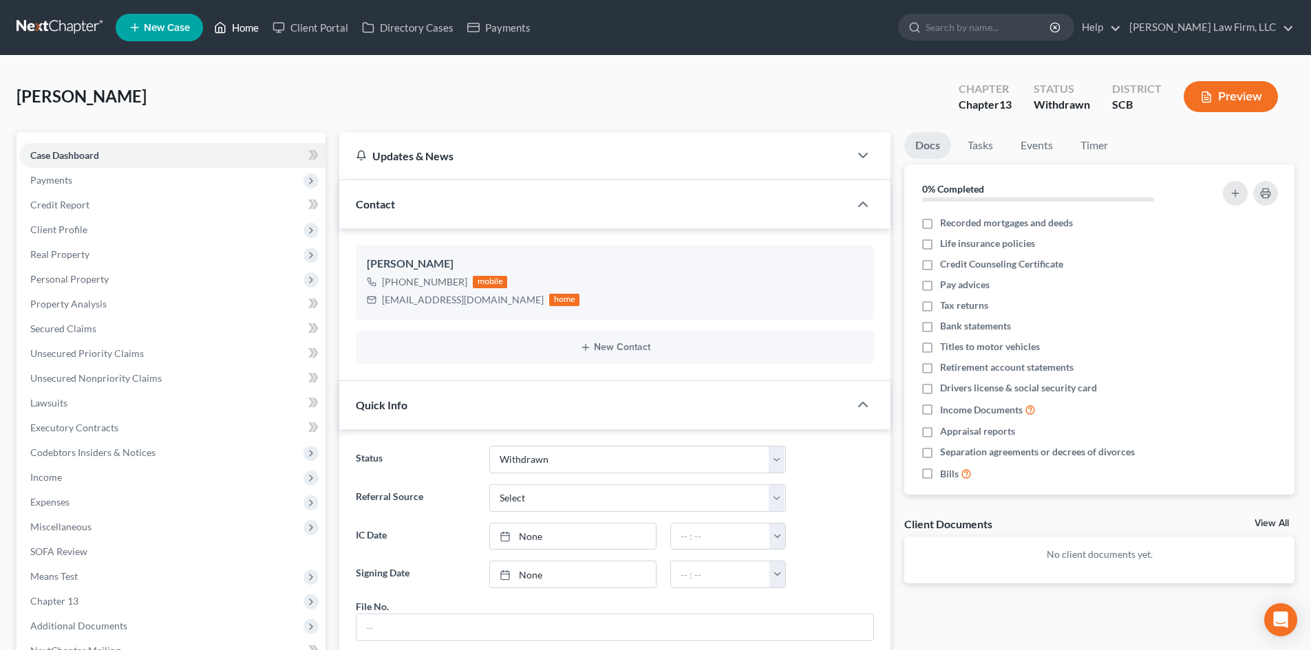
click at [237, 23] on link "Home" at bounding box center [236, 27] width 58 height 25
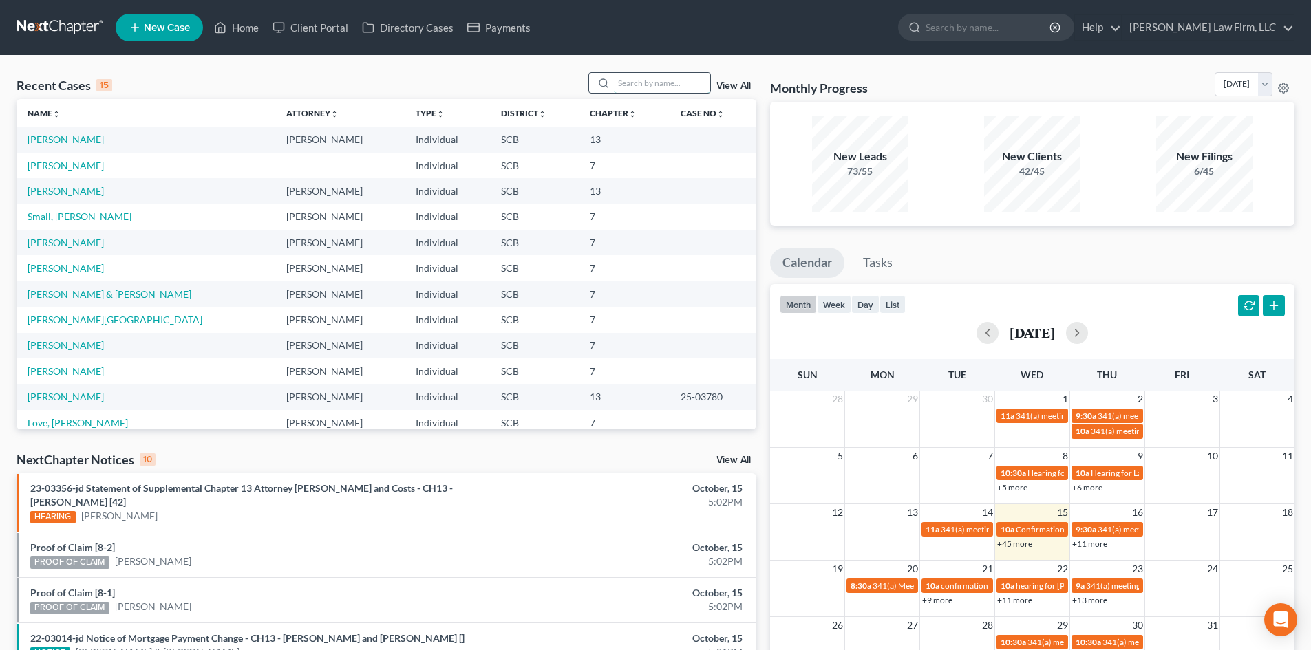
click at [643, 89] on input "search" at bounding box center [662, 83] width 96 height 20
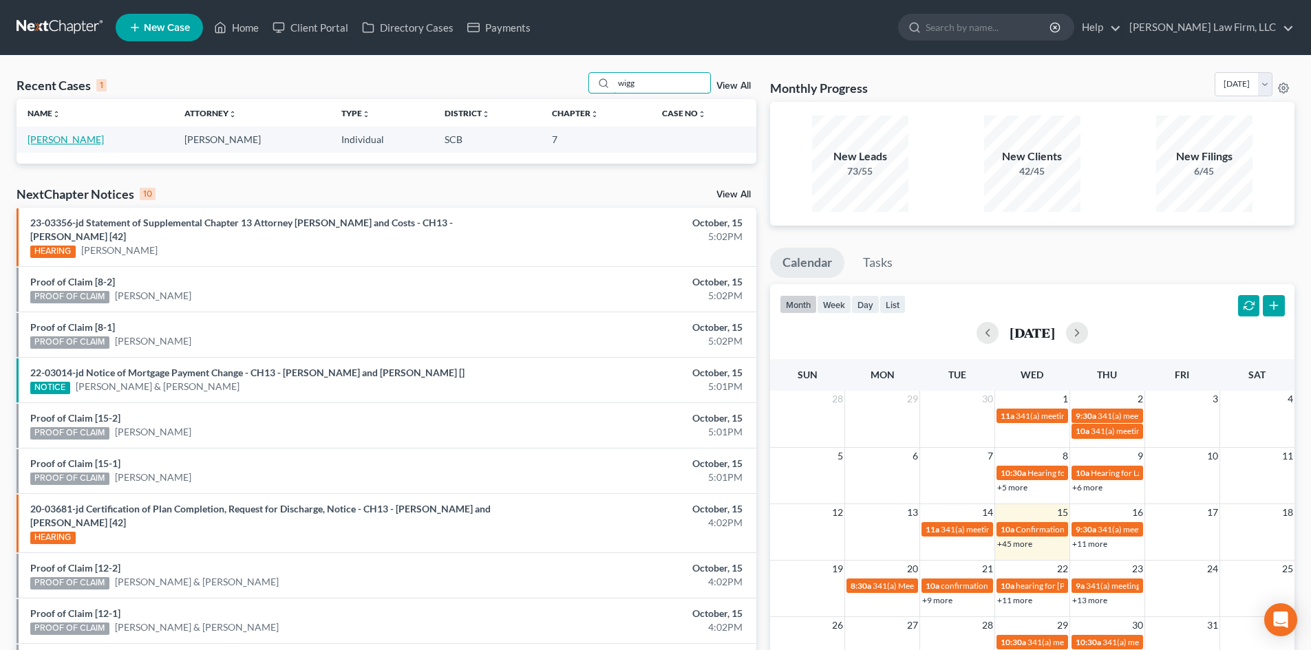
type input "wigg"
click at [50, 138] on link "[PERSON_NAME]" at bounding box center [66, 139] width 76 height 12
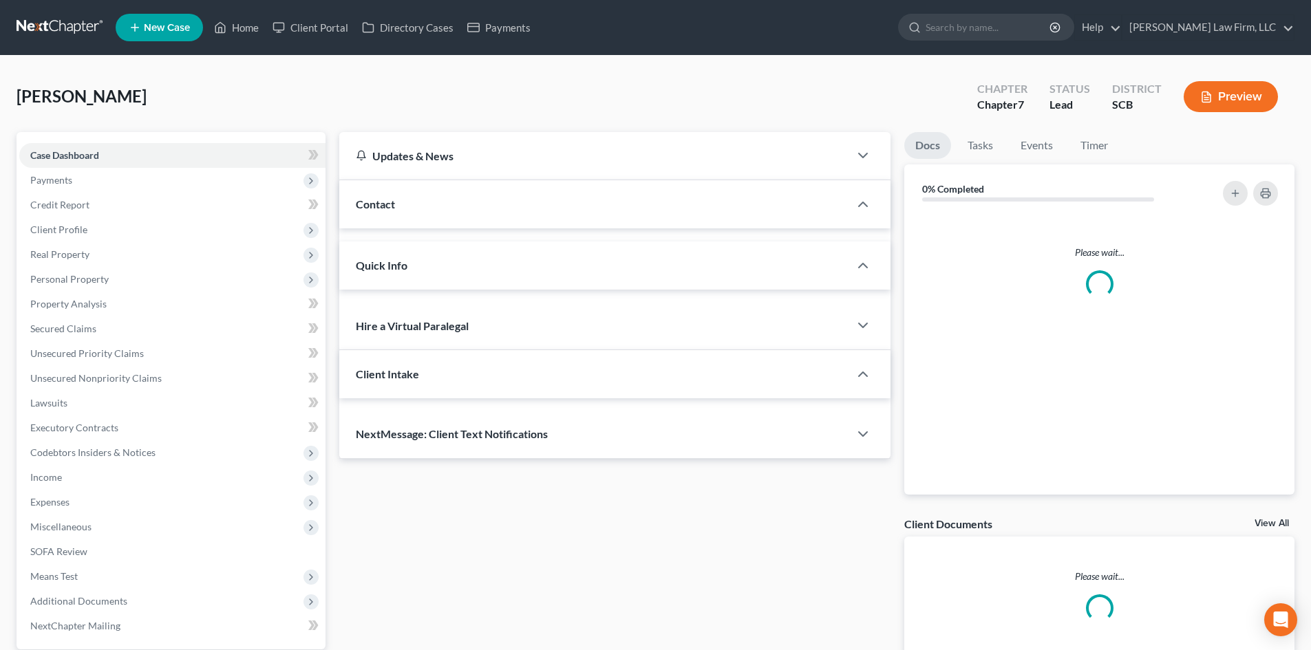
select select "2"
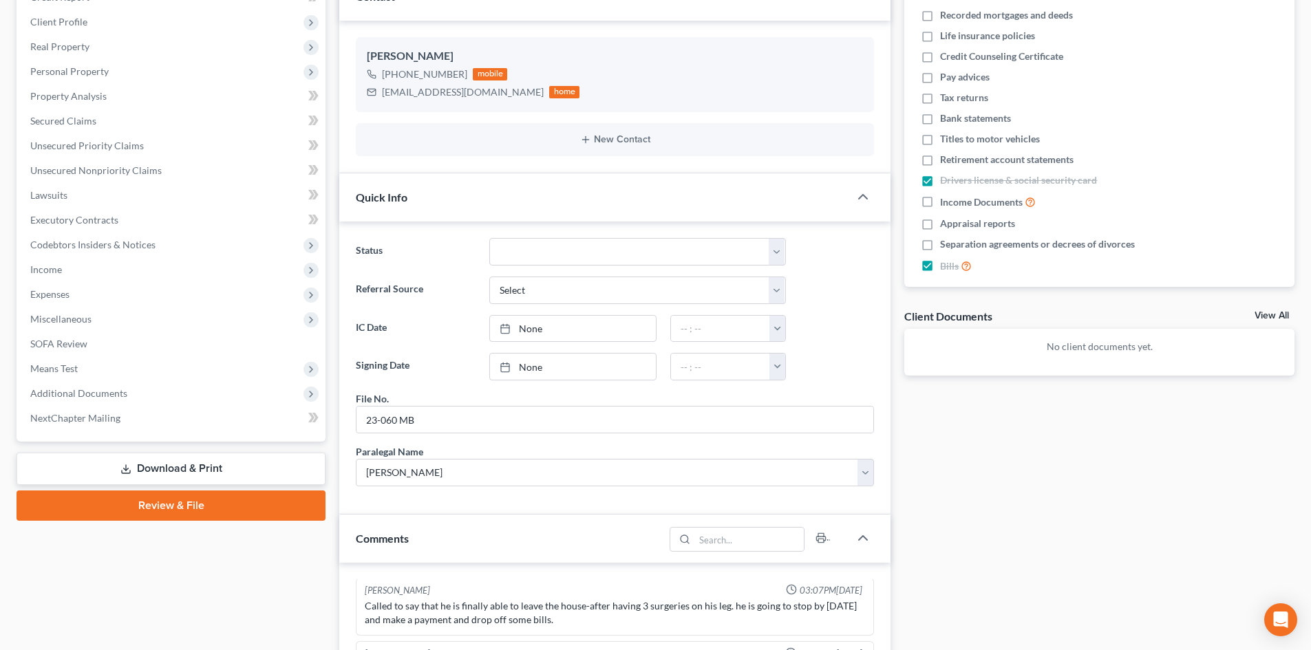
scroll to position [206, 0]
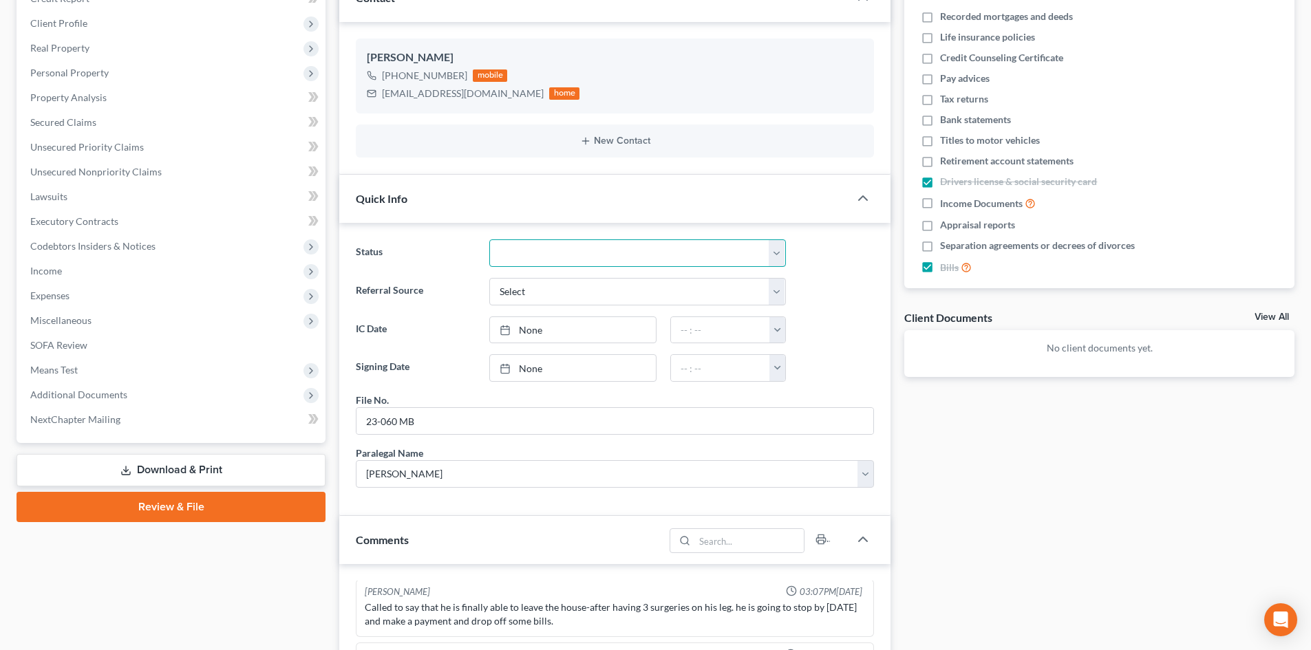
drag, startPoint x: 497, startPoint y: 255, endPoint x: 497, endPoint y: 266, distance: 10.3
click at [497, 255] on select "Discharged Dismissed Filed In Progress Lead Lost Lead Ready to File To Review W…" at bounding box center [637, 253] width 297 height 28
select select "8"
click at [489, 239] on select "Discharged Dismissed Filed In Progress Lead Lost Lead Ready to File To Review W…" at bounding box center [637, 253] width 297 height 28
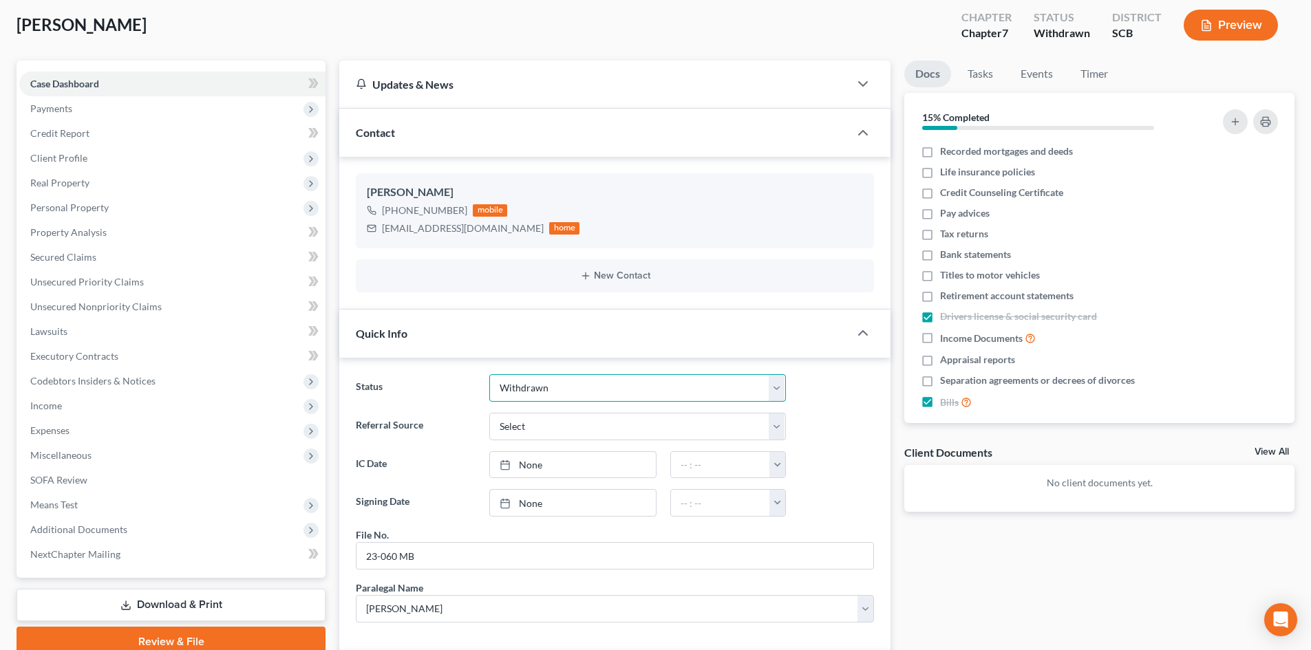
scroll to position [0, 0]
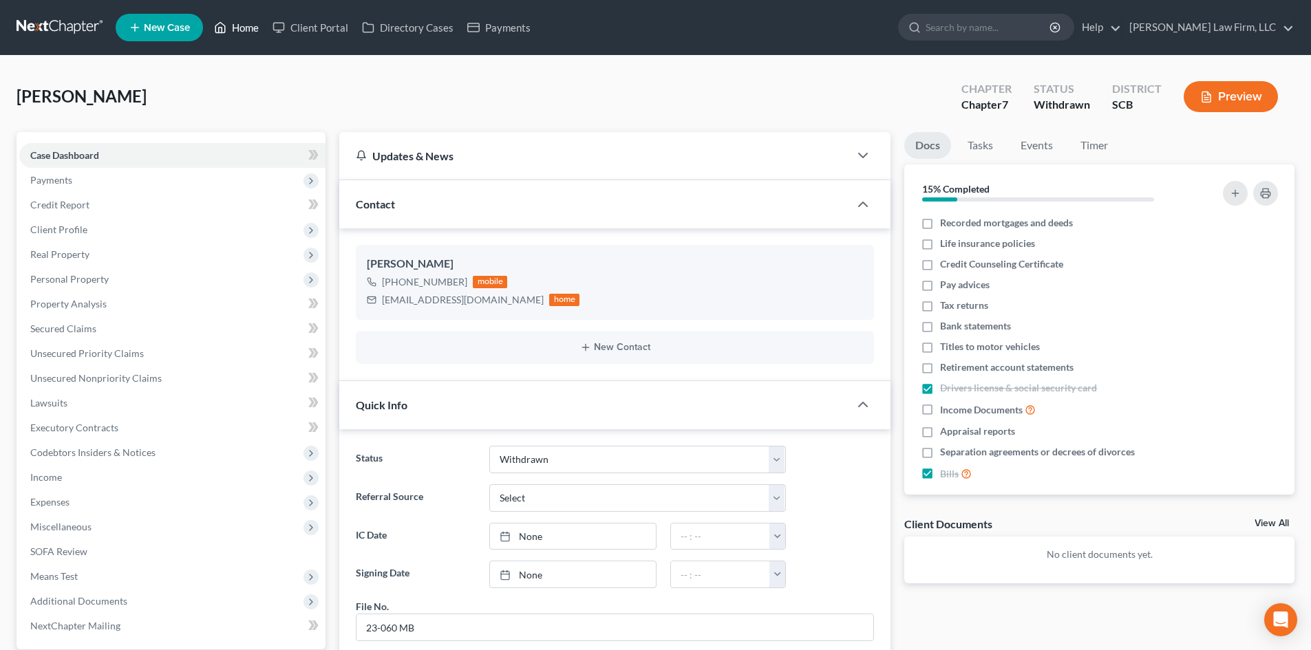
click at [240, 27] on link "Home" at bounding box center [236, 27] width 58 height 25
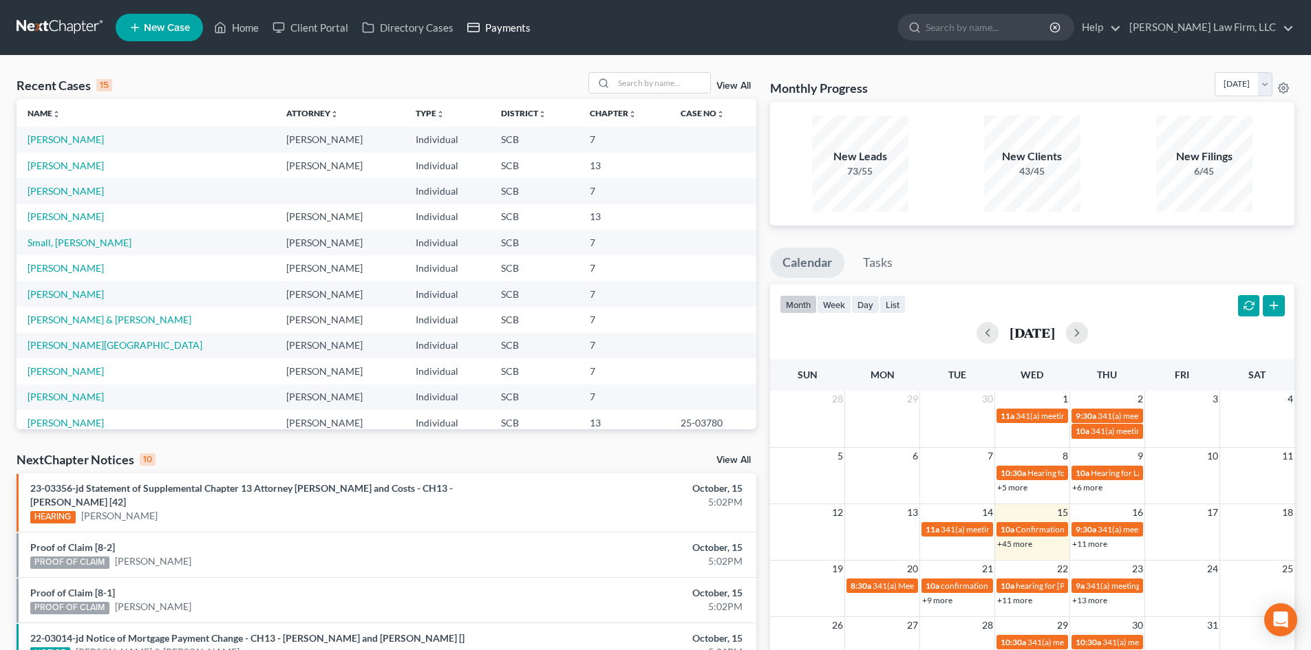
click at [488, 21] on link "Payments" at bounding box center [498, 27] width 77 height 25
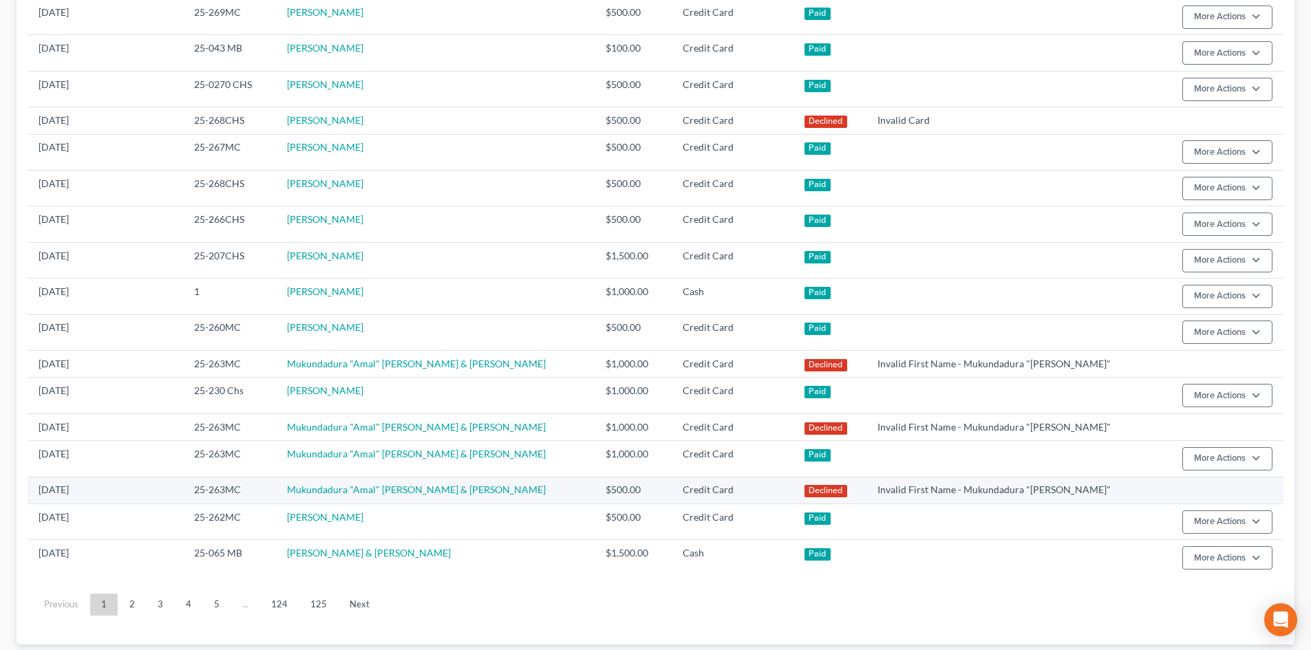
scroll to position [764, 0]
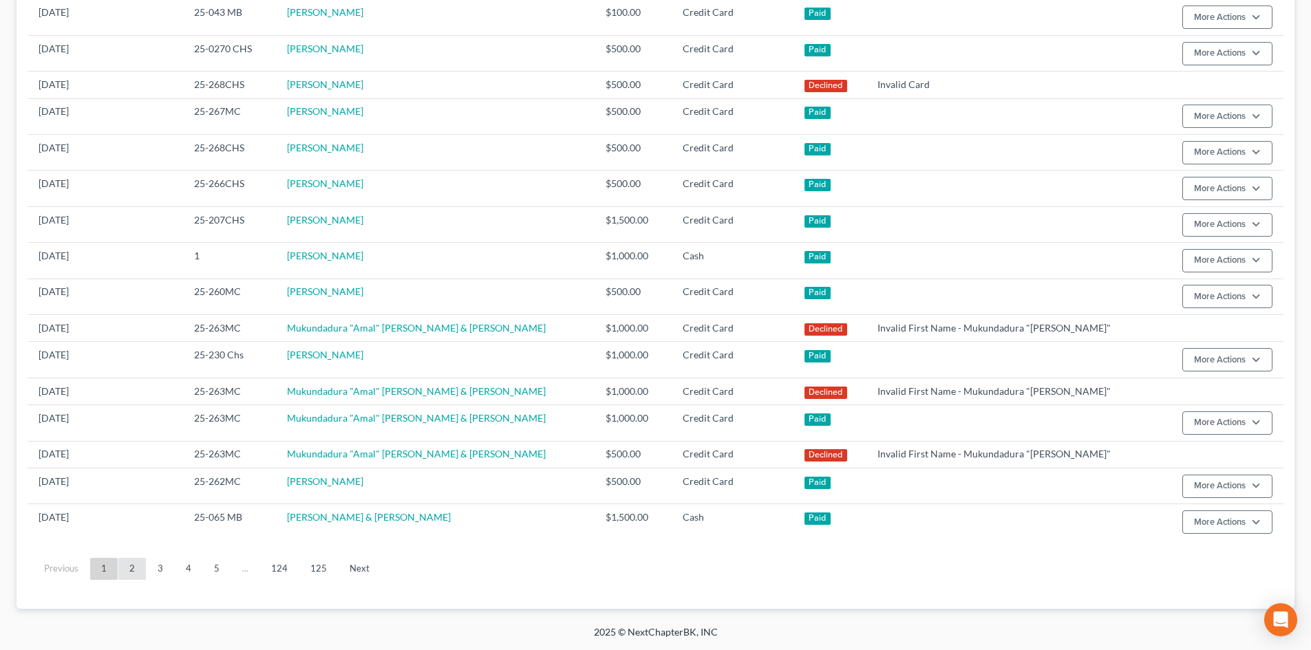
click at [136, 559] on link "2" at bounding box center [132, 569] width 28 height 22
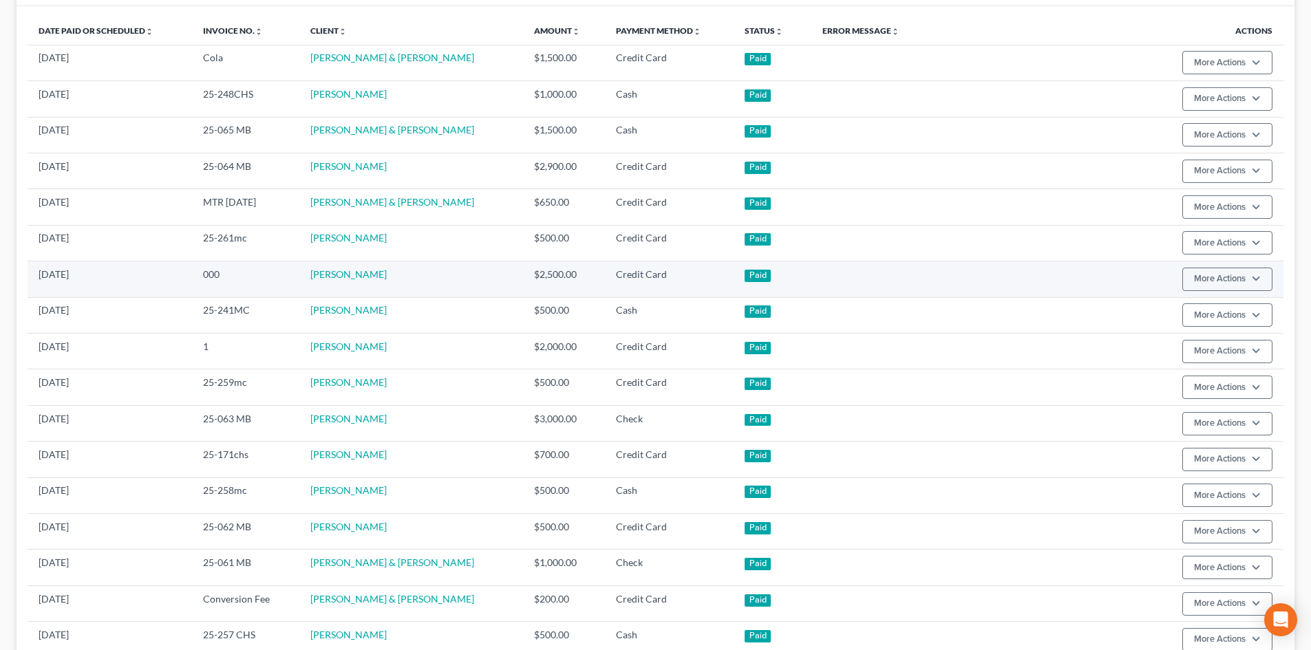
scroll to position [145, 0]
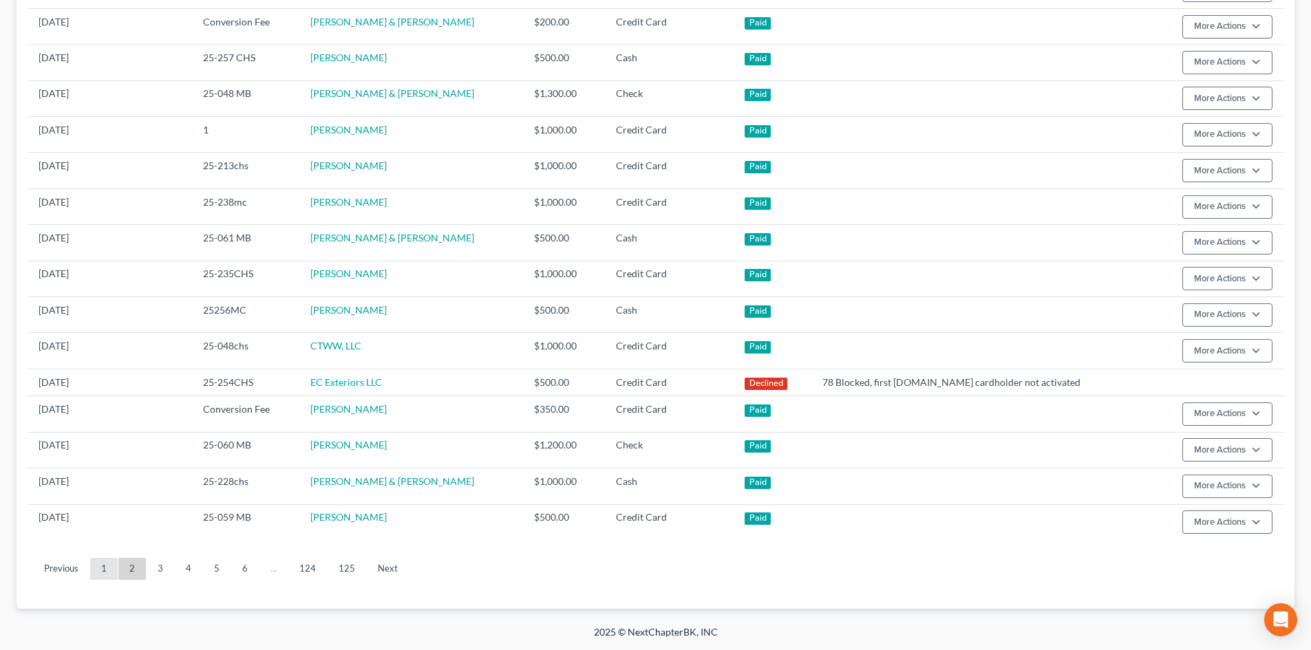
click at [110, 559] on link "1" at bounding box center [104, 569] width 28 height 22
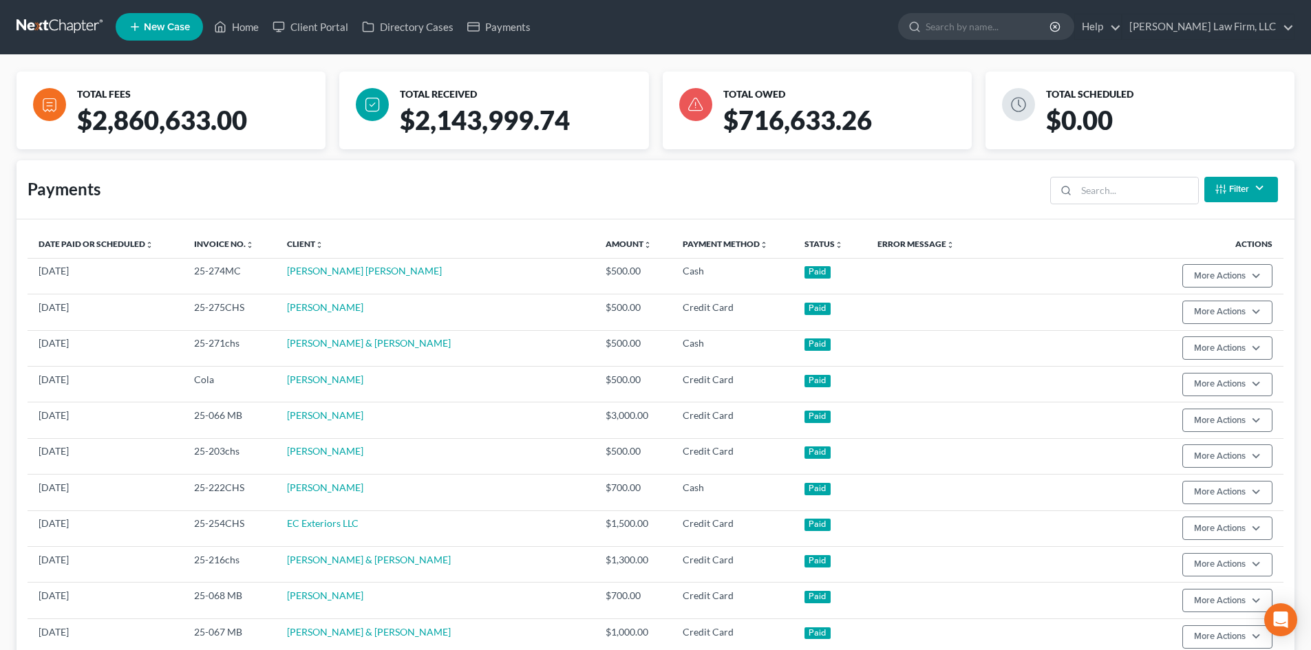
scroll to position [0, 0]
click at [252, 25] on link "Home" at bounding box center [236, 27] width 58 height 25
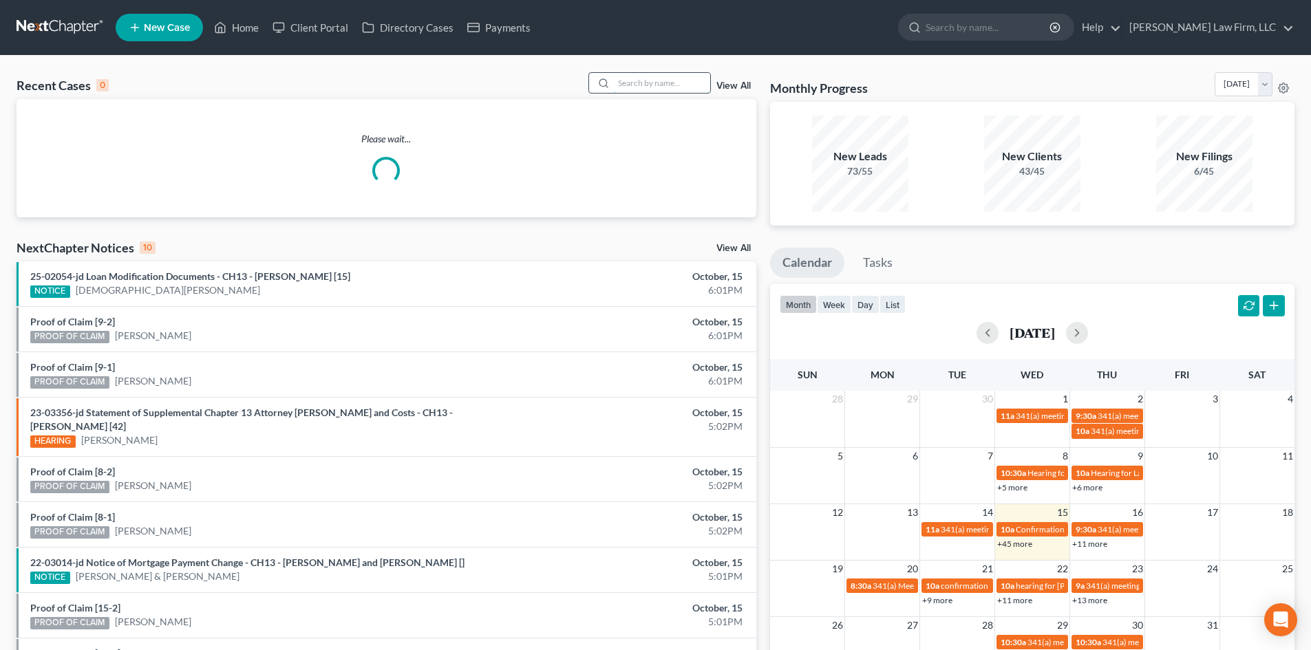
click at [650, 91] on input "search" at bounding box center [662, 83] width 96 height 20
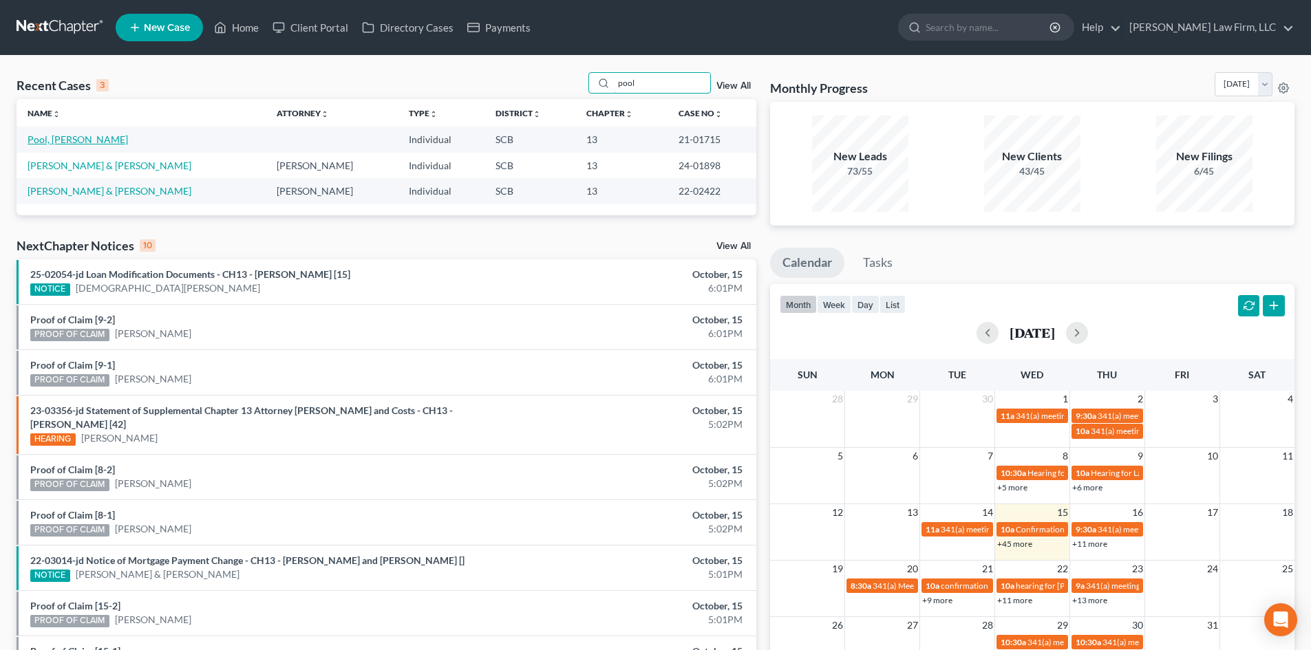
type input "pool"
click at [65, 142] on link "Pool, [PERSON_NAME]" at bounding box center [78, 139] width 100 height 12
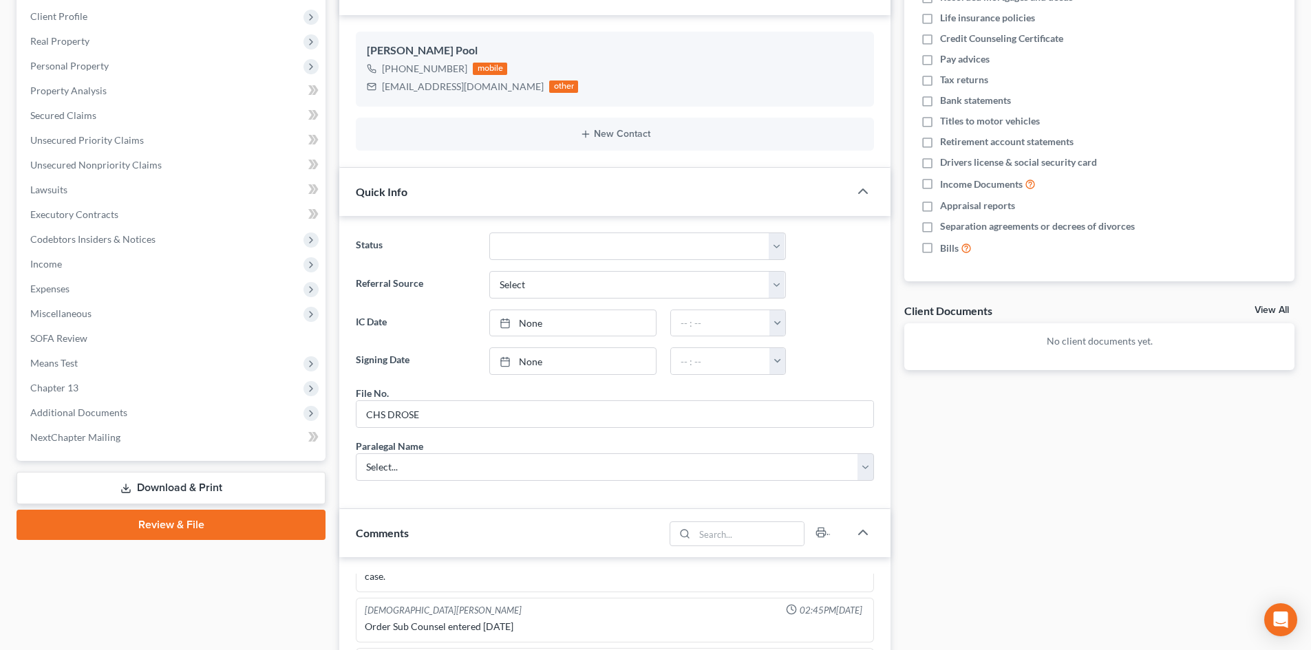
scroll to position [206, 0]
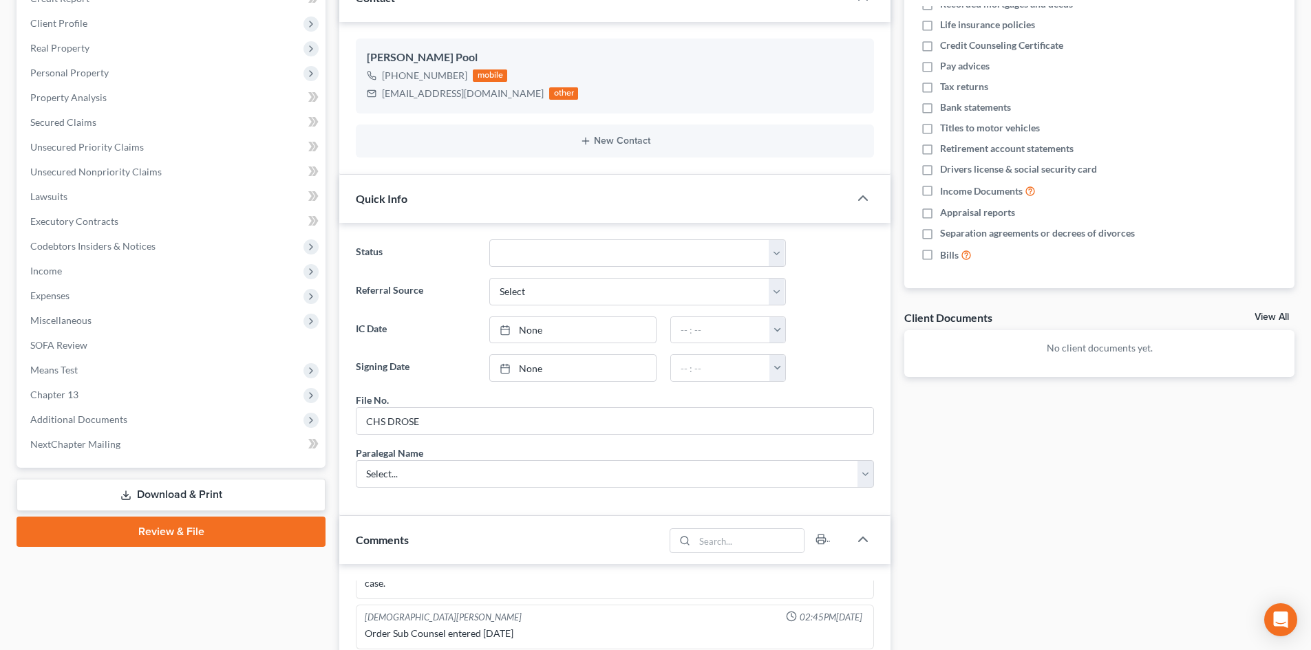
click at [1264, 318] on link "View All" at bounding box center [1271, 317] width 34 height 10
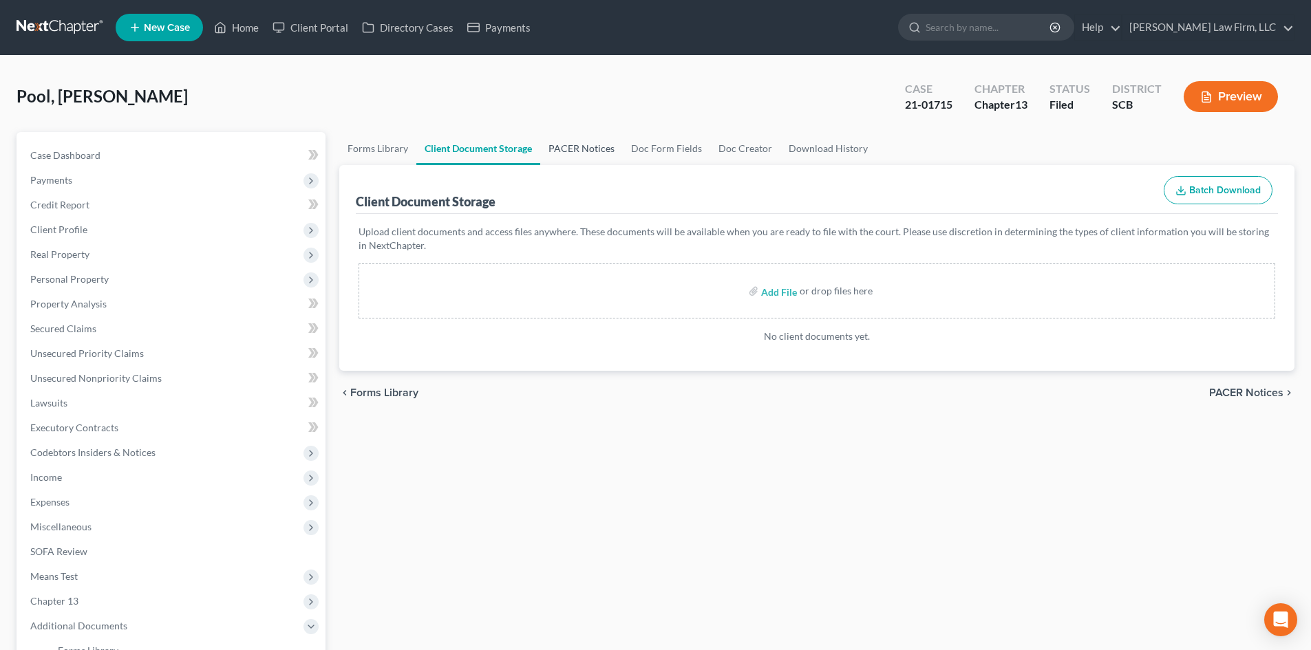
click at [577, 147] on link "PACER Notices" at bounding box center [581, 148] width 83 height 33
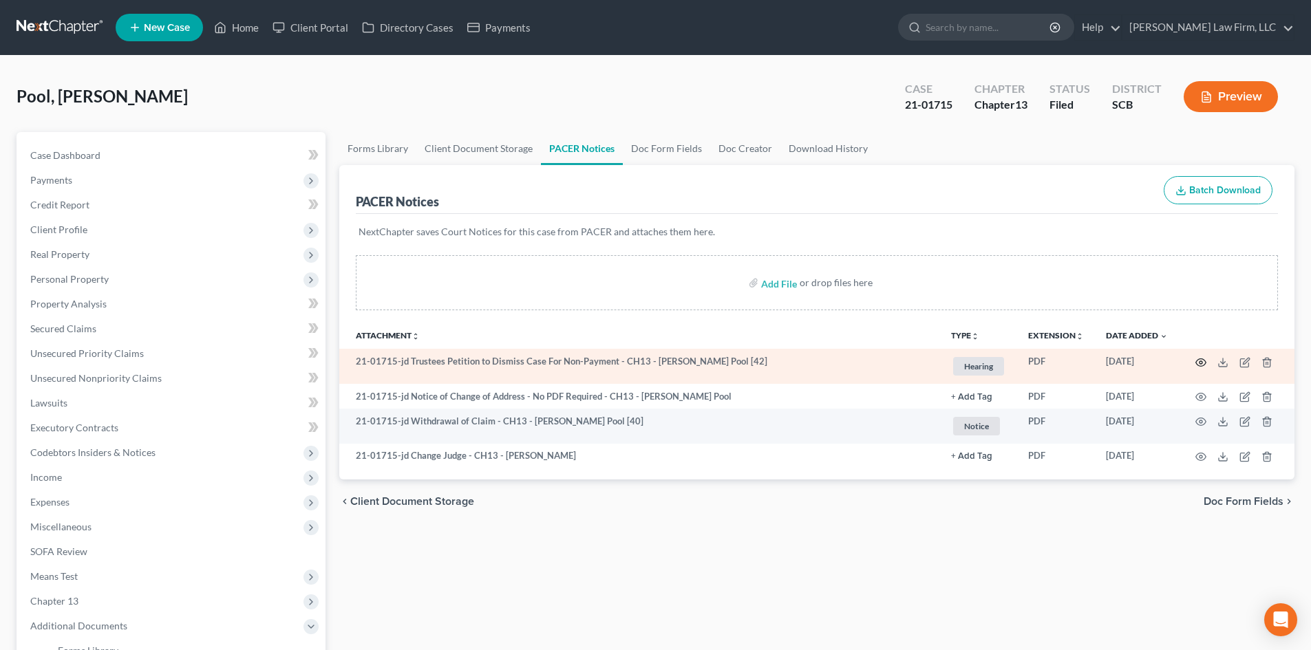
click at [1202, 363] on circle "button" at bounding box center [1200, 362] width 3 height 3
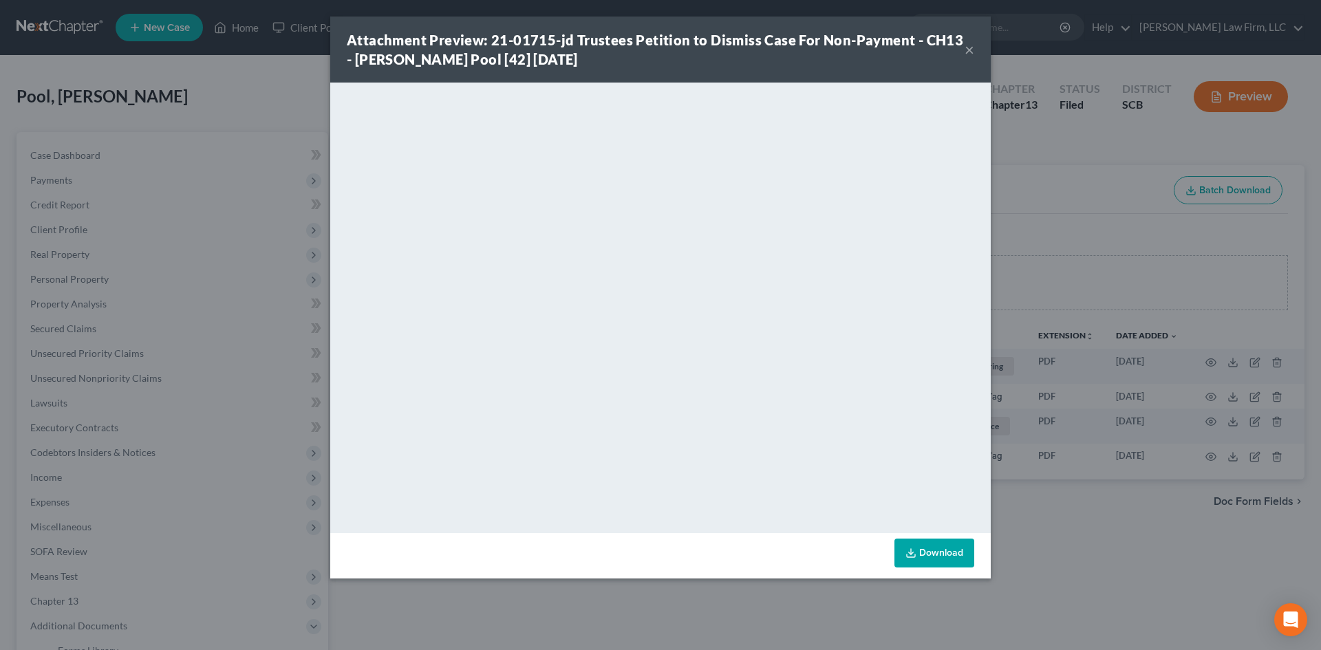
click at [970, 47] on button "×" at bounding box center [969, 49] width 10 height 17
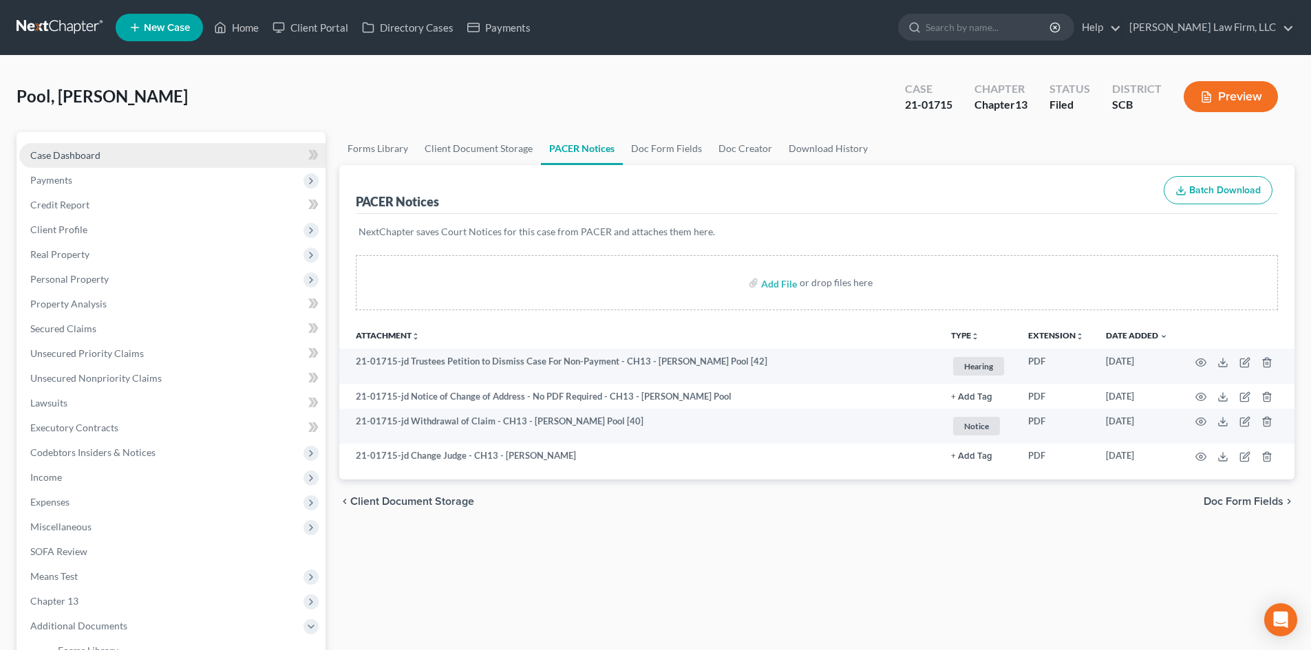
click at [105, 158] on link "Case Dashboard" at bounding box center [172, 155] width 306 height 25
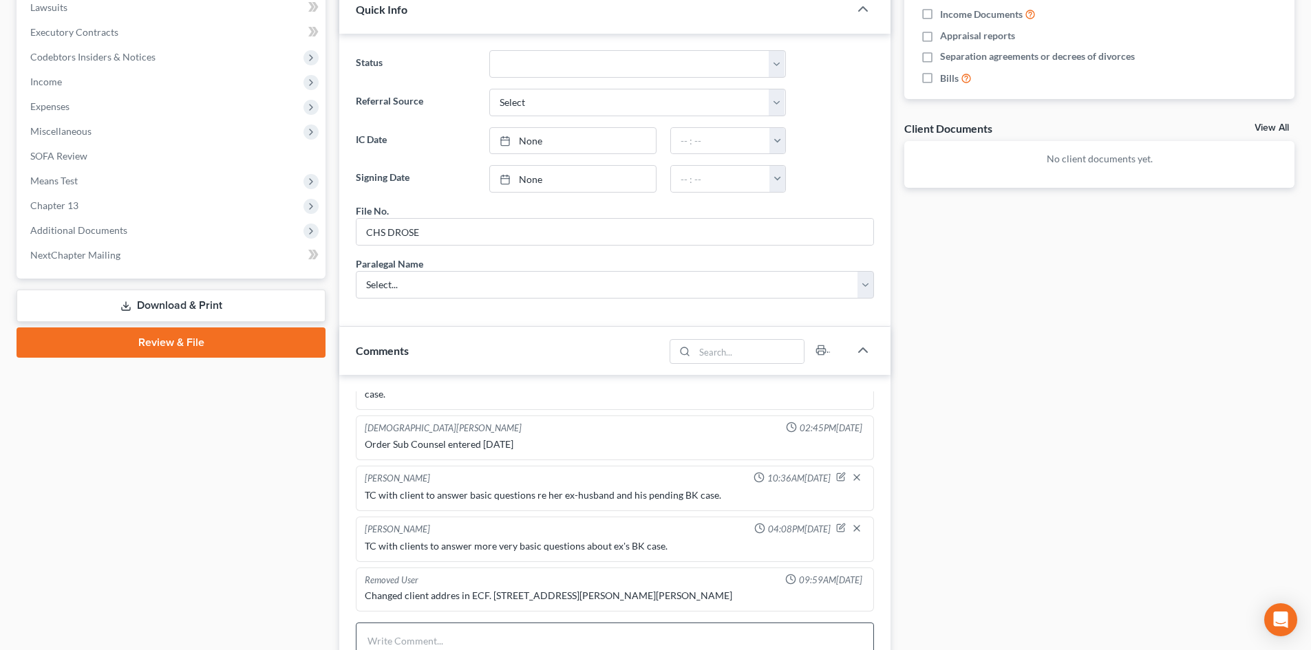
scroll to position [550, 0]
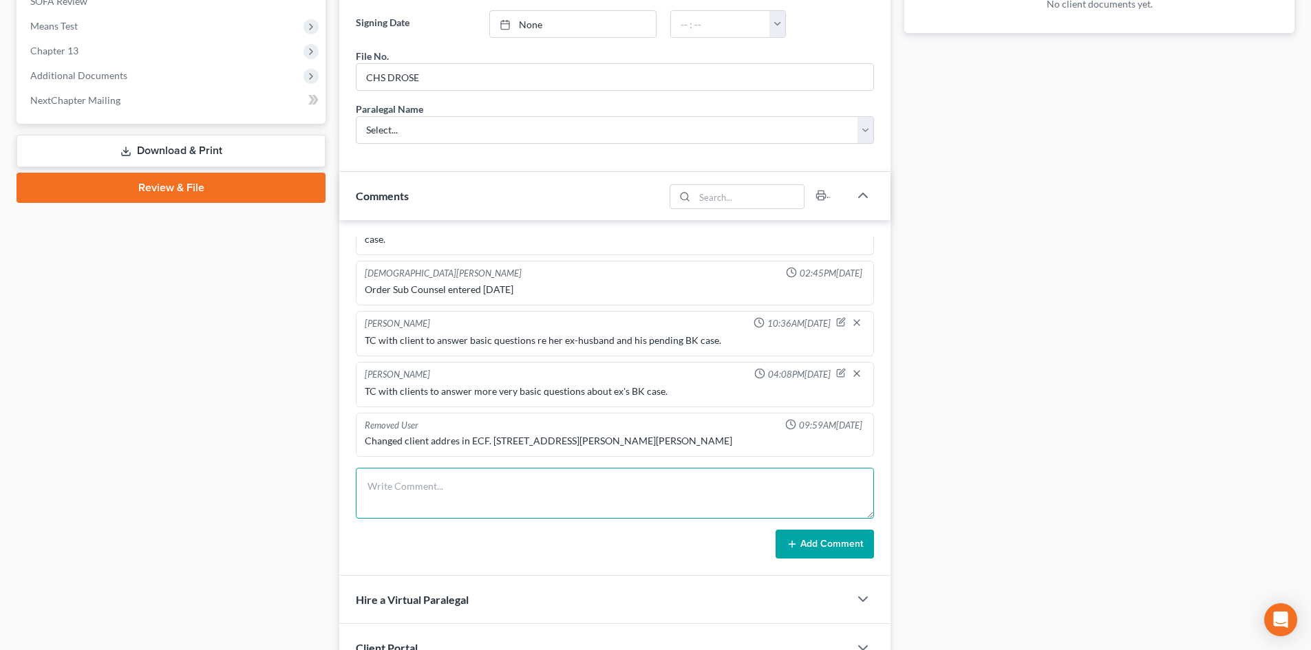
click at [428, 488] on textarea at bounding box center [615, 493] width 518 height 51
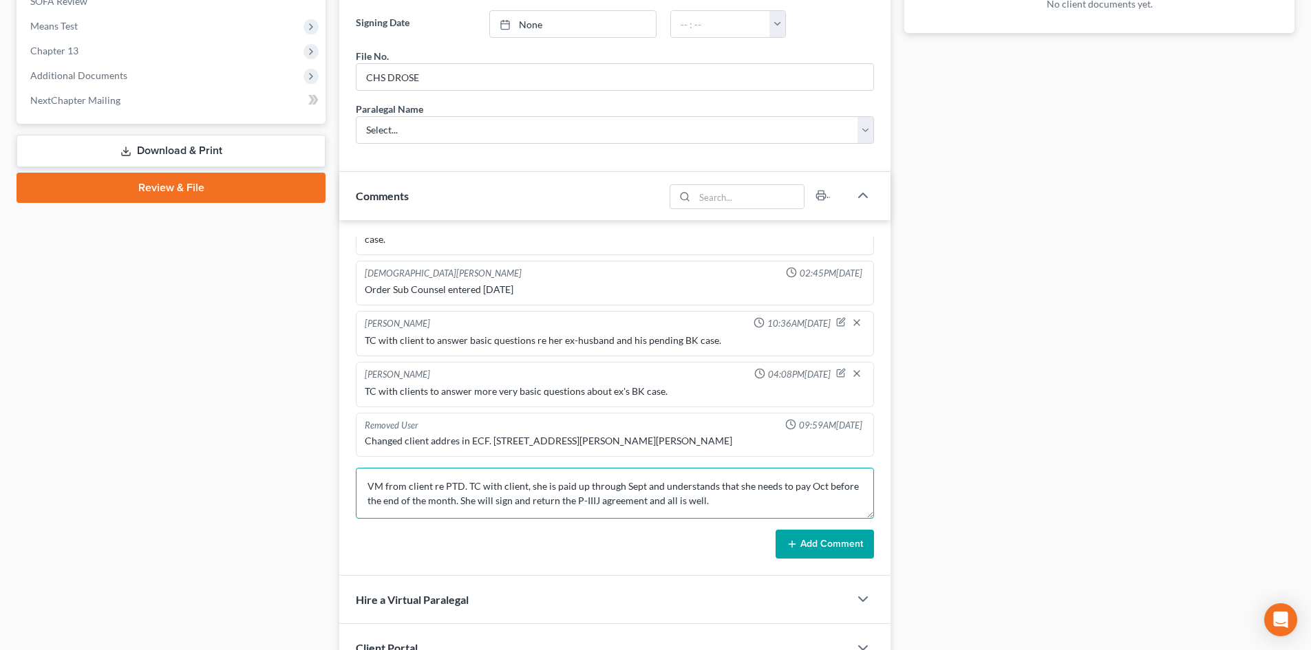
type textarea "VM from client re PTD. TC with client, she is paid up through Sept and understa…"
click at [818, 535] on button "Add Comment" at bounding box center [824, 544] width 98 height 29
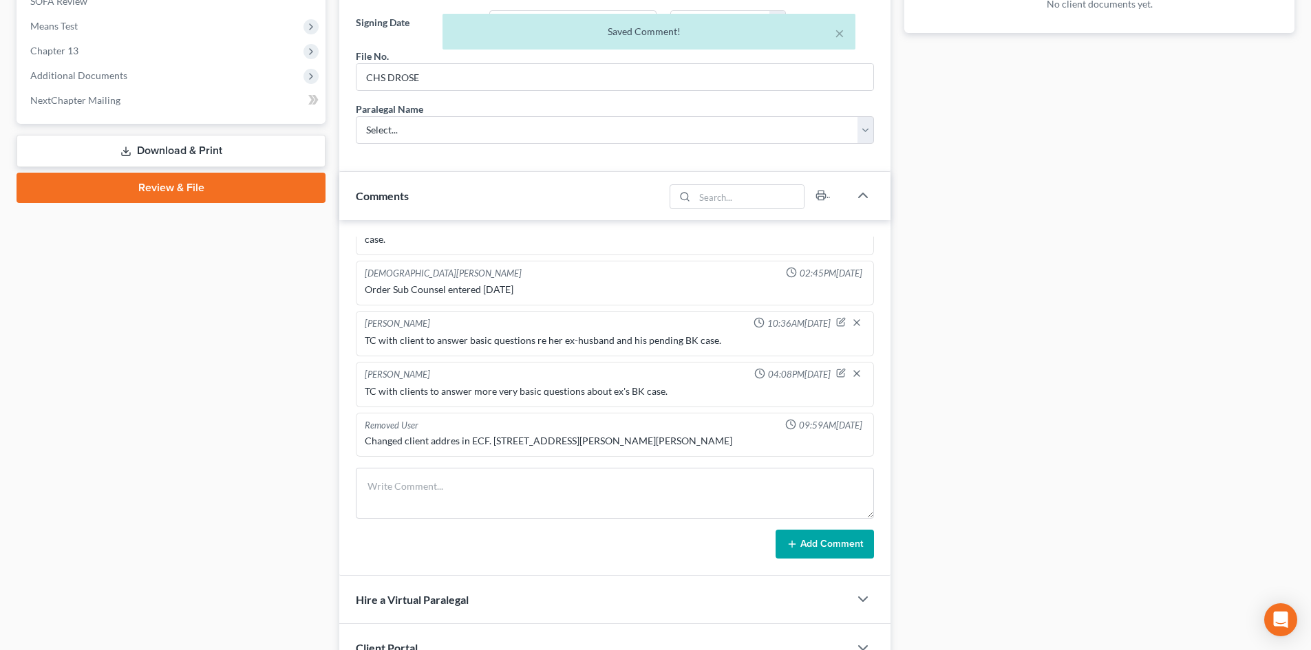
scroll to position [156, 0]
